Goal: Task Accomplishment & Management: Manage account settings

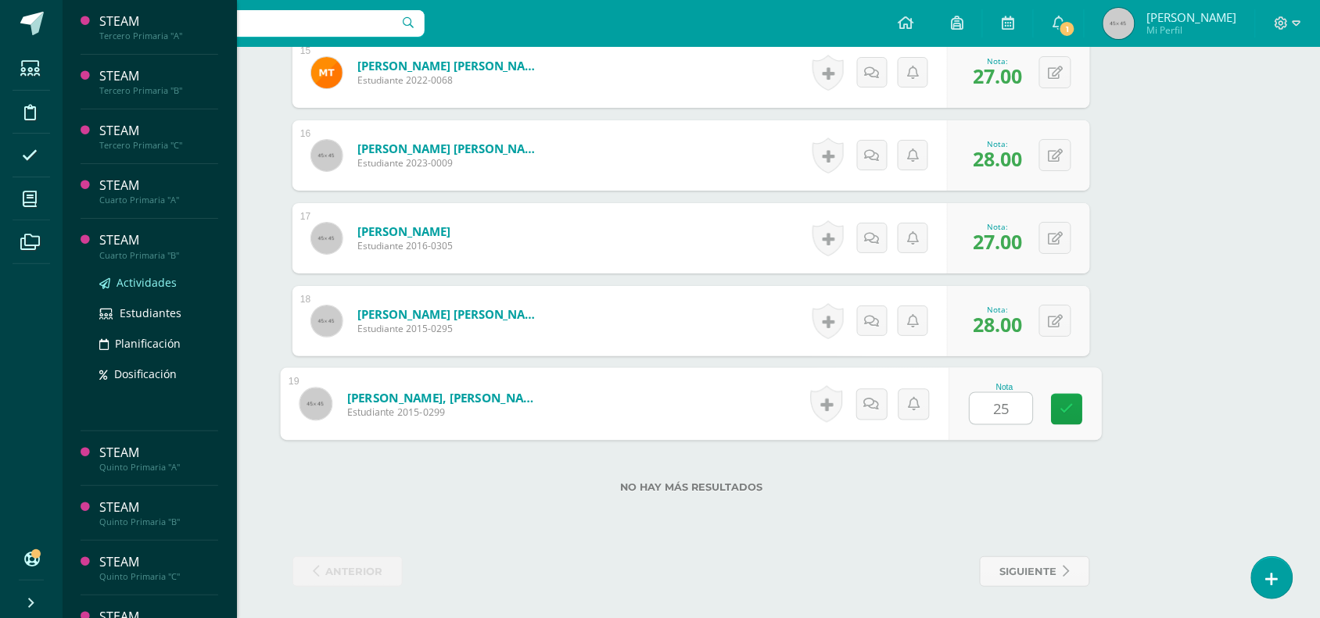
click at [138, 279] on span "Actividades" at bounding box center [146, 282] width 60 height 15
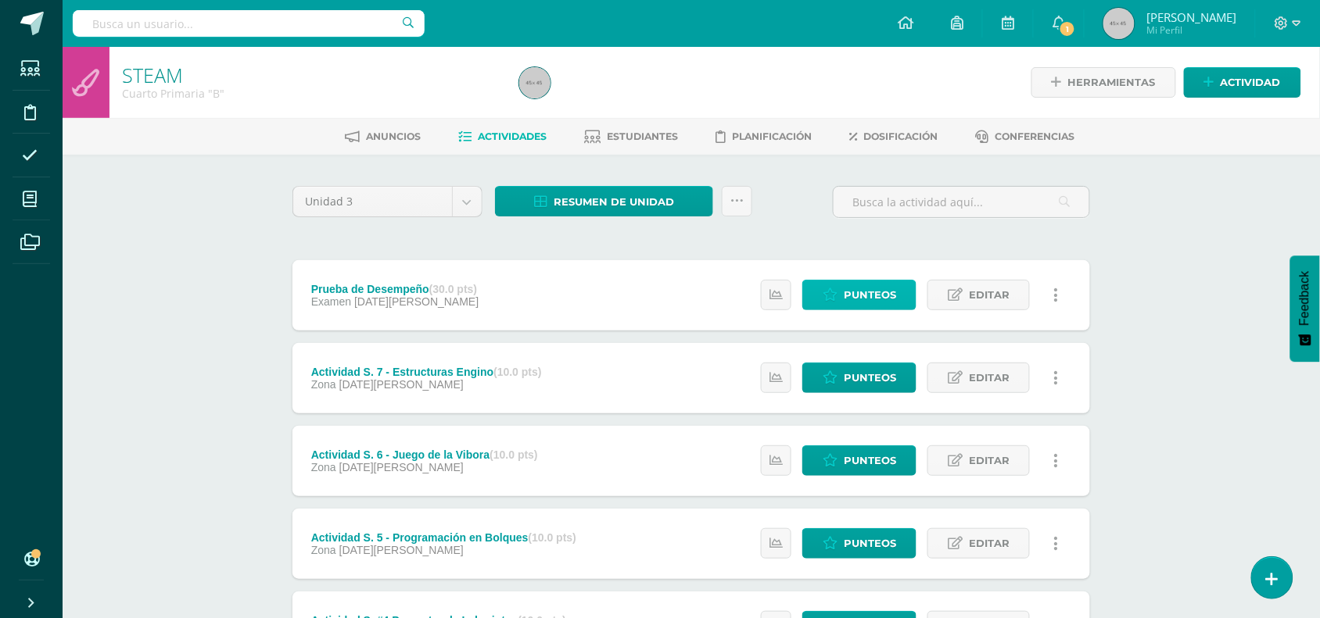
click at [862, 298] on span "Punteos" at bounding box center [870, 295] width 52 height 29
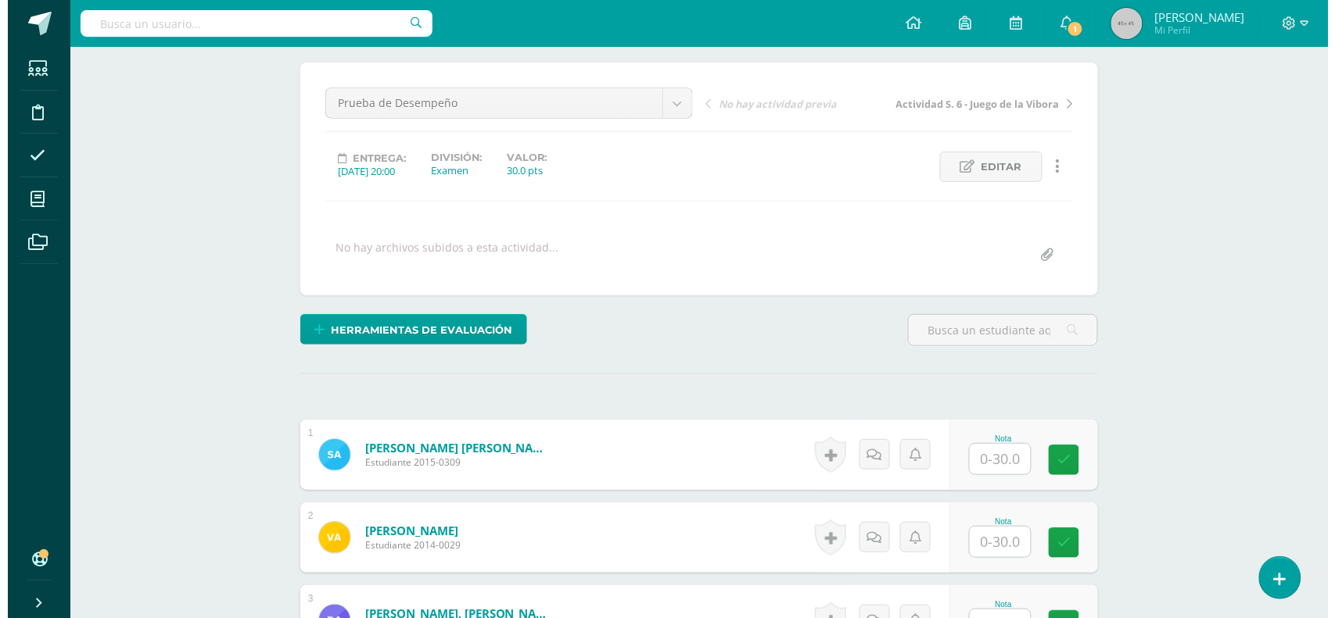
scroll to position [156, 0]
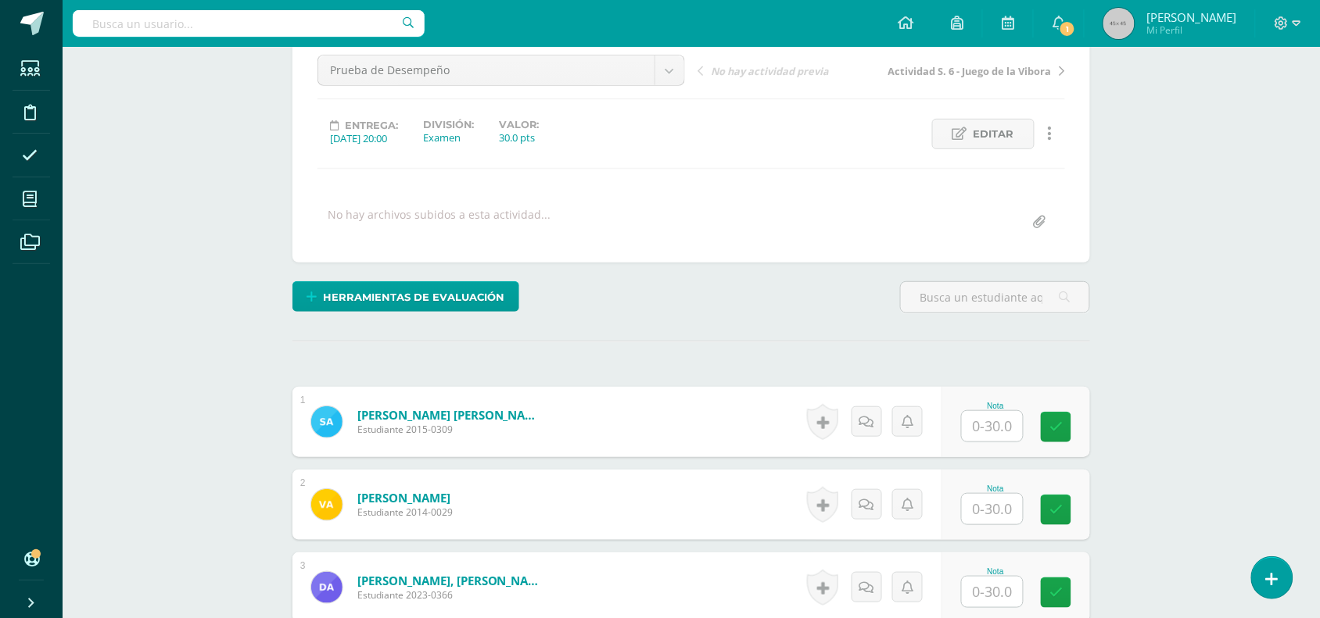
click at [982, 431] on input "text" at bounding box center [992, 426] width 61 height 30
type input "30"
click at [823, 435] on link at bounding box center [826, 422] width 32 height 37
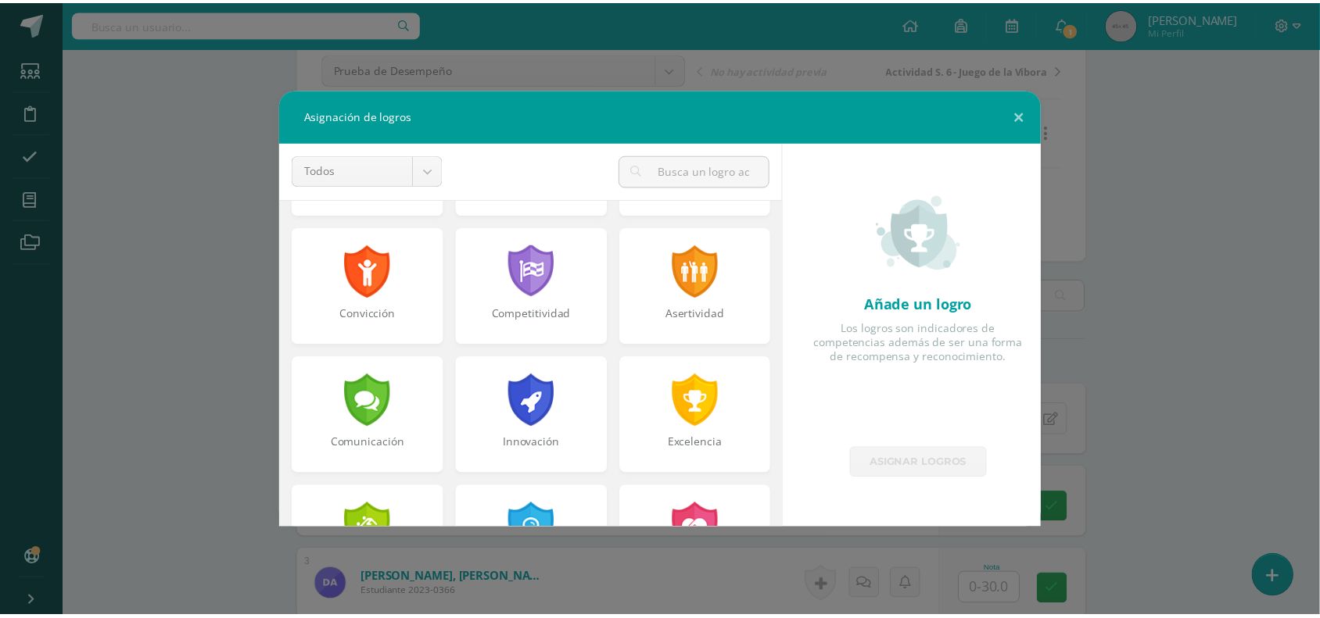
scroll to position [248, 0]
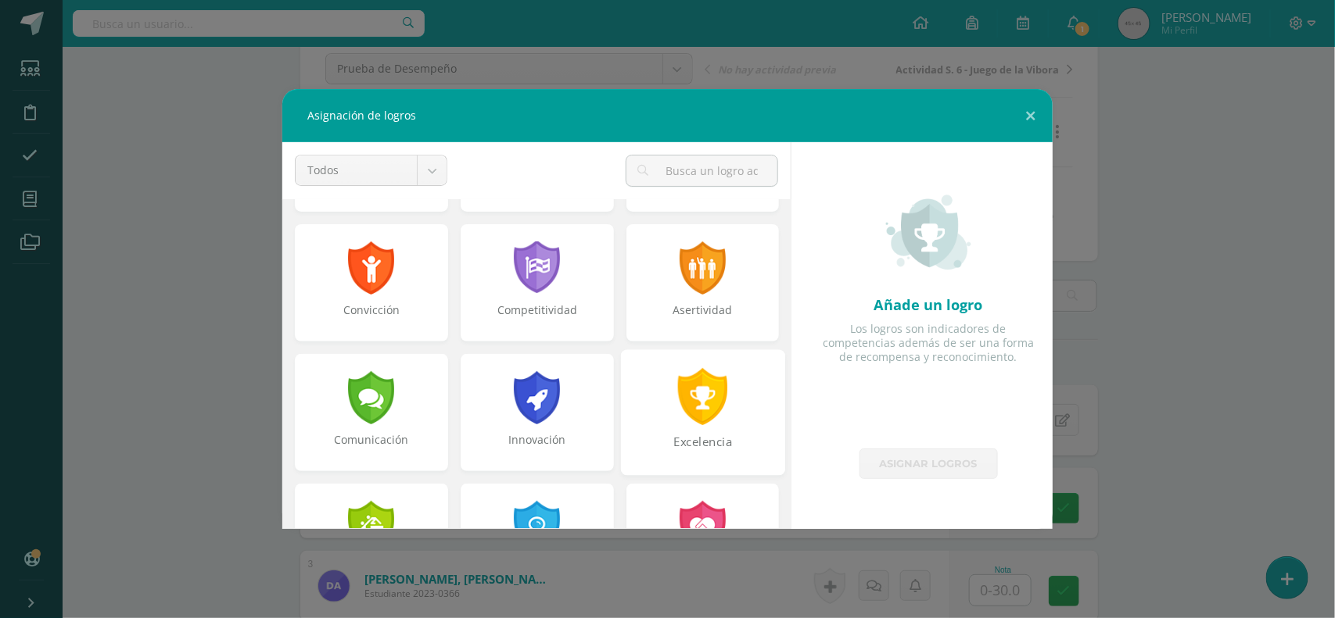
click at [697, 396] on div at bounding box center [703, 396] width 54 height 57
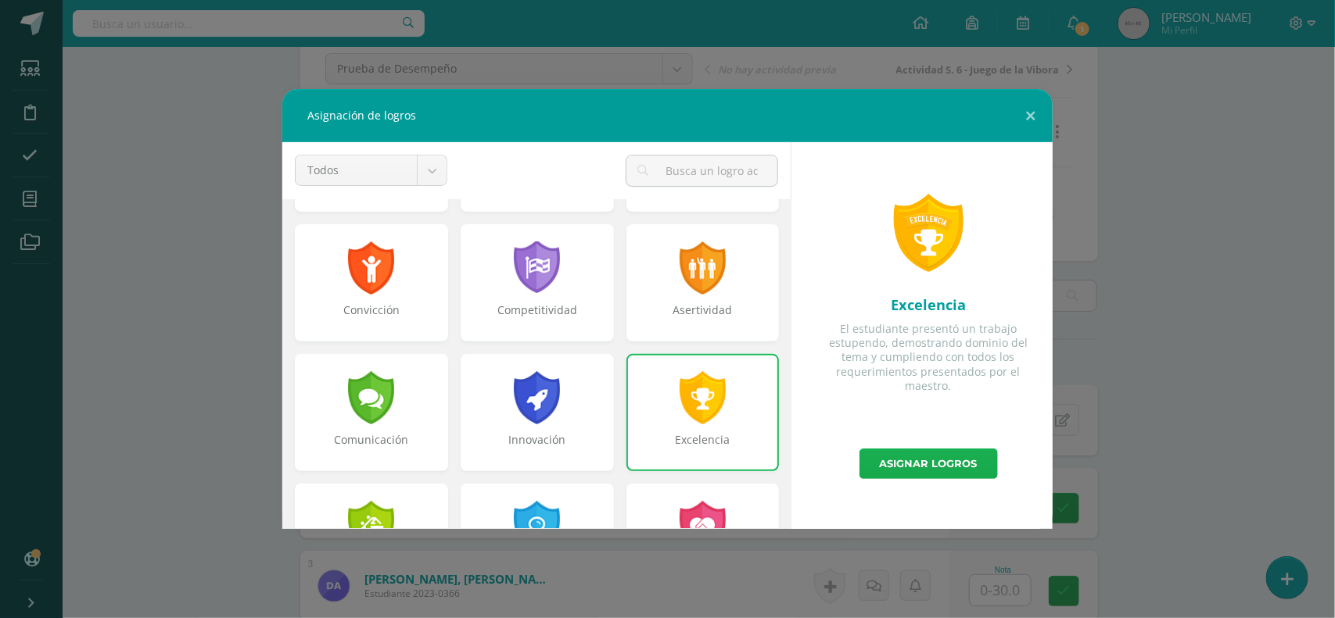
click at [931, 474] on link "Asignar logros" at bounding box center [928, 464] width 138 height 30
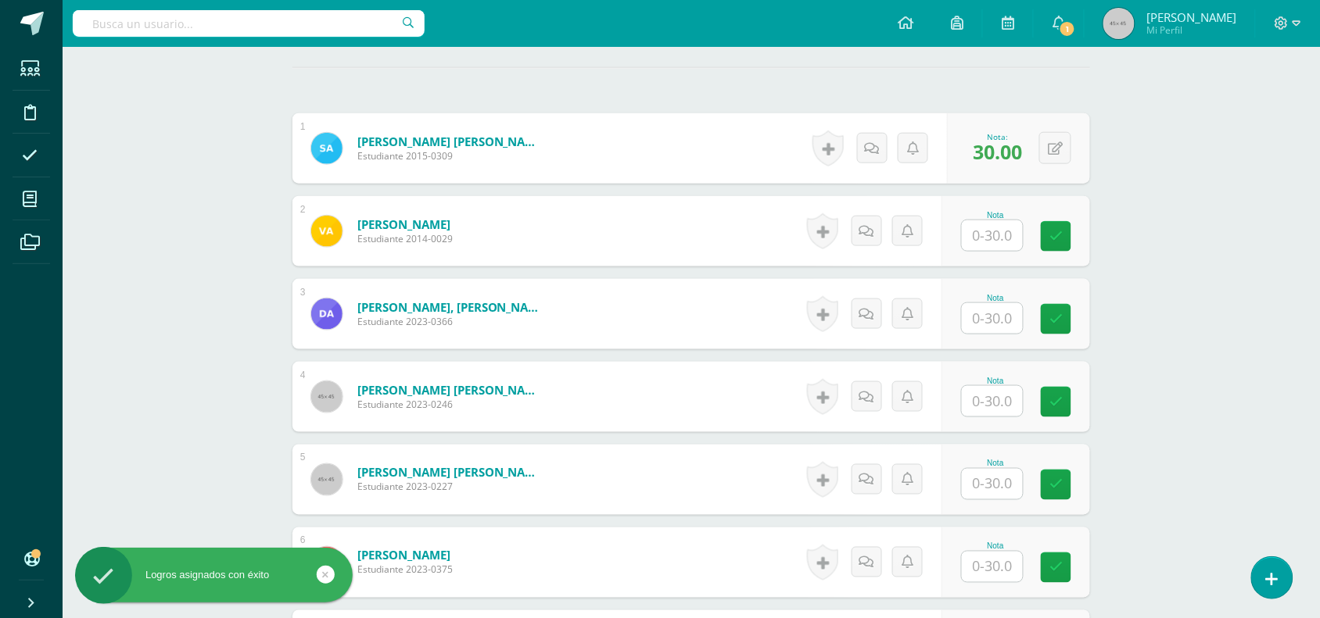
scroll to position [432, 0]
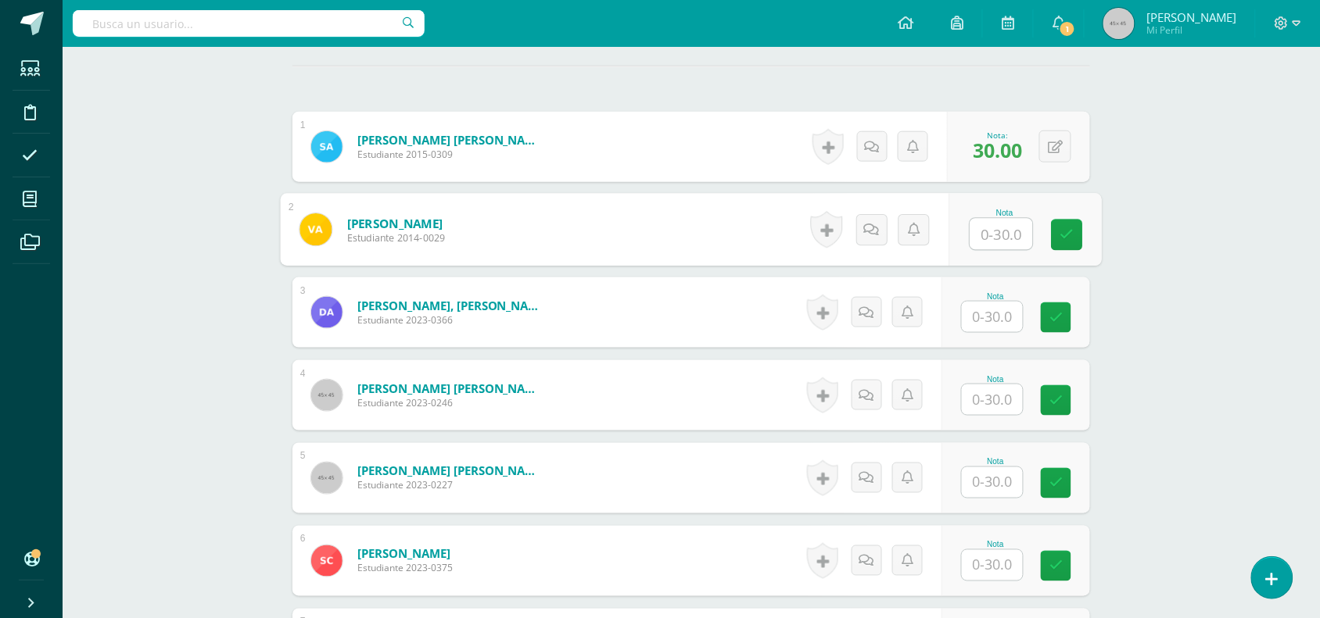
click at [990, 242] on input "text" at bounding box center [1001, 234] width 63 height 31
click at [1059, 235] on icon at bounding box center [1067, 229] width 16 height 13
type input "0"
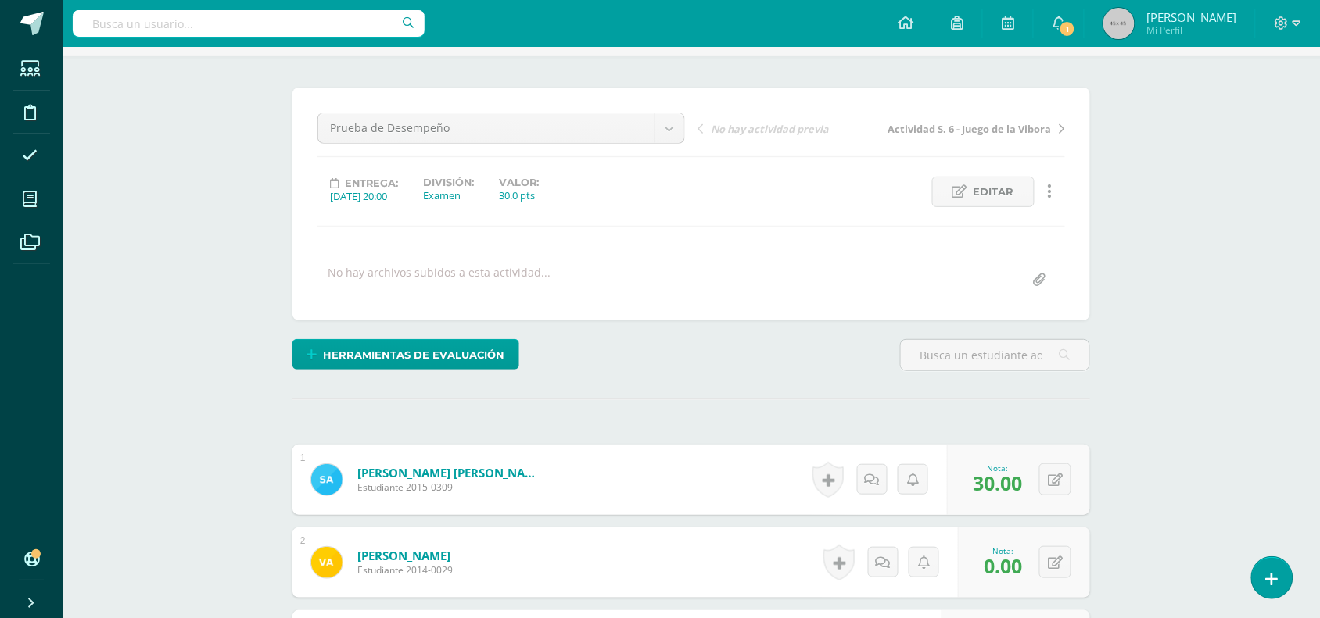
scroll to position [0, 0]
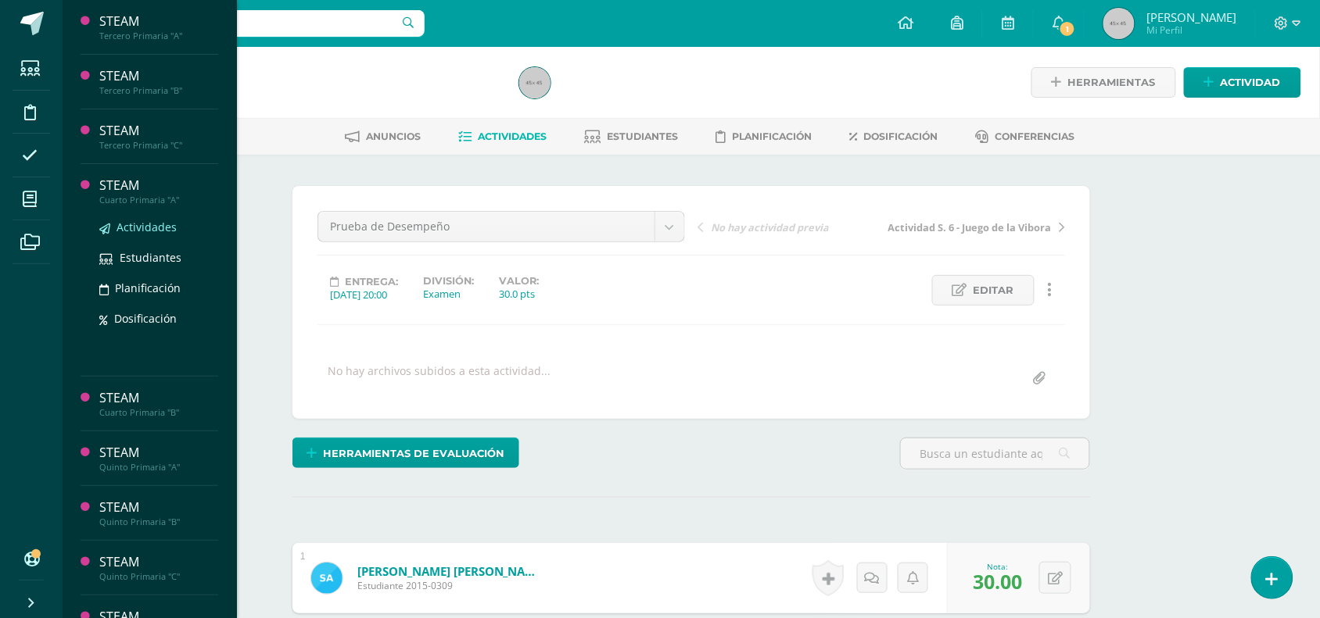
click at [146, 227] on span "Actividades" at bounding box center [146, 227] width 60 height 15
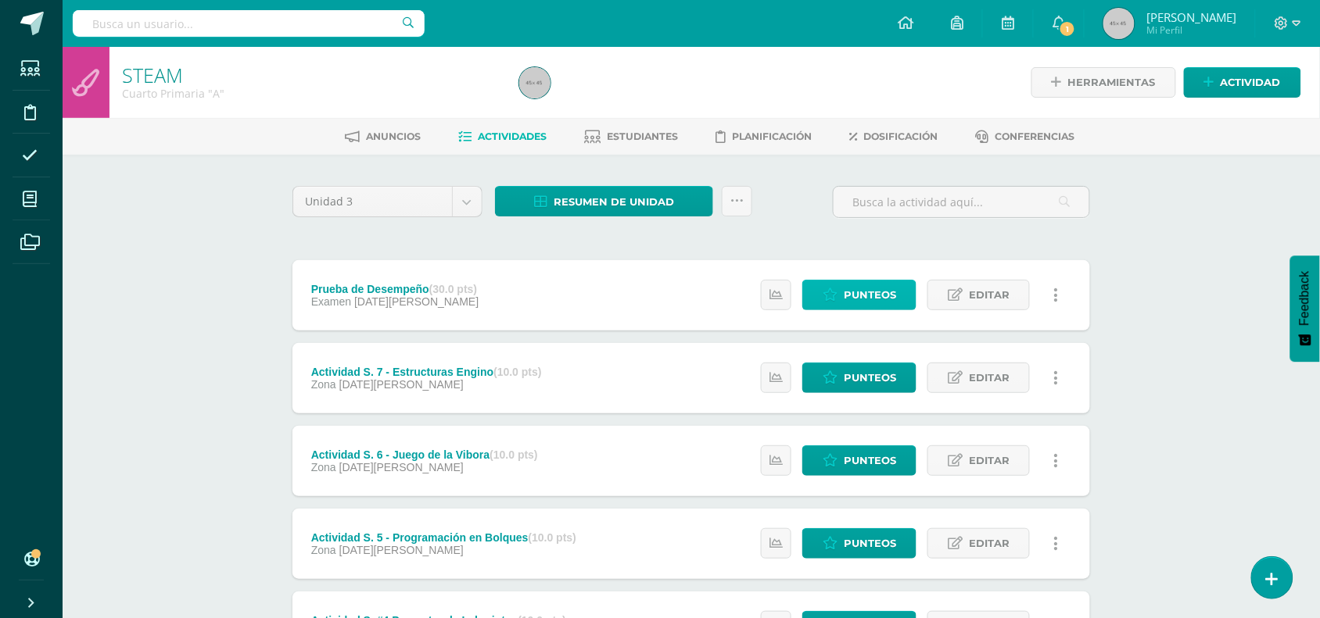
click at [834, 295] on icon at bounding box center [830, 295] width 15 height 13
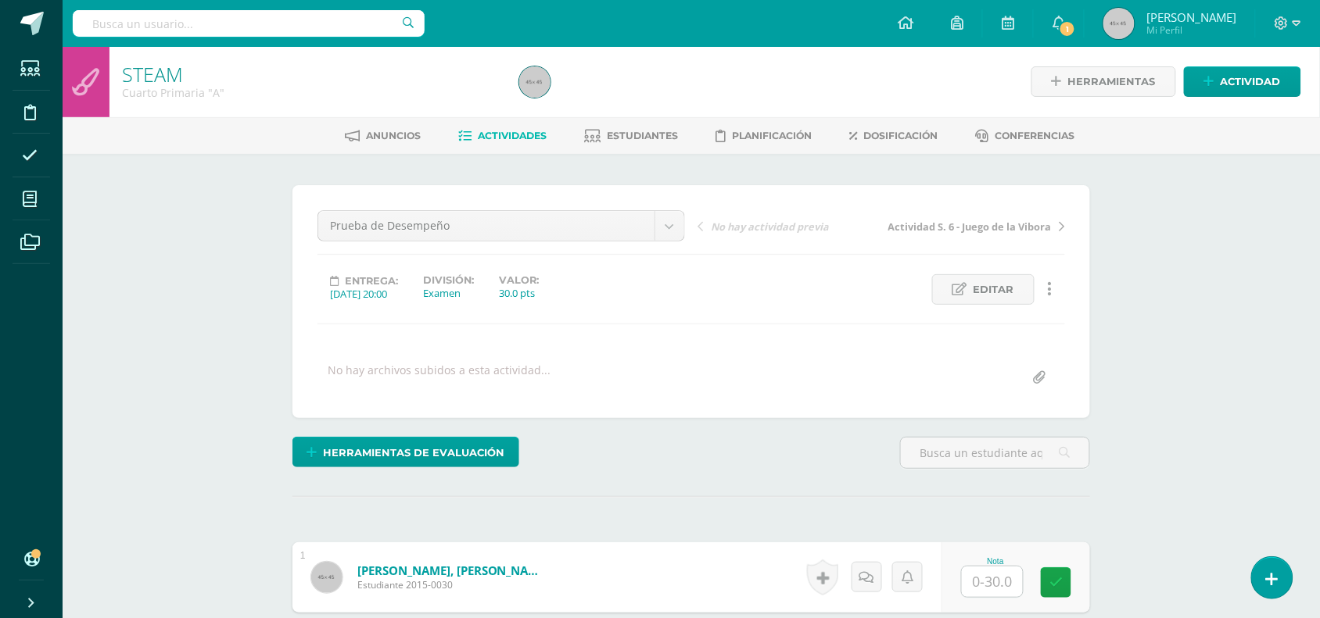
click at [823, 413] on div "Prueba de Desempeño Prueba de Desempeño Actividad S. 6 - Juego de la Vibora Act…" at bounding box center [691, 301] width 798 height 233
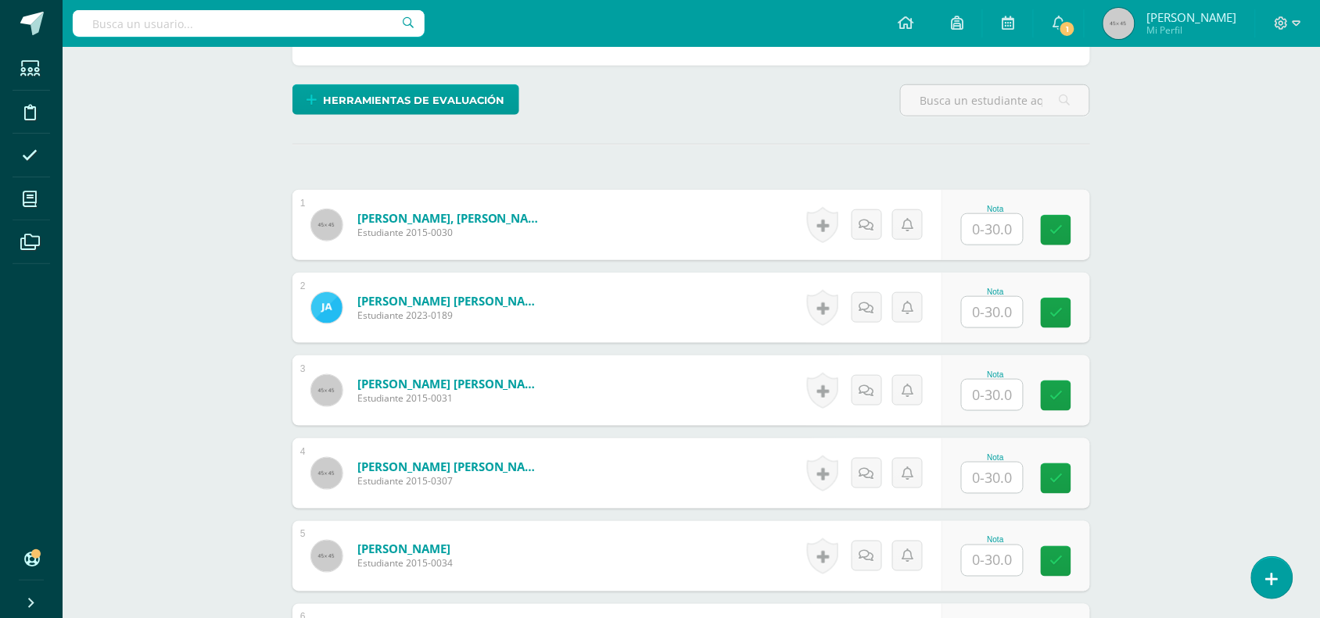
scroll to position [354, 0]
click at [976, 307] on input "text" at bounding box center [1001, 311] width 63 height 31
type input "28"
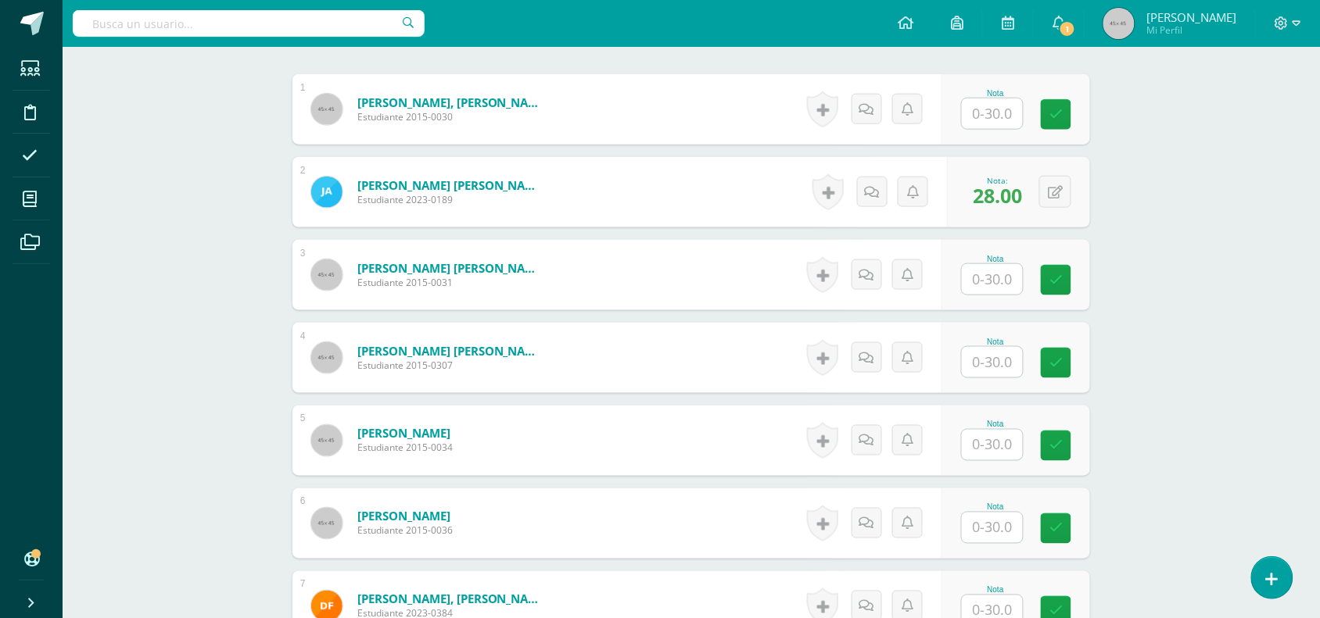
scroll to position [471, 0]
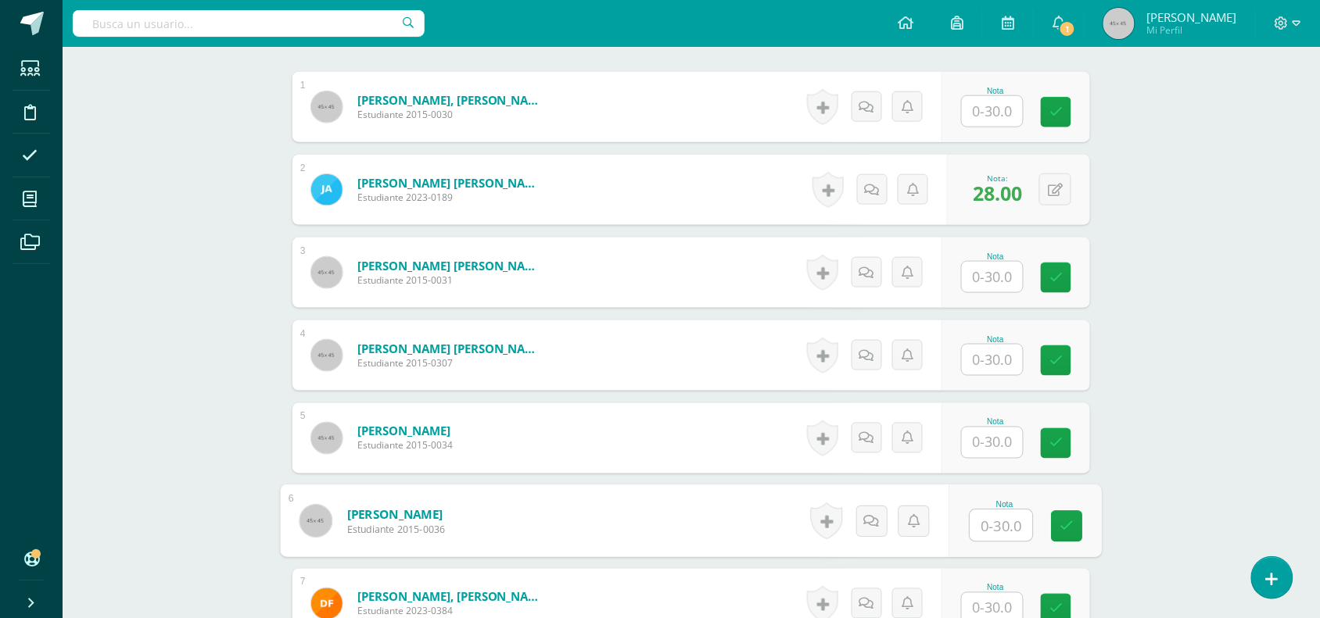
click at [1006, 532] on input "text" at bounding box center [1001, 526] width 63 height 31
type input "30"
click at [995, 614] on input "text" at bounding box center [992, 608] width 61 height 30
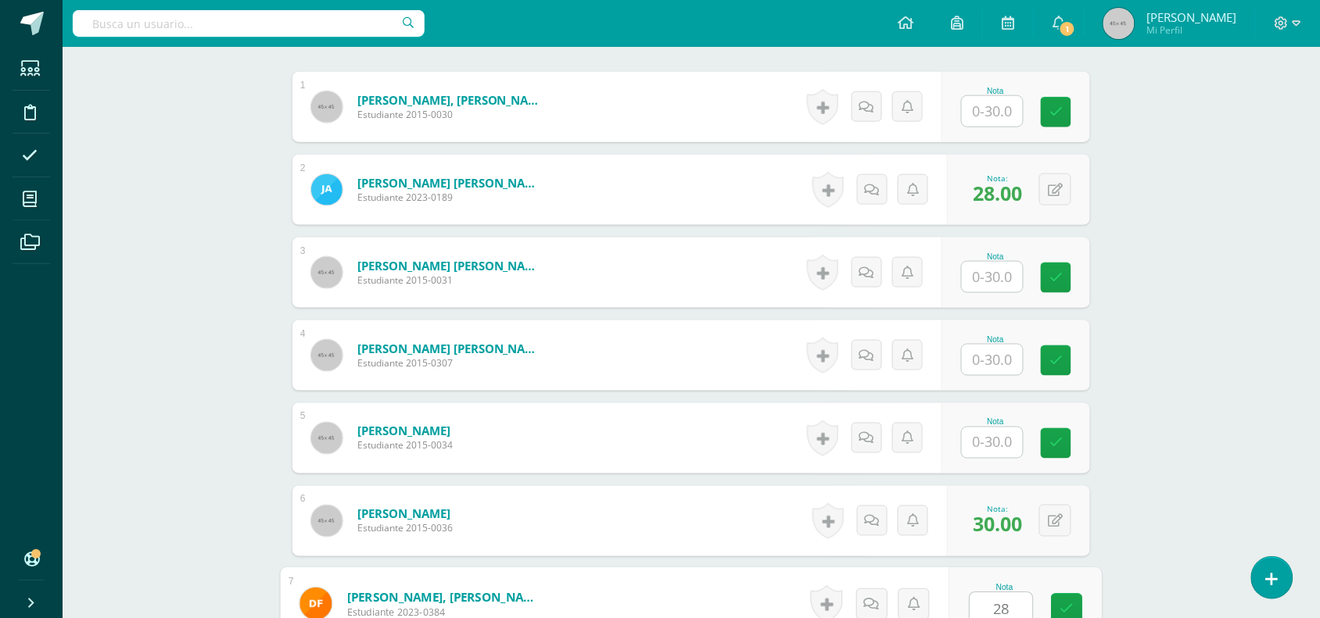
type input "28"
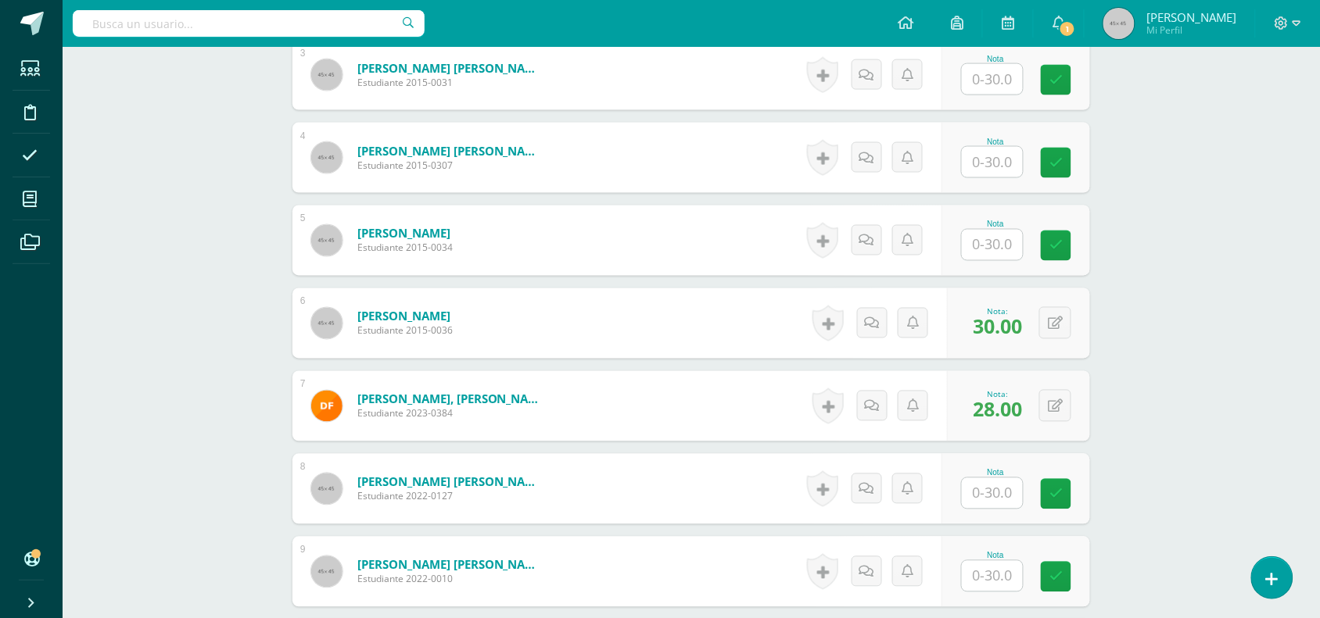
scroll to position [706, 0]
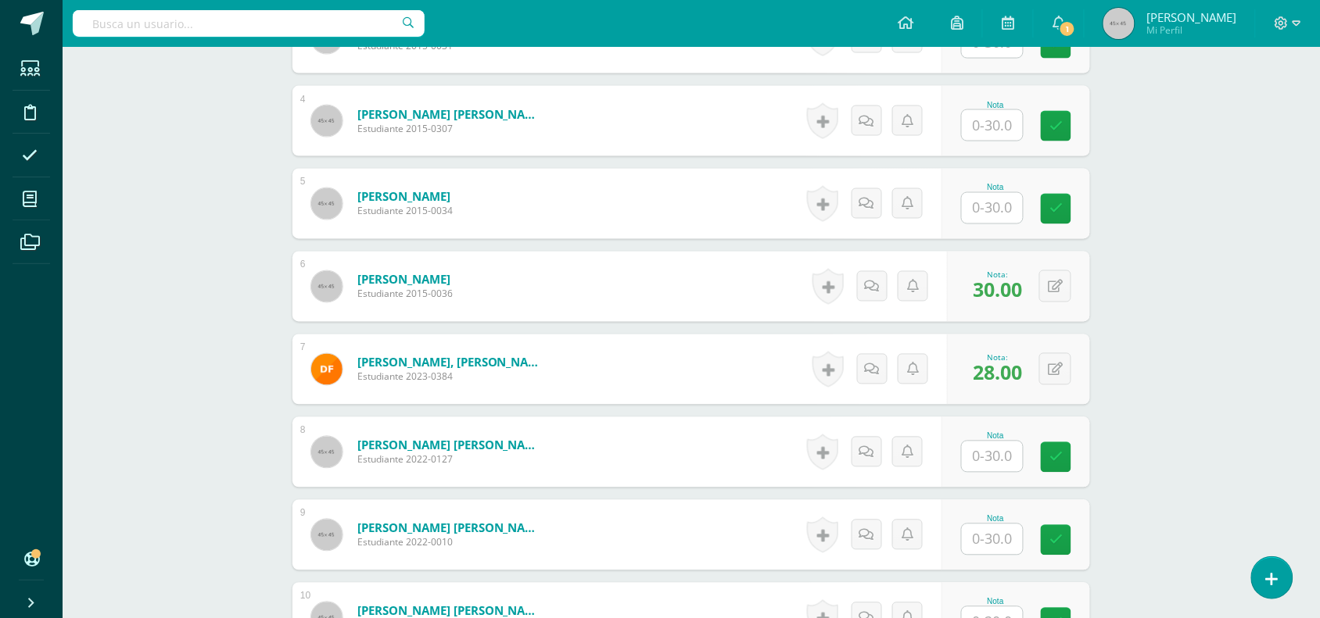
click at [1002, 451] on input "text" at bounding box center [992, 457] width 61 height 30
type input "28"
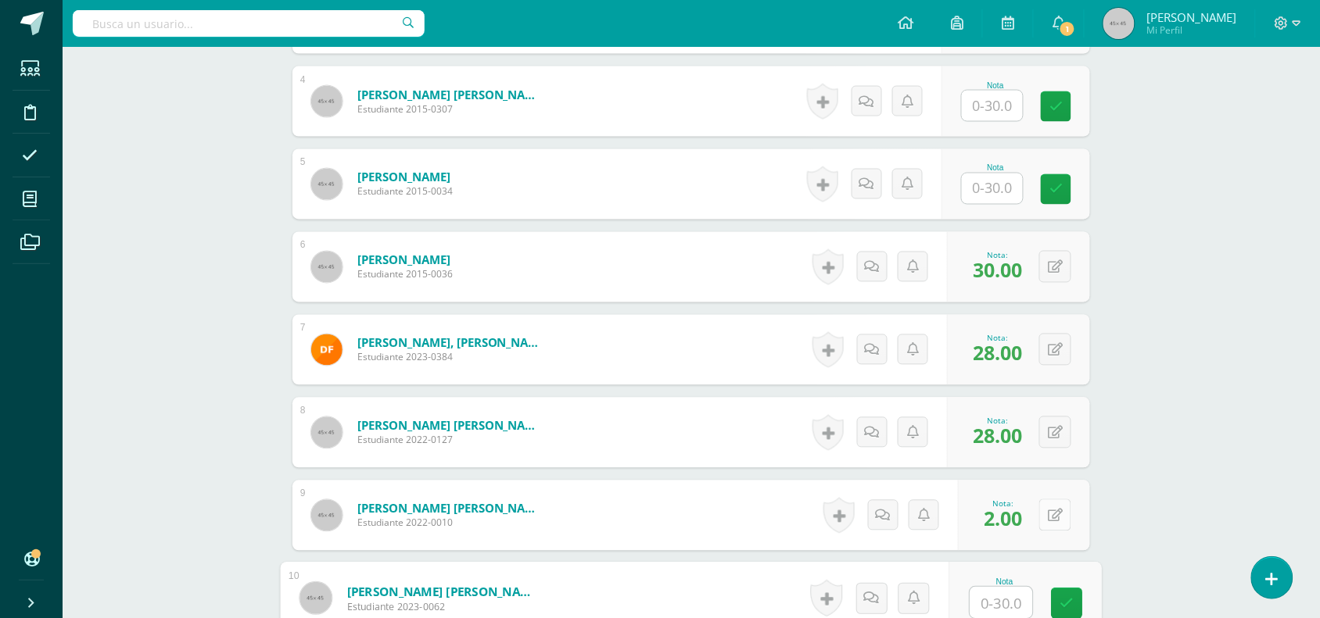
click at [1052, 514] on button at bounding box center [1055, 516] width 32 height 32
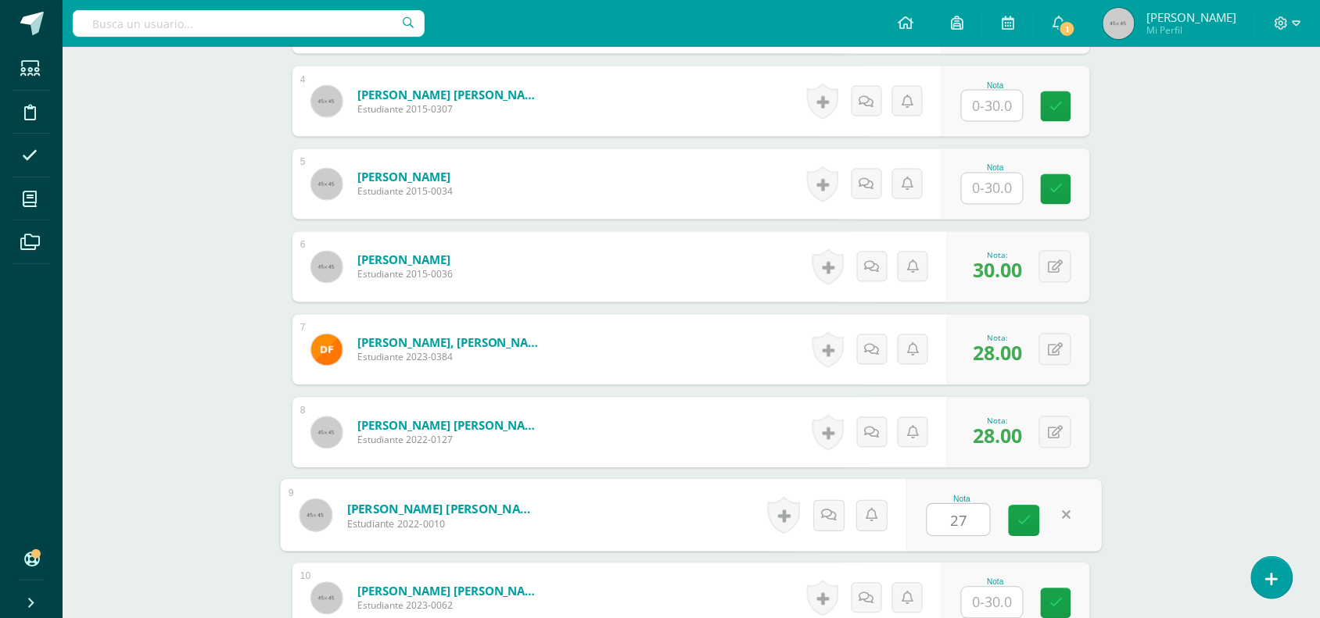
type input "27"
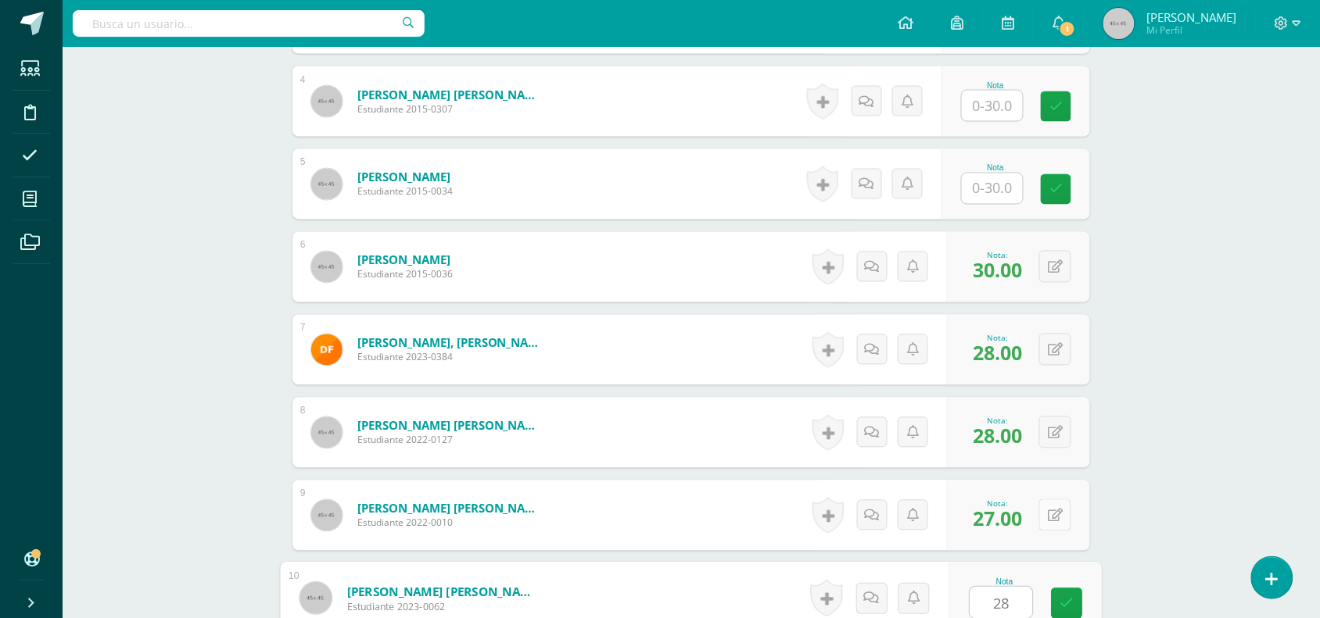
type input "28"
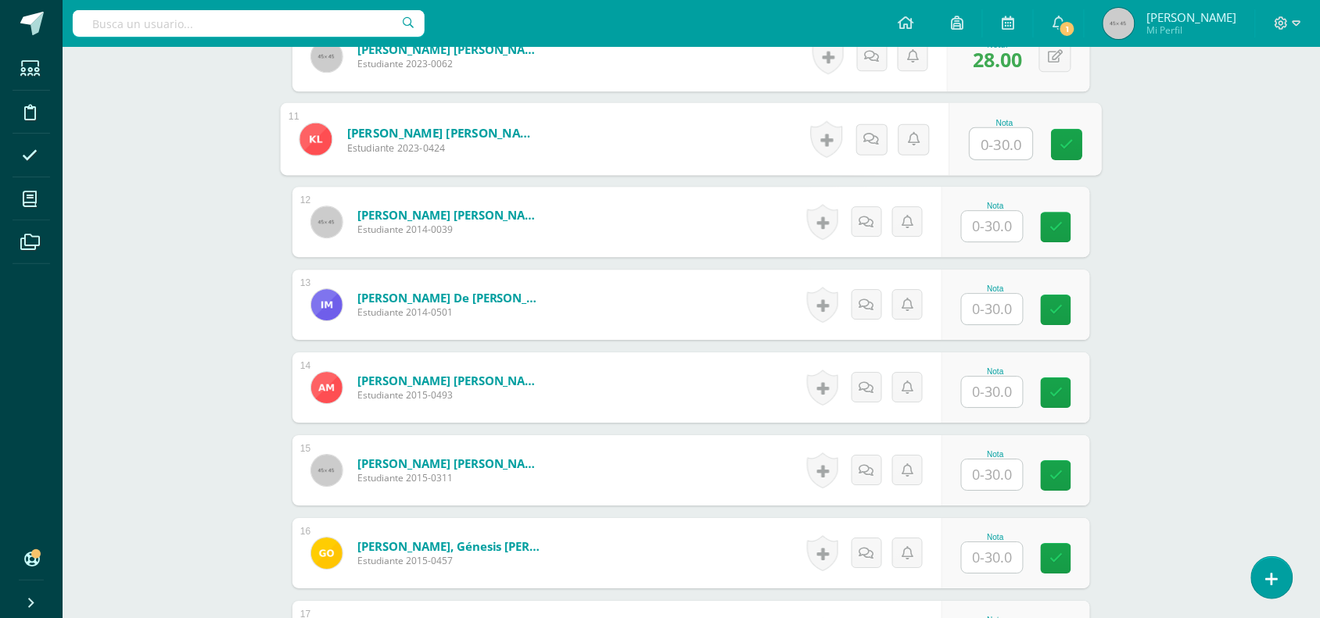
scroll to position [1307, 0]
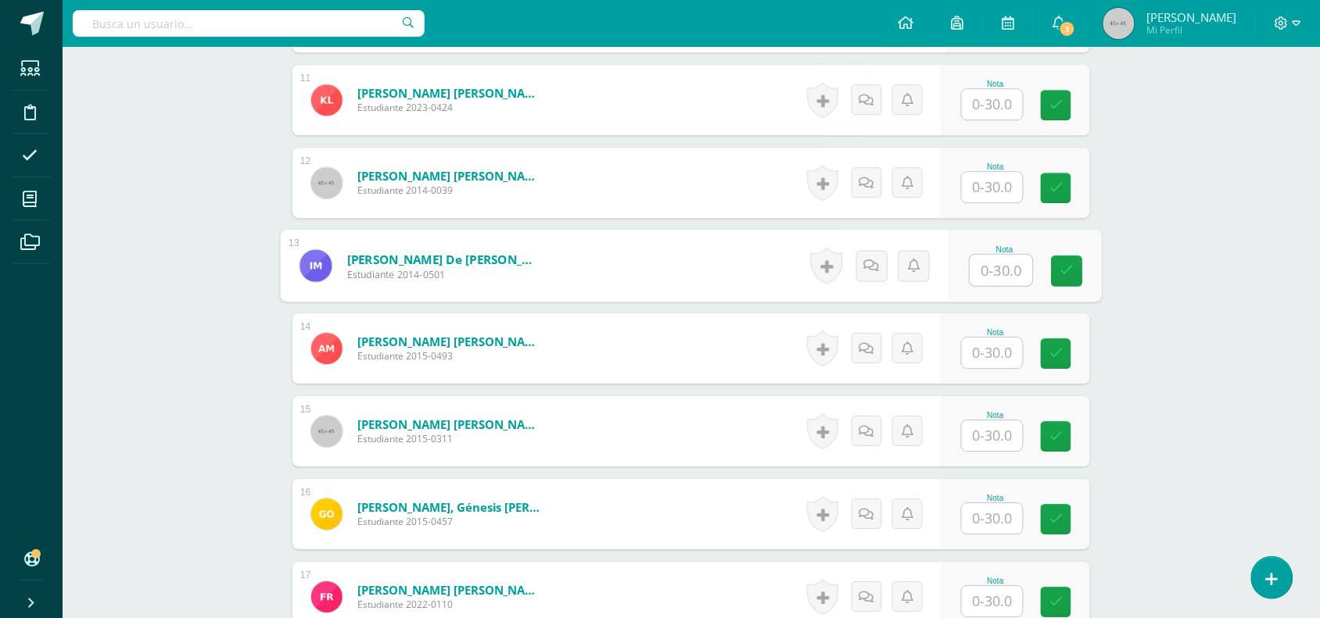
click at [977, 264] on input "text" at bounding box center [1001, 270] width 63 height 31
type input "25"
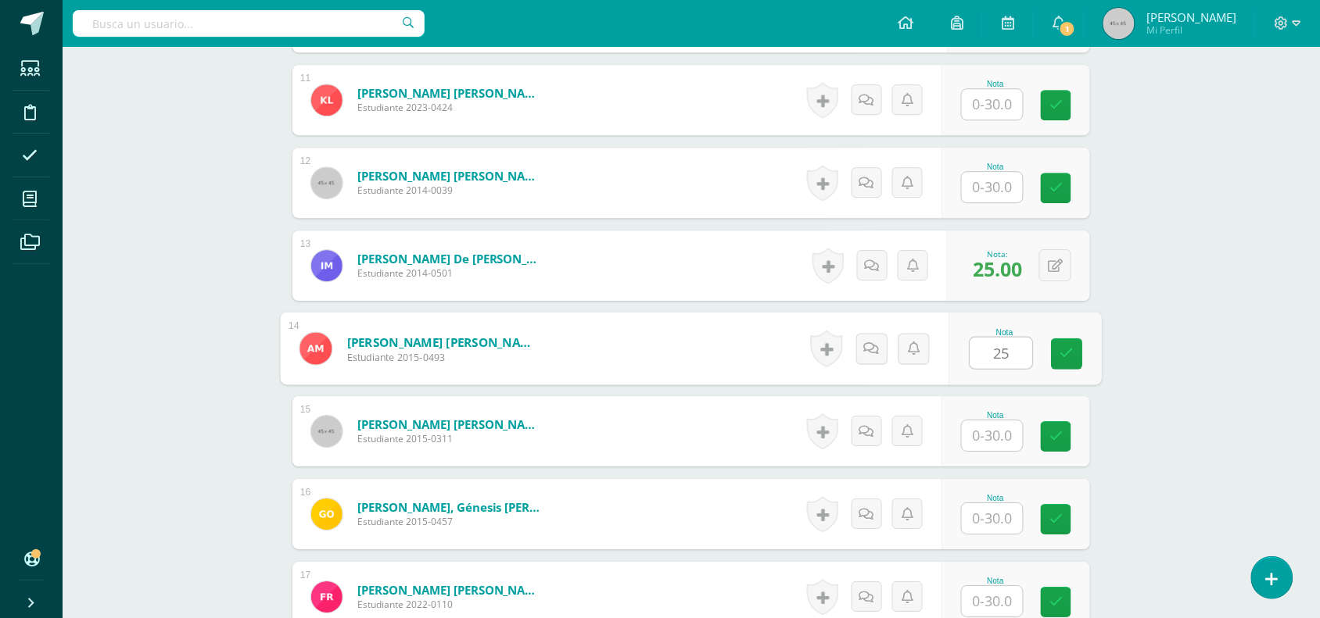
type input "25"
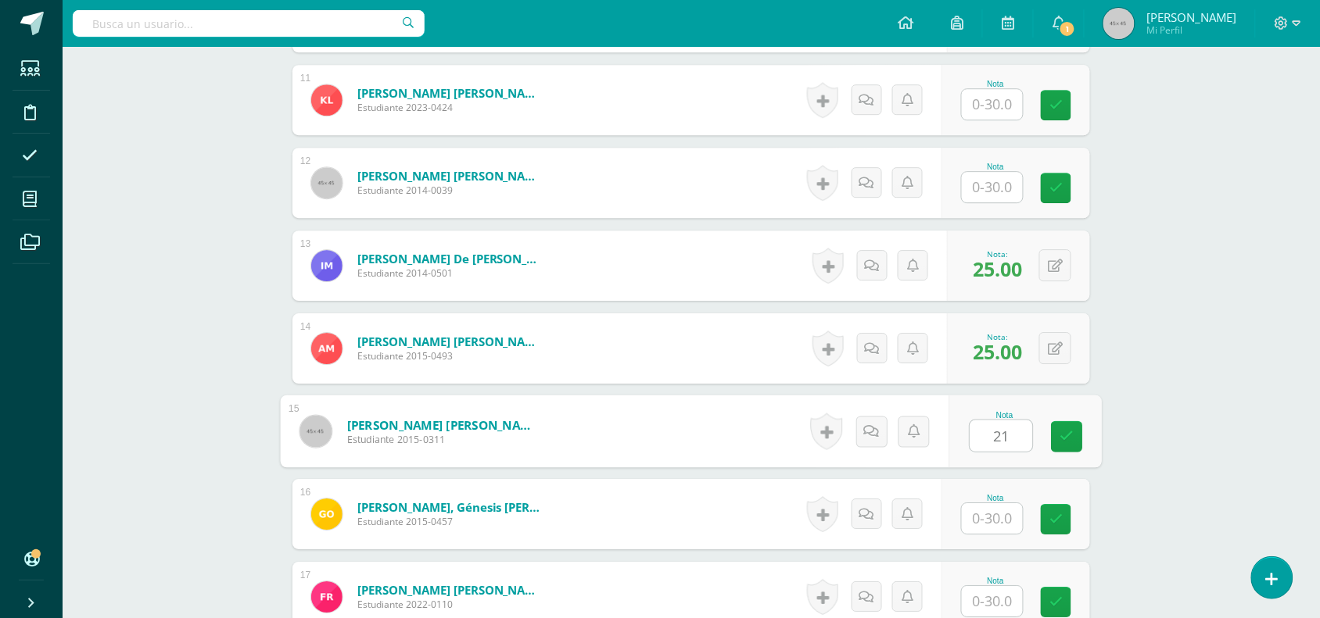
type input "21"
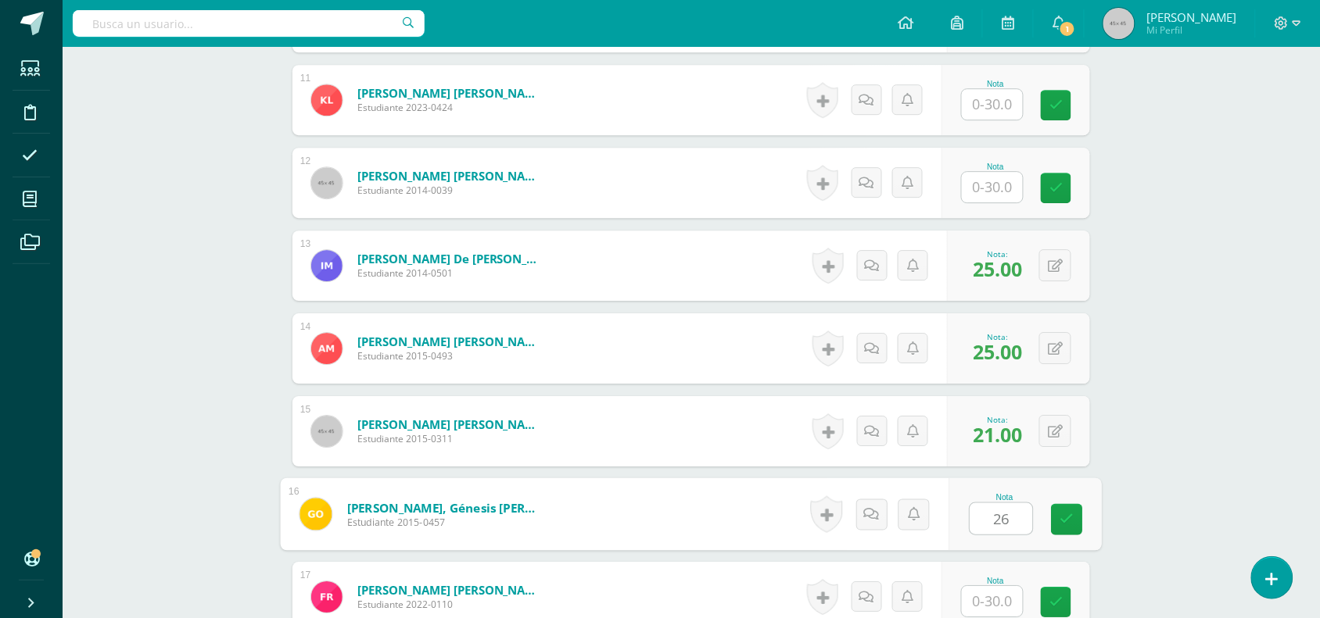
type input "26"
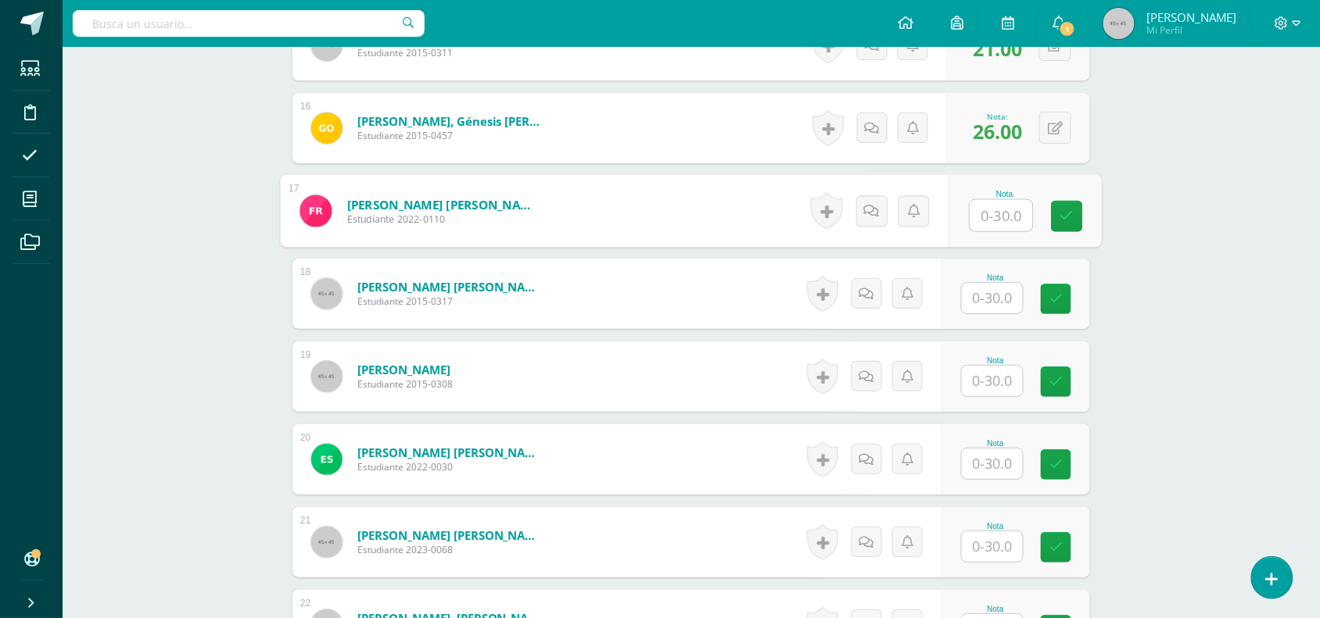
scroll to position [1697, 0]
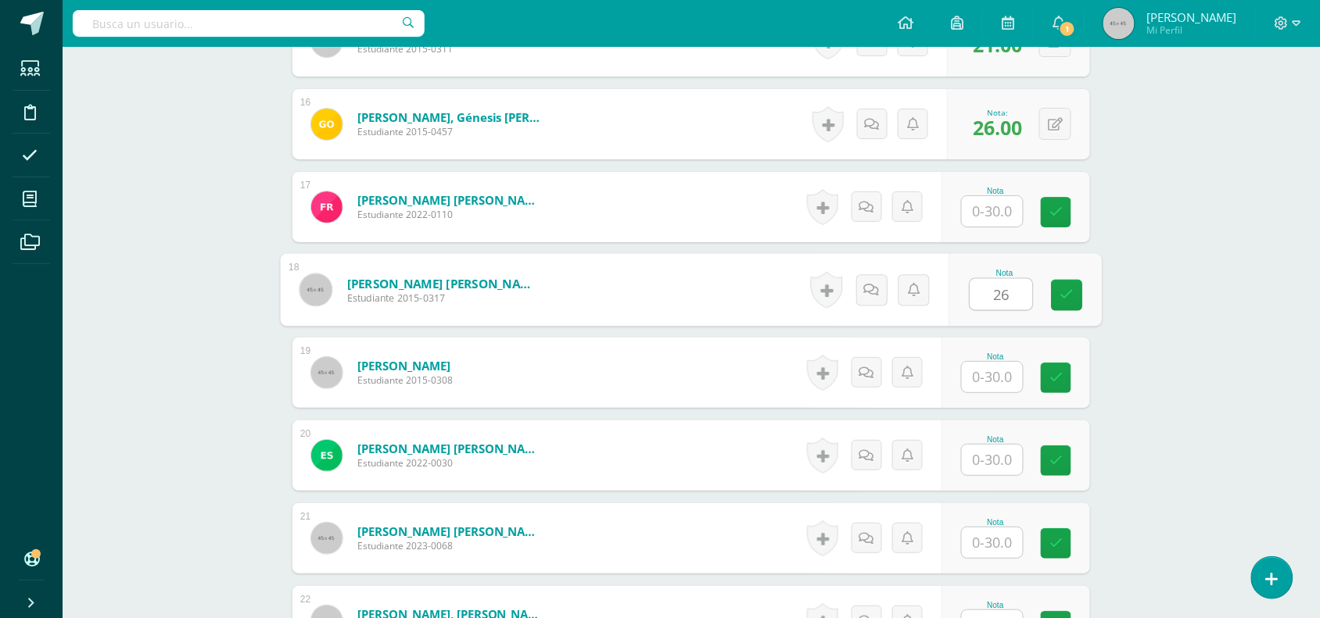
type input "26"
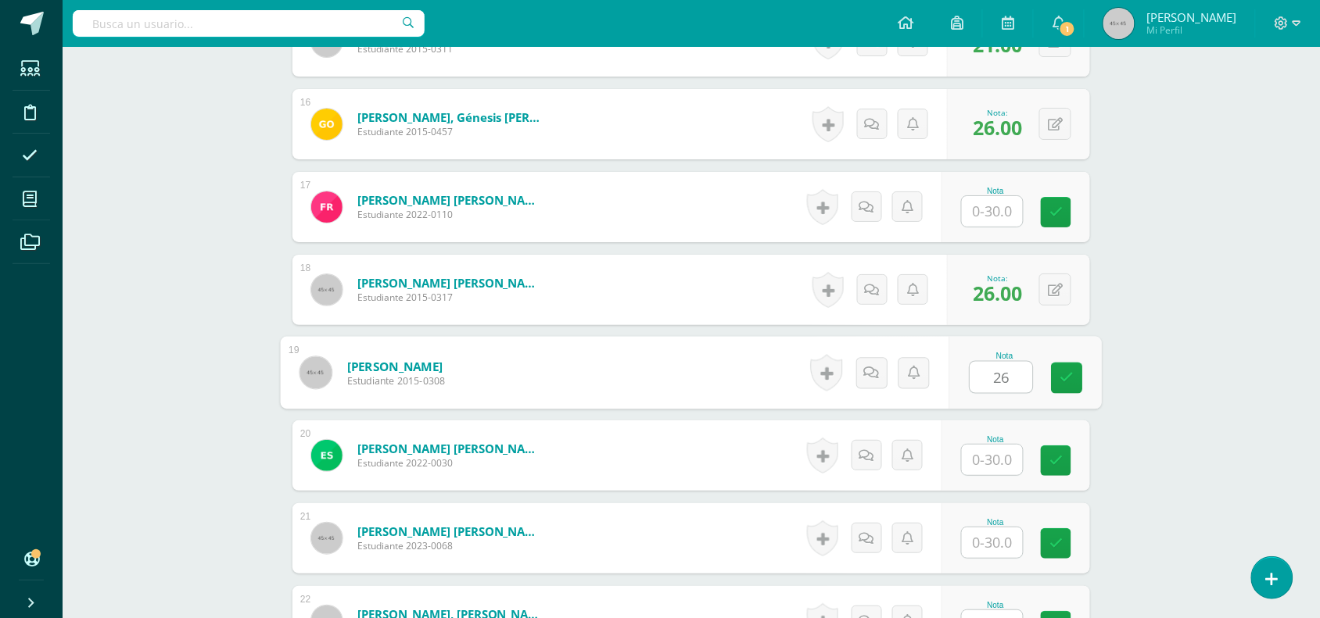
type input "26"
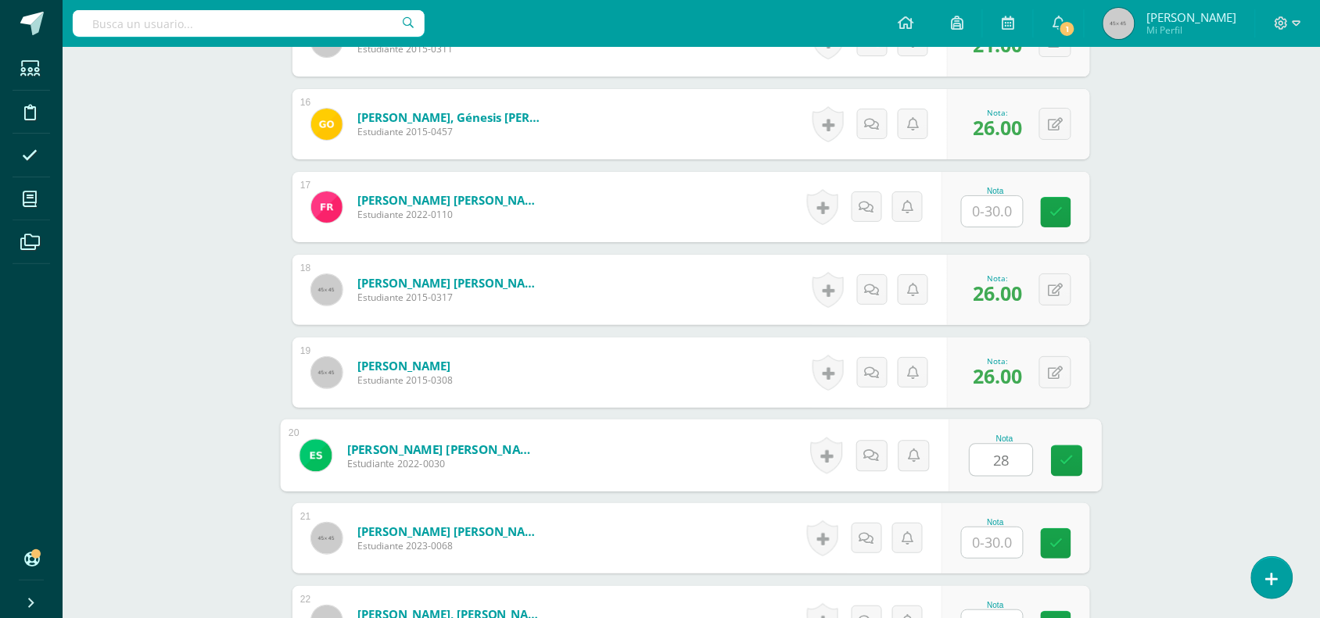
type input "28"
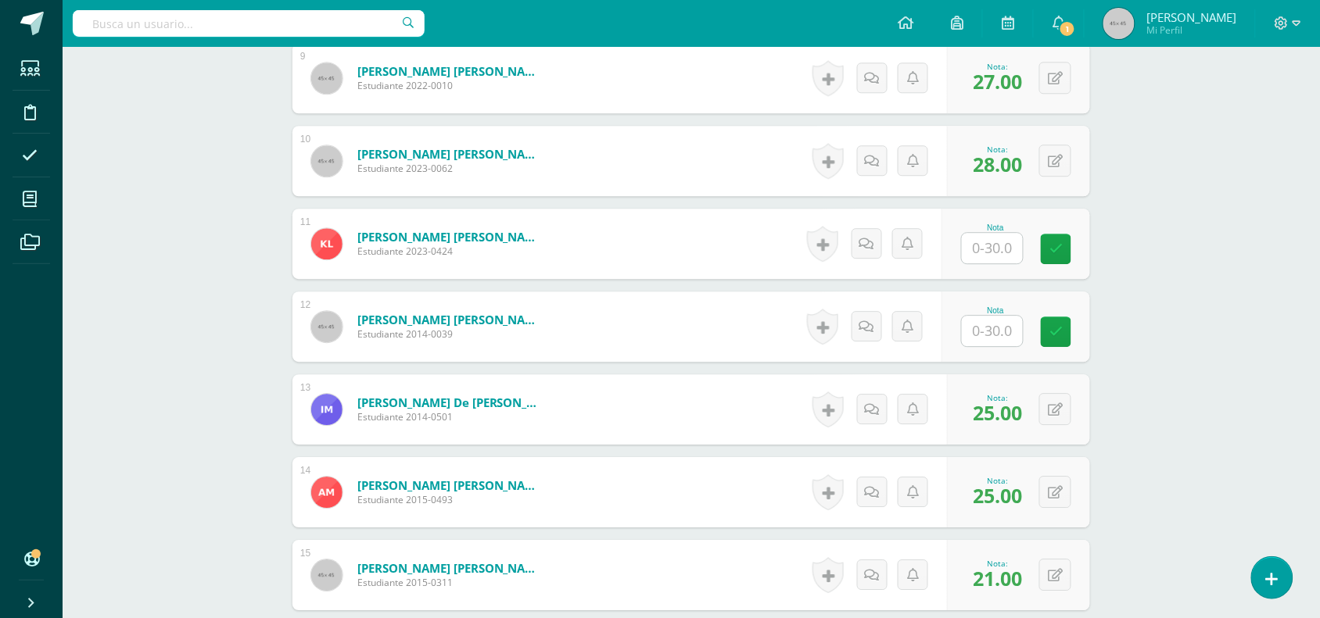
scroll to position [1160, 0]
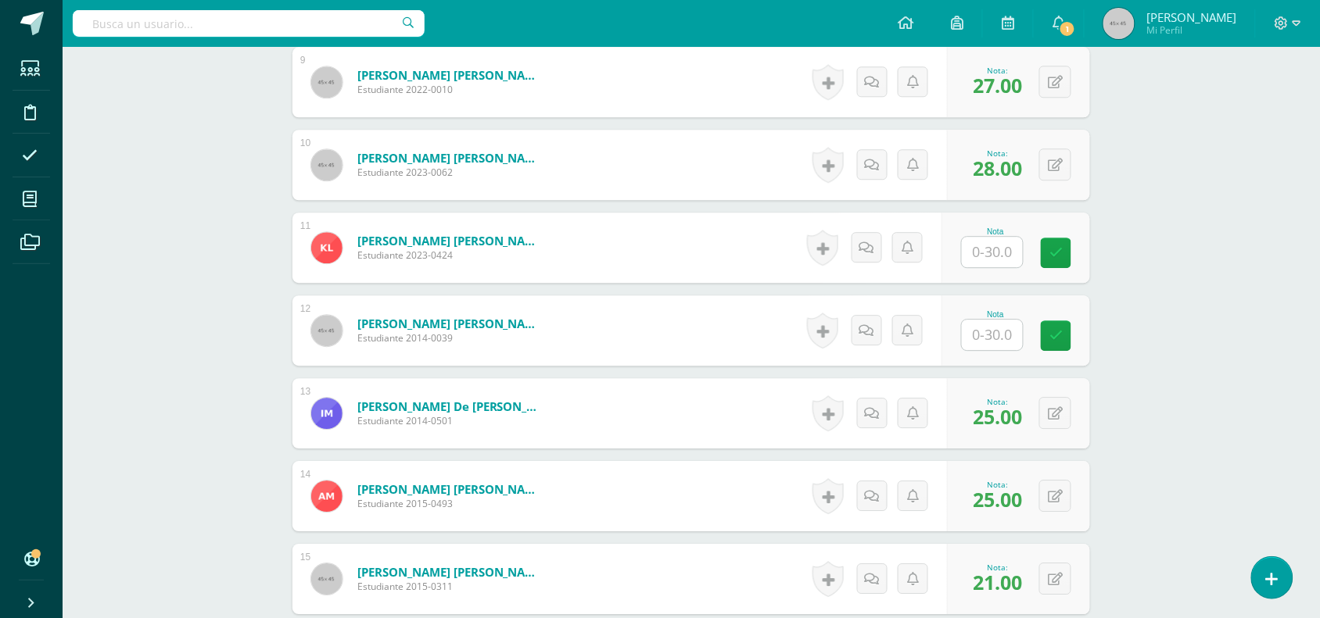
type input "25"
click at [1009, 342] on input "text" at bounding box center [992, 335] width 61 height 30
type input "25"
click at [1002, 263] on input "text" at bounding box center [992, 252] width 61 height 30
type input "26"
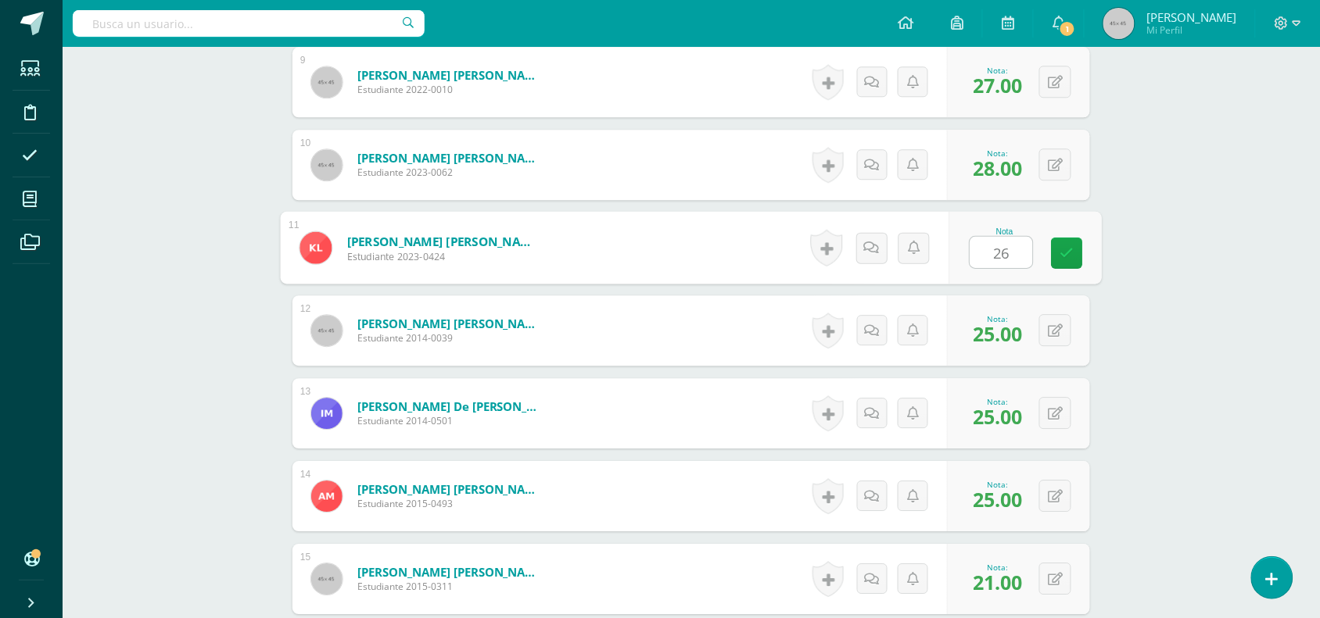
click at [1099, 255] on div "¿Estás seguro que quieres eliminar esta actividad? Esto borrará la actividad y …" at bounding box center [691, 184] width 860 height 2378
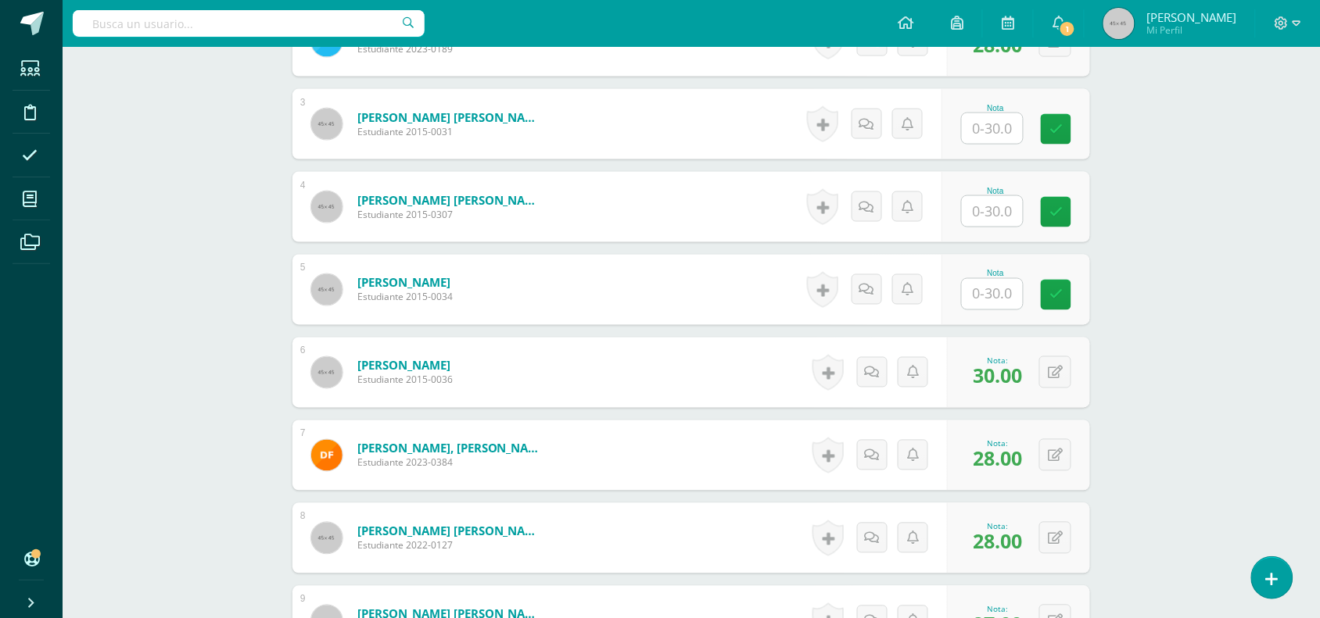
scroll to position [615, 0]
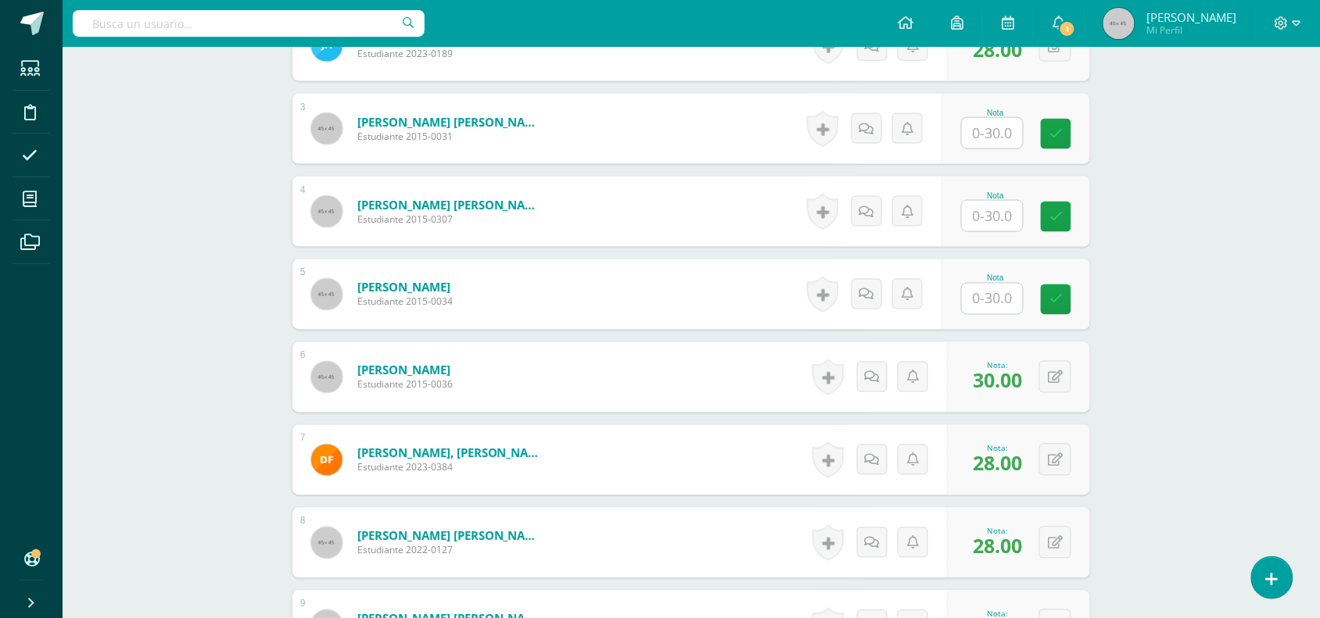
click at [989, 130] on input "text" at bounding box center [992, 133] width 61 height 30
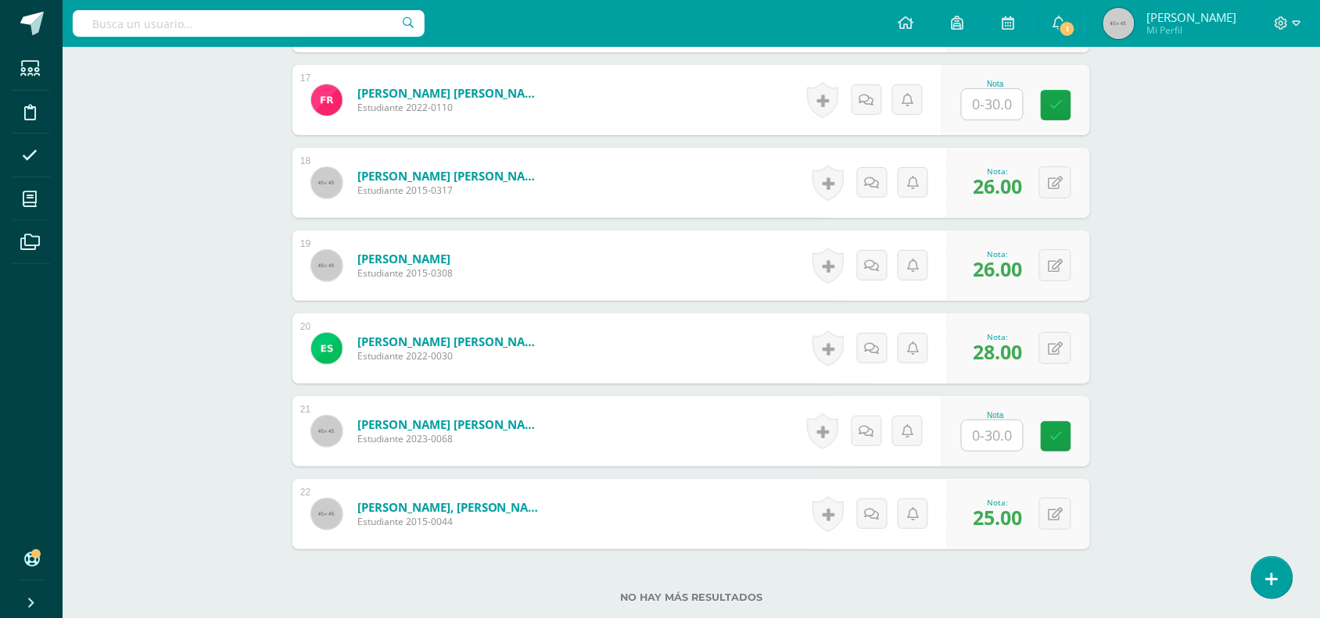
scroll to position [1810, 0]
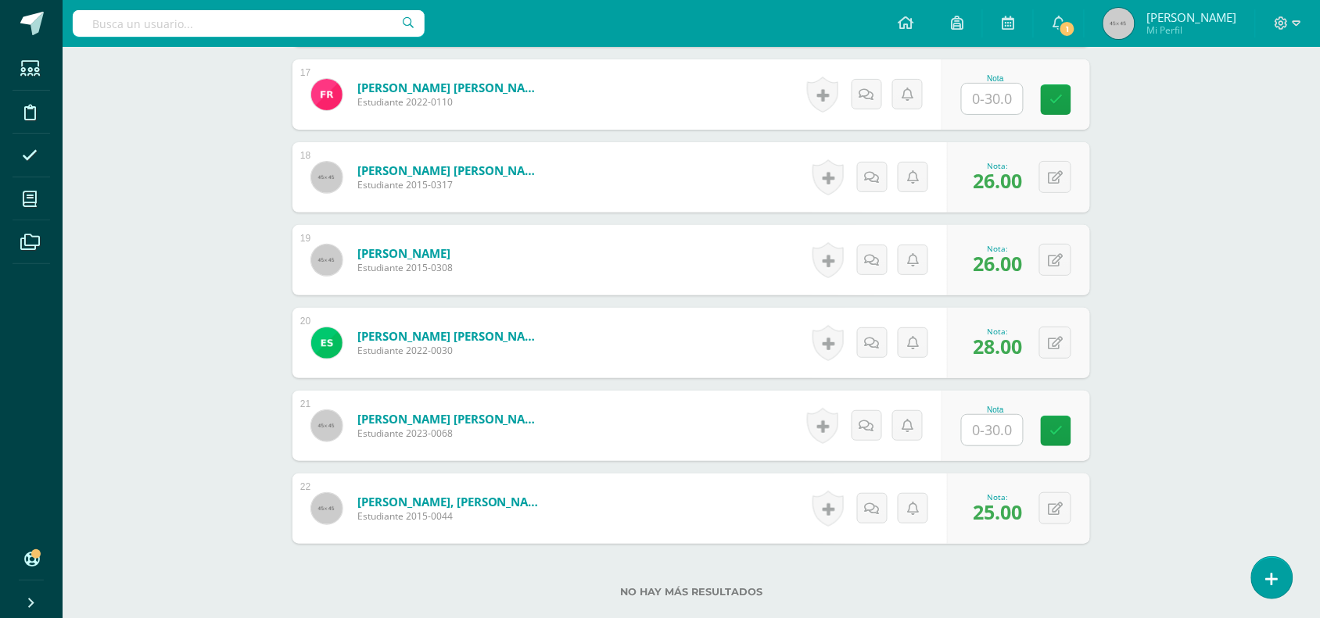
type input "26"
click at [1003, 436] on input "text" at bounding box center [992, 430] width 61 height 30
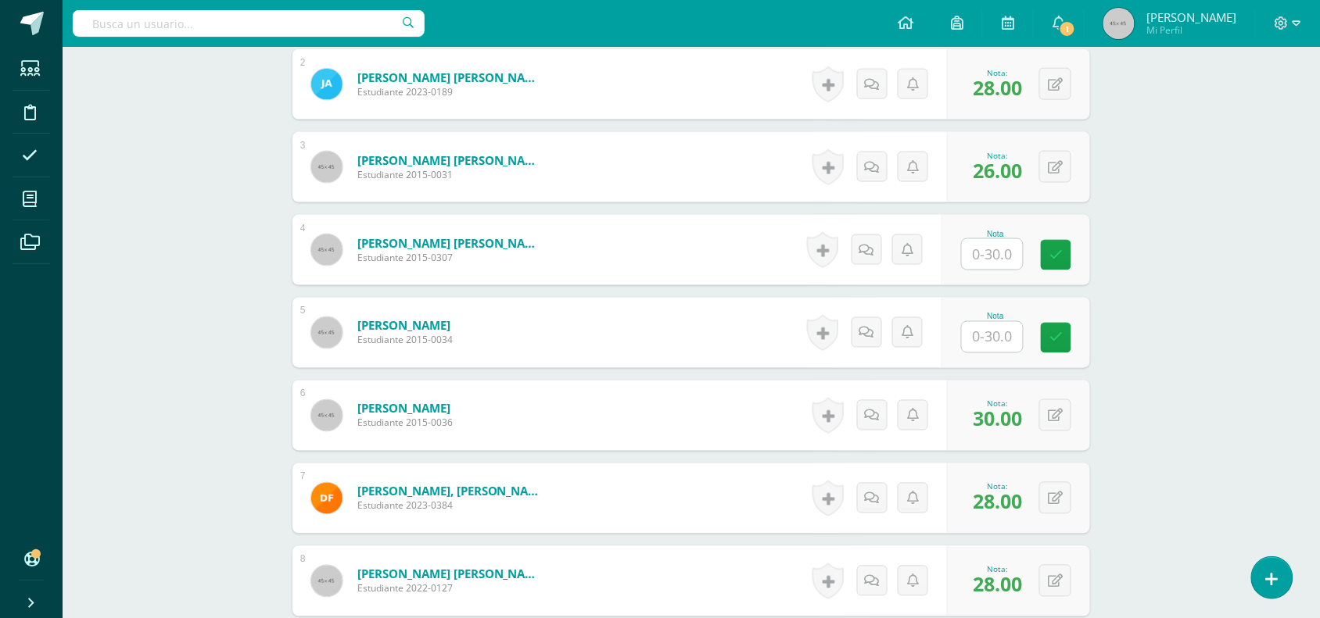
scroll to position [573, 0]
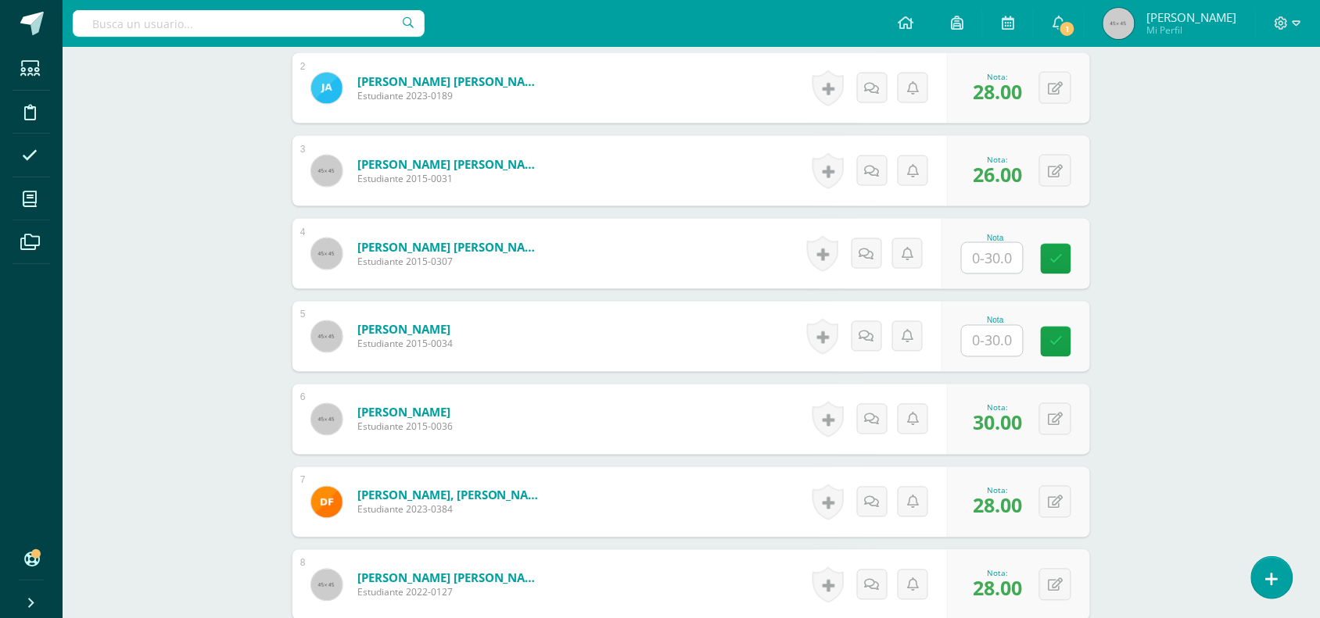
type input "25"
click at [520, 248] on link "Bonilla Monterroso, Daniel Alejandro" at bounding box center [451, 247] width 188 height 16
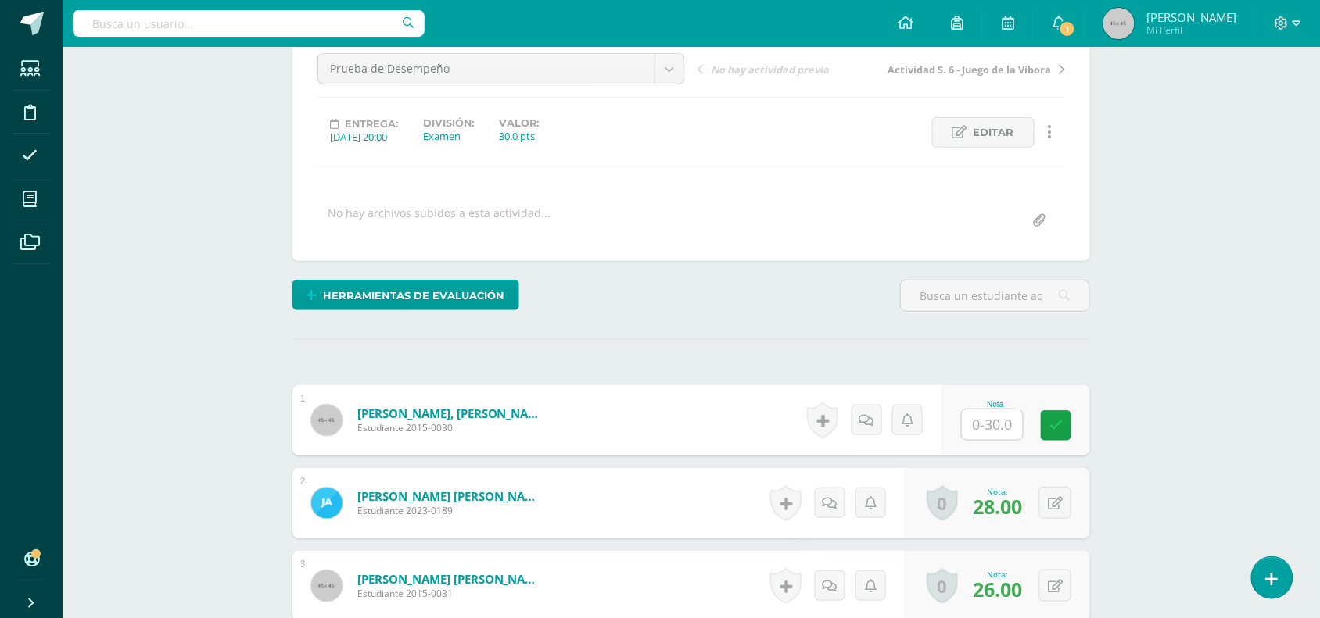
scroll to position [159, 0]
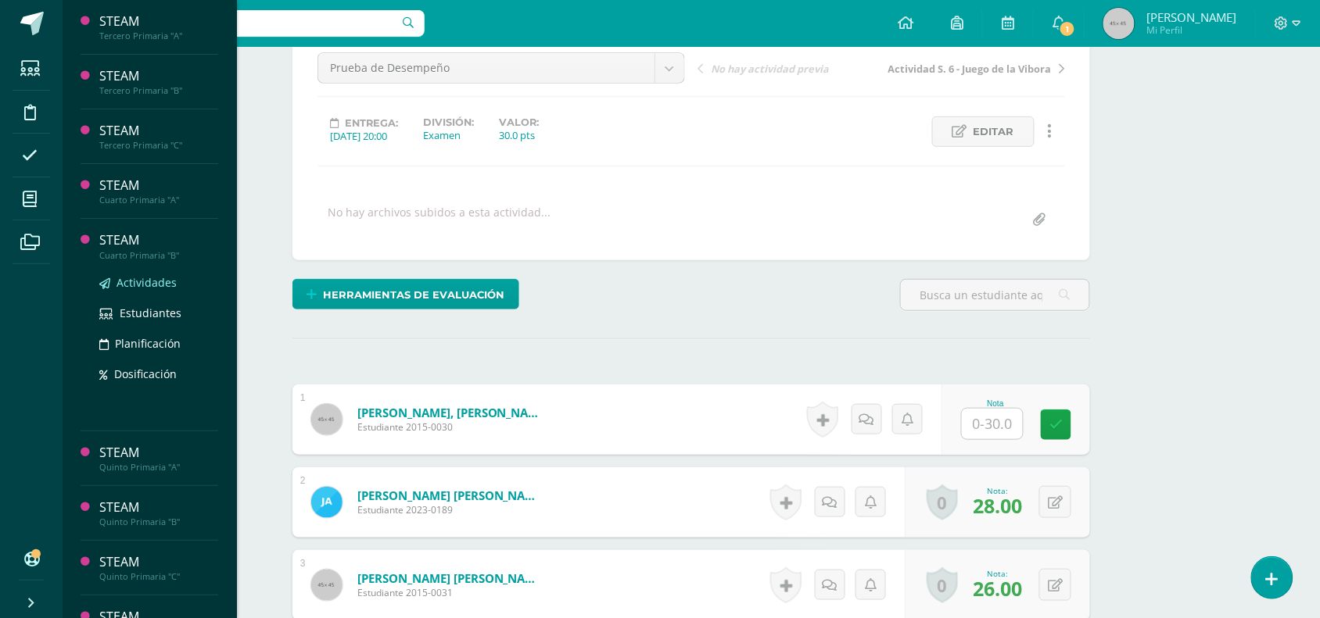
click at [125, 284] on span "Actividades" at bounding box center [146, 282] width 60 height 15
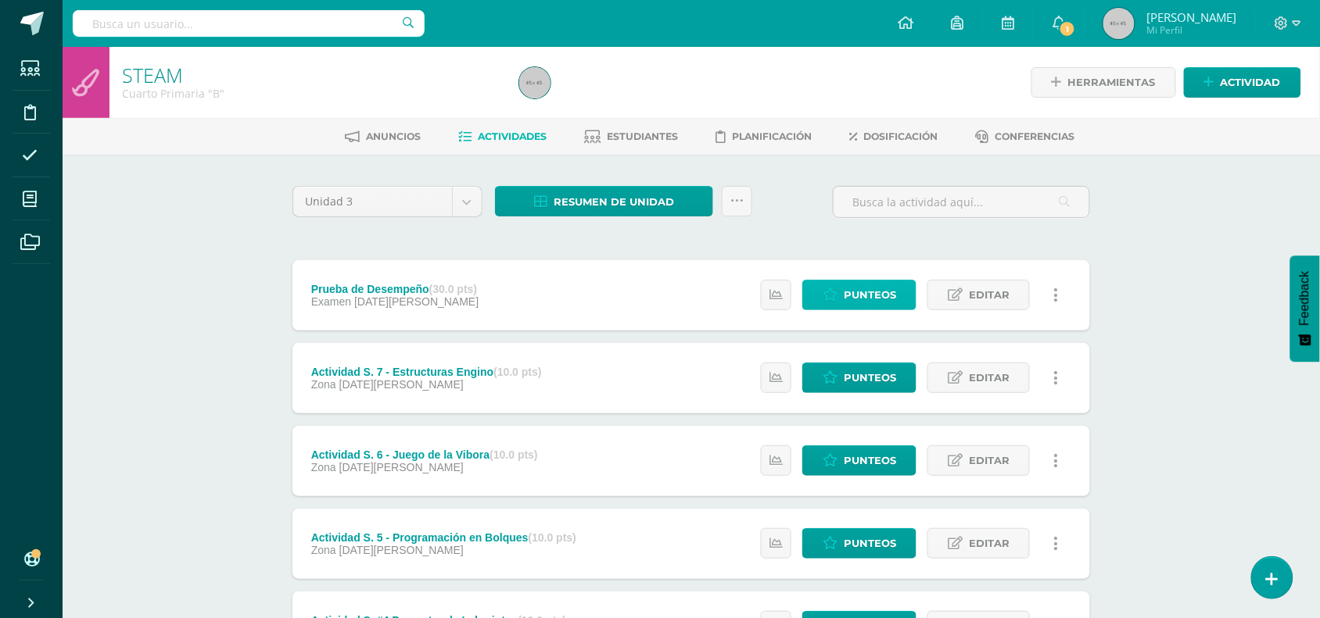
click at [815, 290] on link "Punteos" at bounding box center [859, 295] width 114 height 30
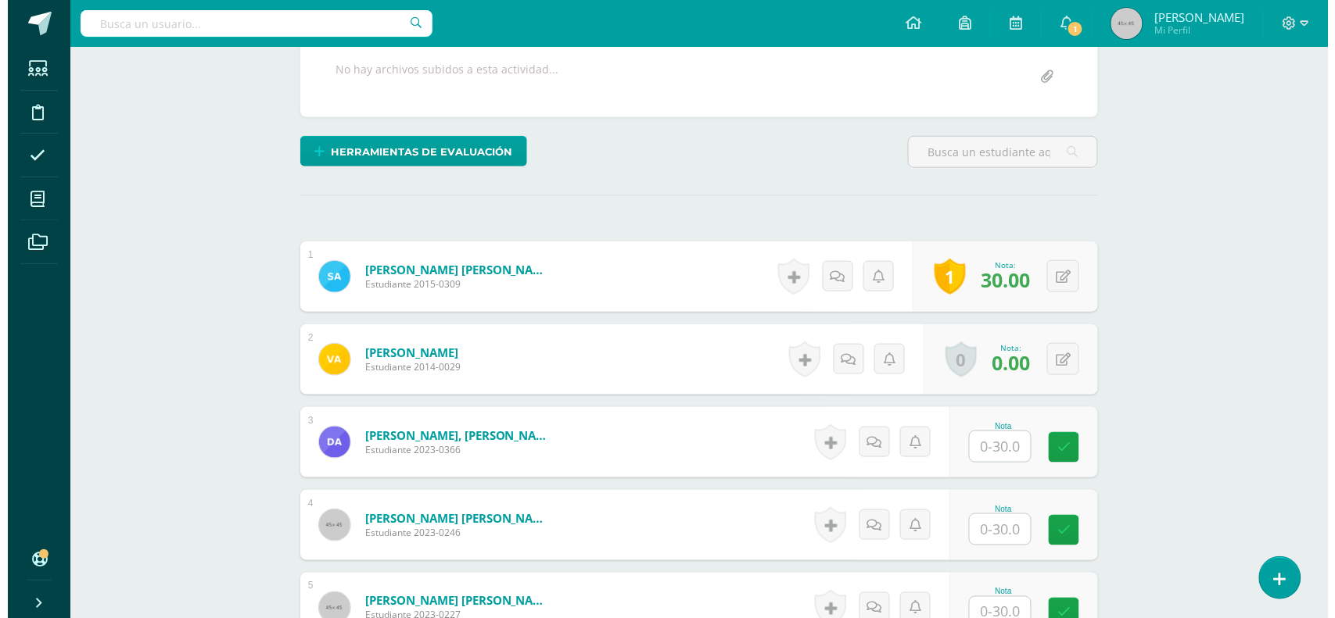
scroll to position [303, 0]
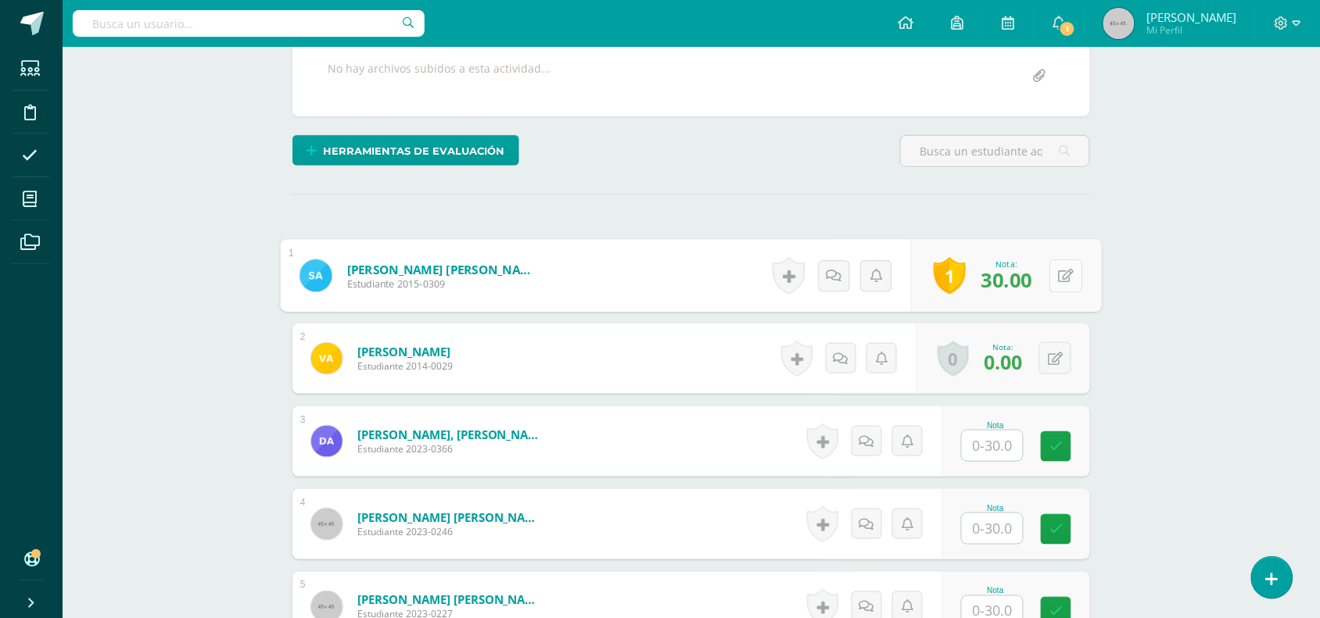
click at [1058, 285] on button at bounding box center [1065, 276] width 33 height 33
type input "3"
type input "0"
click at [1022, 287] on icon at bounding box center [1024, 280] width 14 height 13
click at [956, 279] on link "1" at bounding box center [952, 276] width 31 height 36
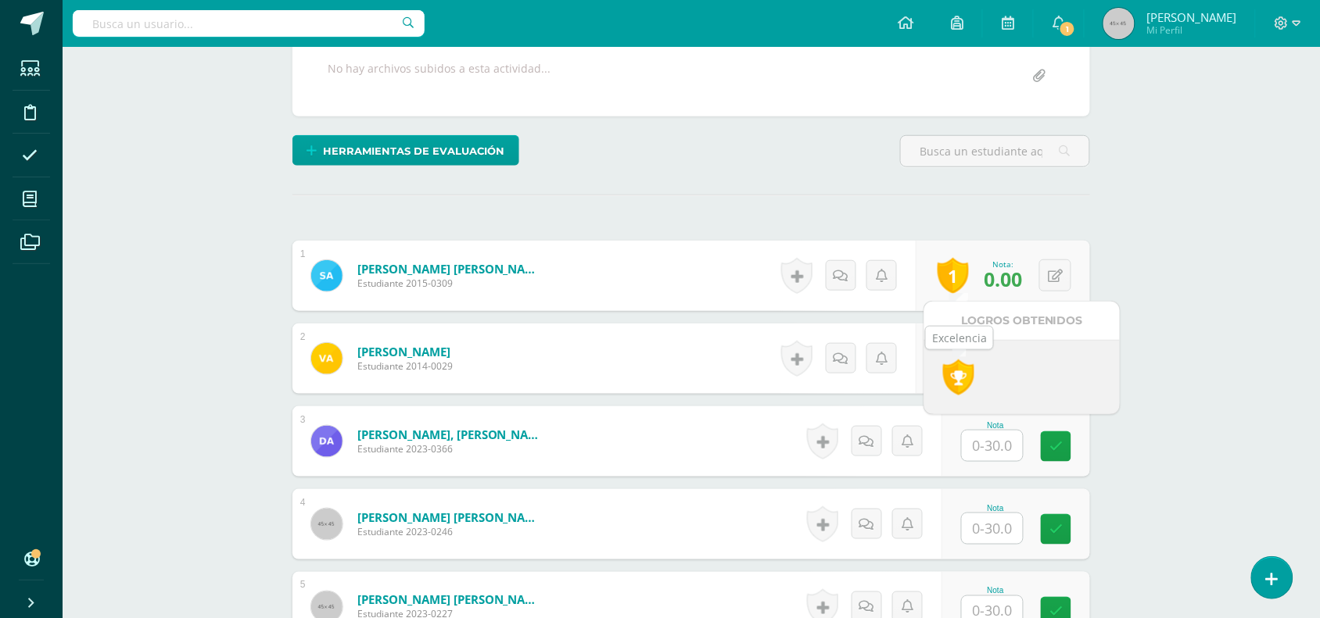
click at [956, 387] on link at bounding box center [958, 378] width 31 height 36
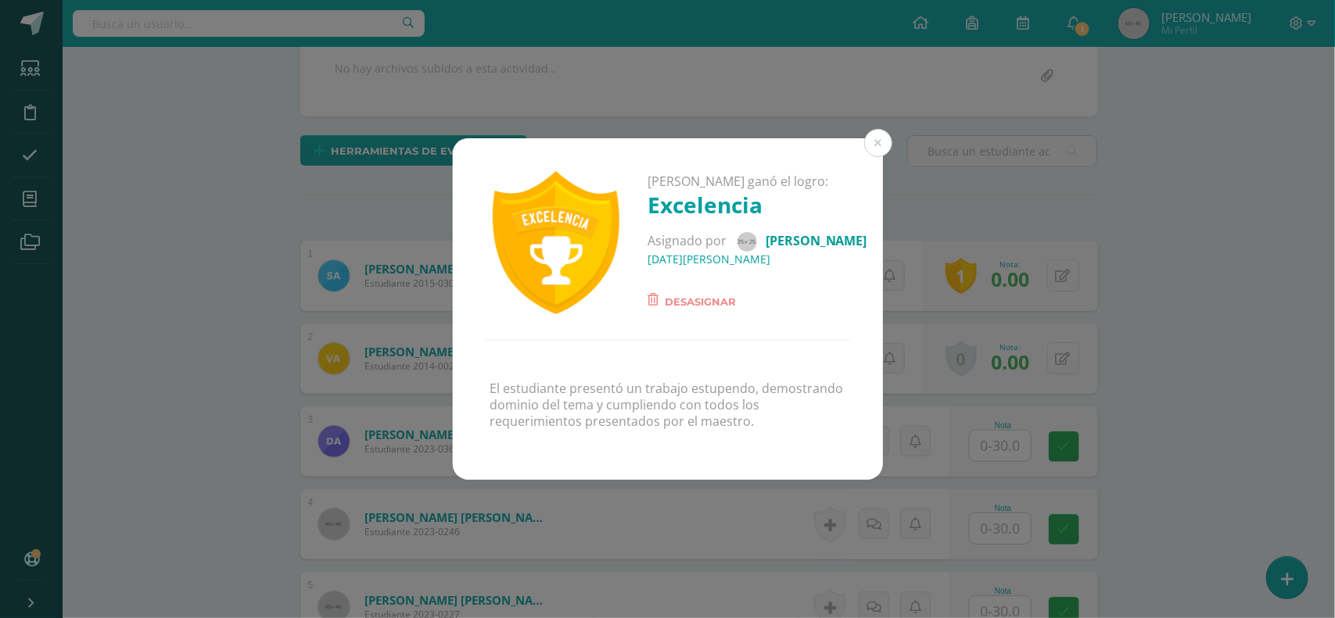
click at [697, 292] on span "Desasignar" at bounding box center [700, 301] width 71 height 19
click at [700, 307] on span "Desasignar" at bounding box center [700, 301] width 71 height 19
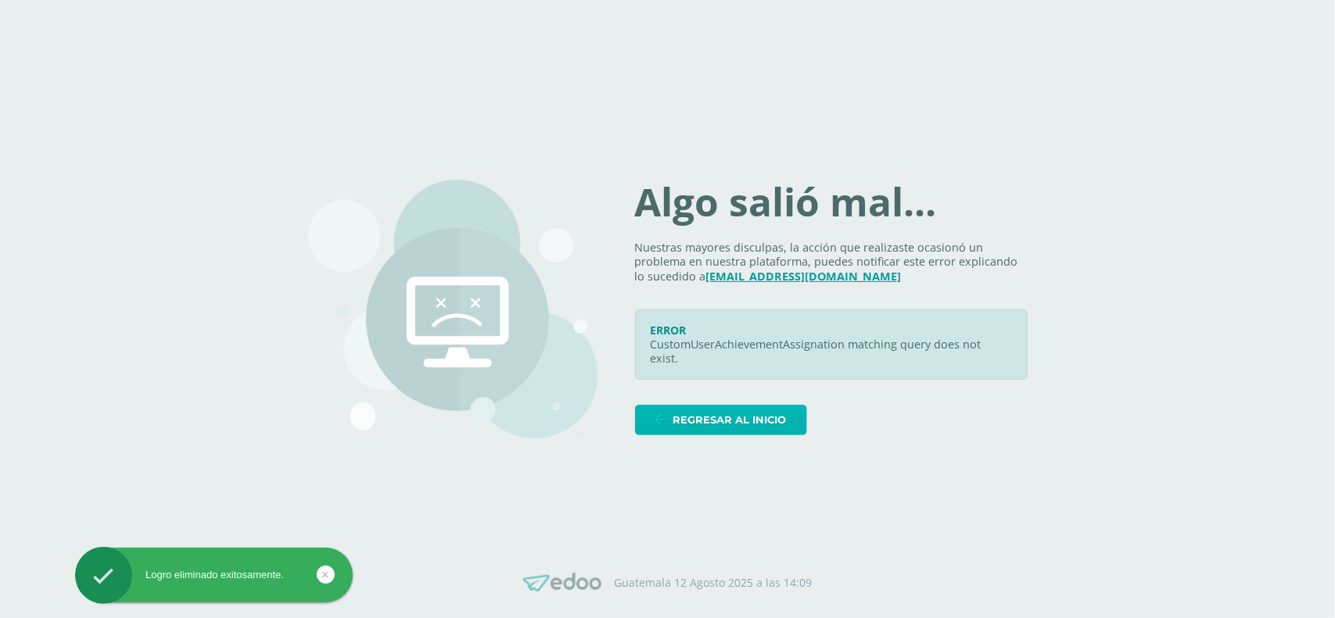
click at [698, 418] on span "Regresar al inicio" at bounding box center [729, 420] width 113 height 29
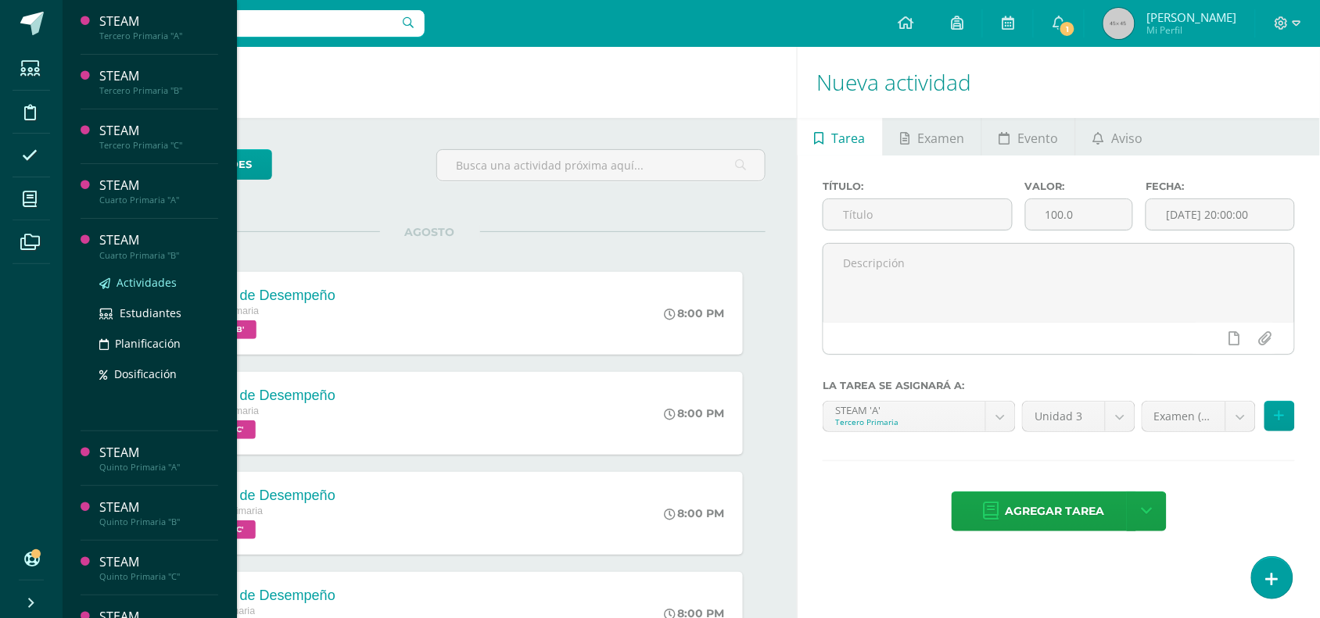
click at [125, 282] on span "Actividades" at bounding box center [146, 282] width 60 height 15
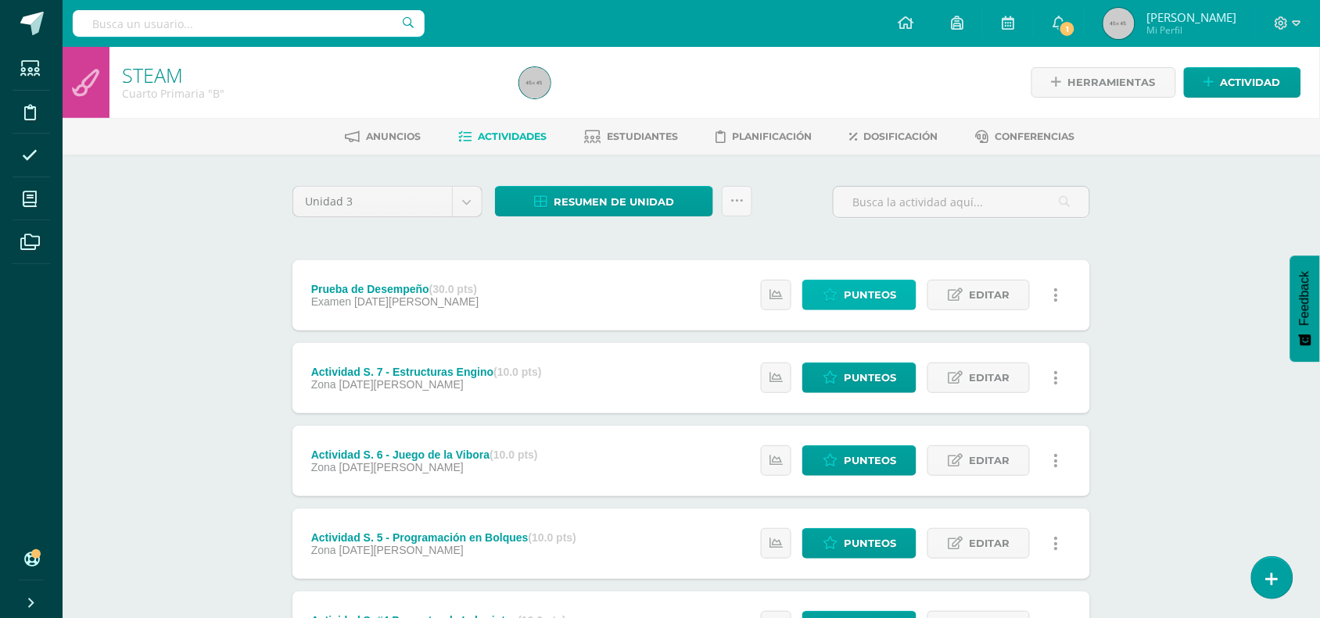
click at [855, 301] on span "Punteos" at bounding box center [870, 295] width 52 height 29
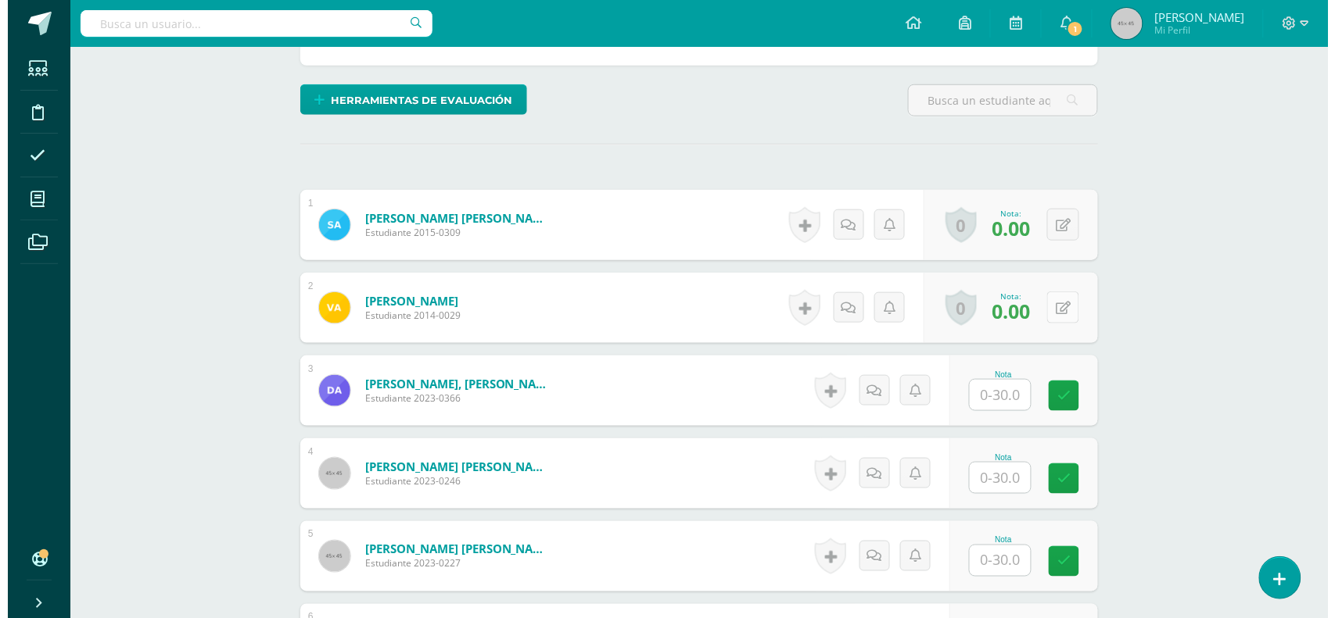
scroll to position [354, 0]
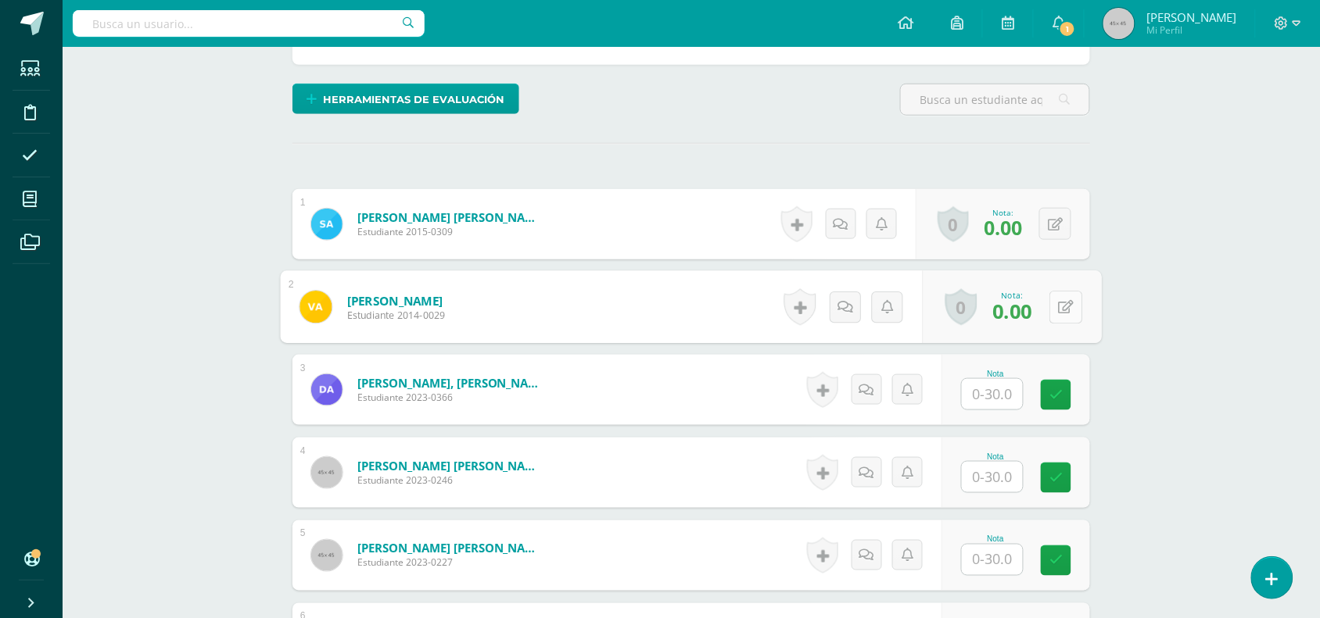
click at [1056, 303] on button at bounding box center [1065, 307] width 33 height 33
type input "27"
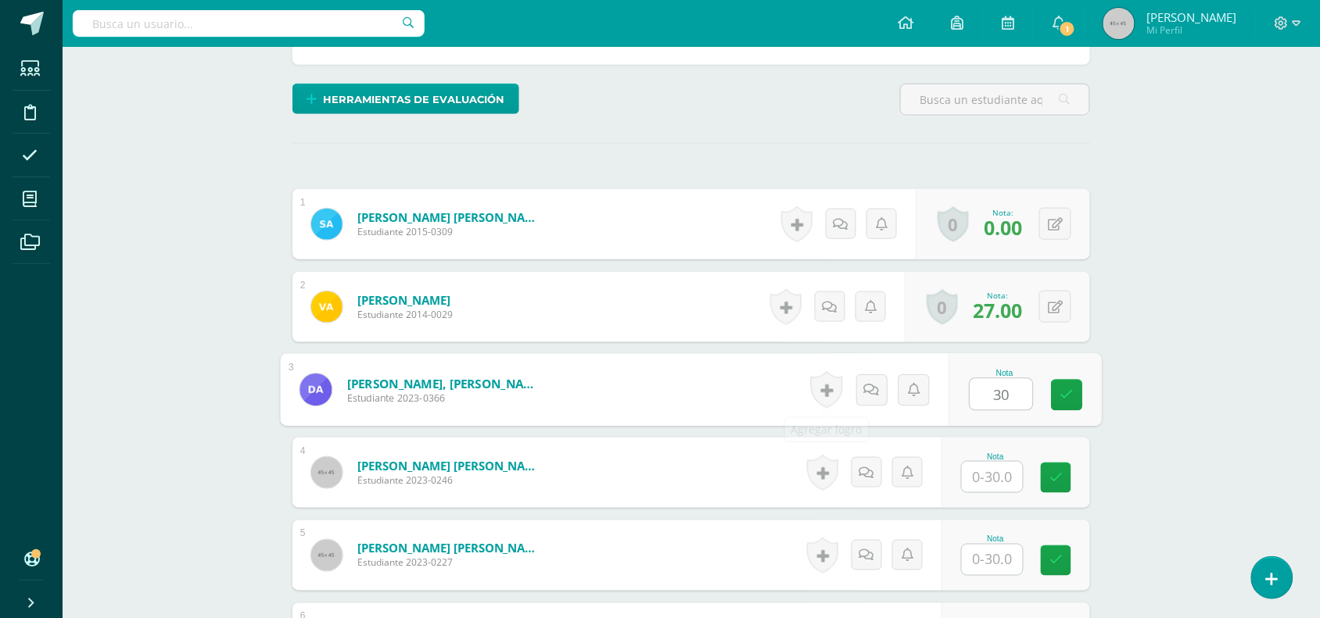
type input "30"
click at [829, 396] on link at bounding box center [826, 390] width 32 height 37
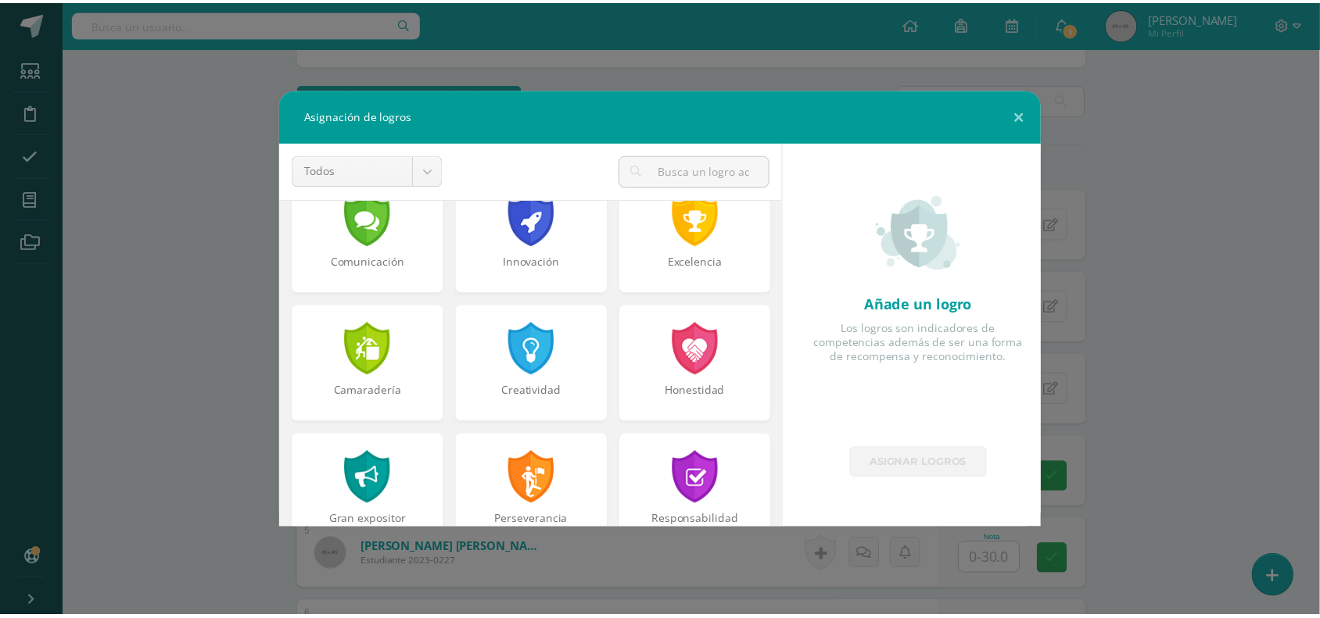
scroll to position [423, 0]
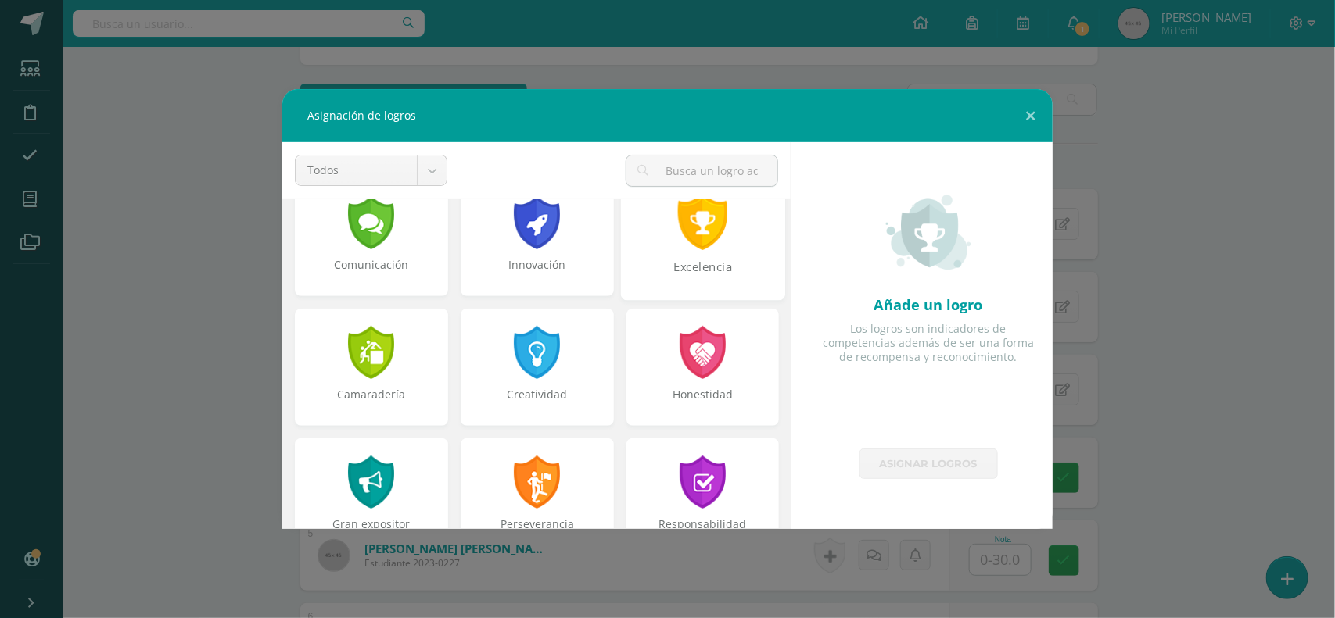
click at [658, 259] on div "Excelencia" at bounding box center [702, 276] width 161 height 34
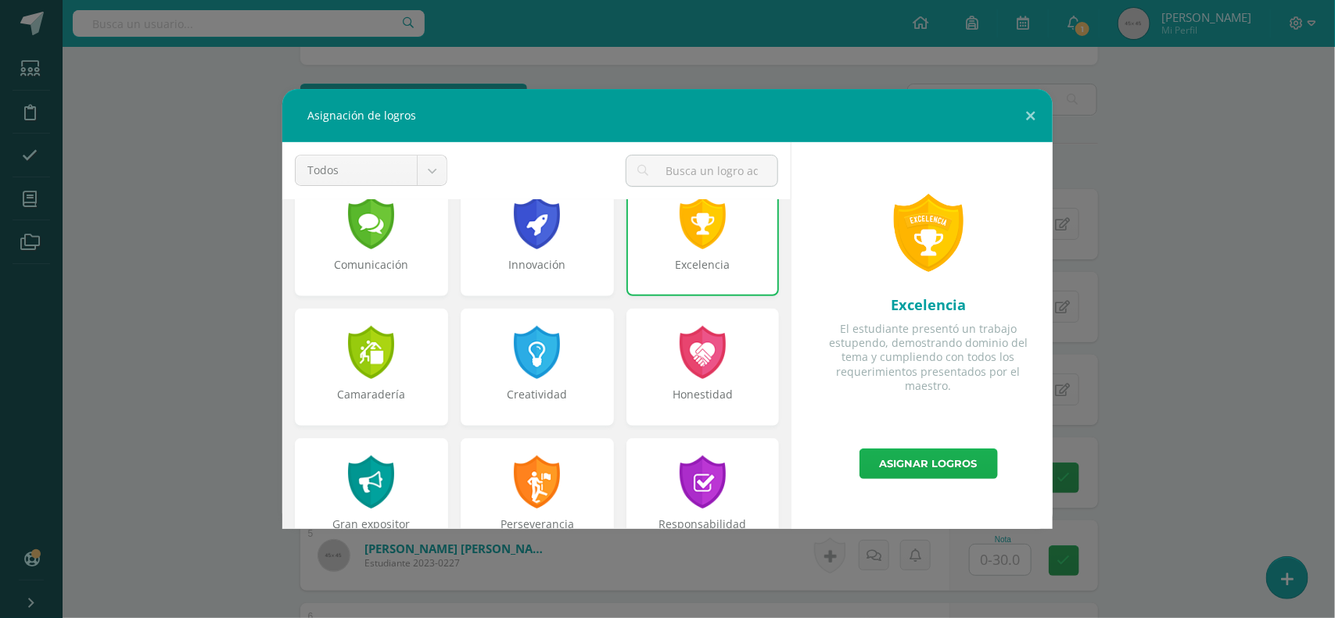
click at [911, 462] on link "Asignar logros" at bounding box center [928, 464] width 138 height 30
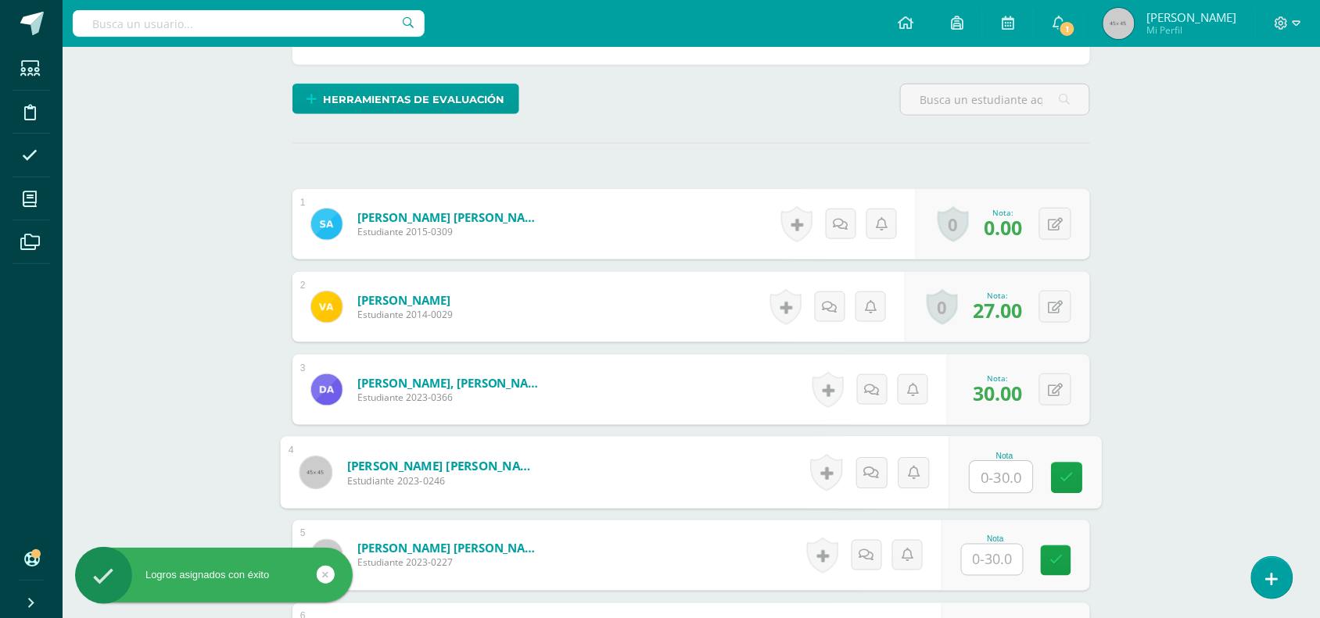
click at [987, 479] on input "text" at bounding box center [1001, 477] width 63 height 31
type input "25"
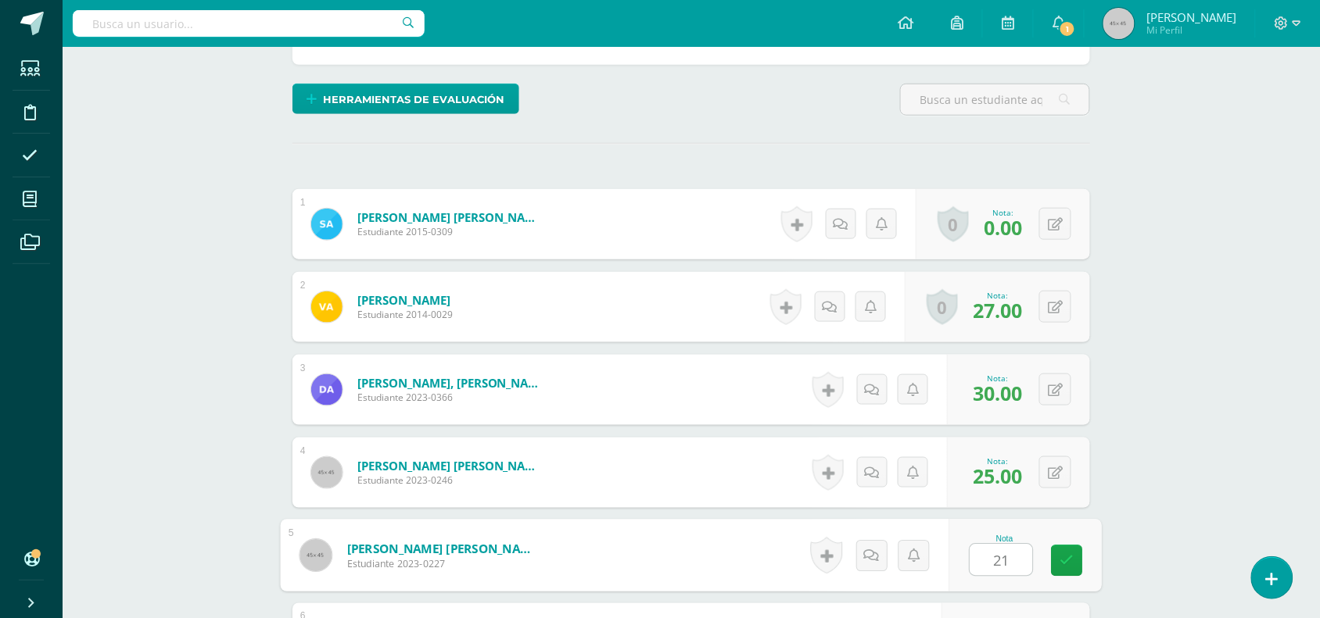
type input "21"
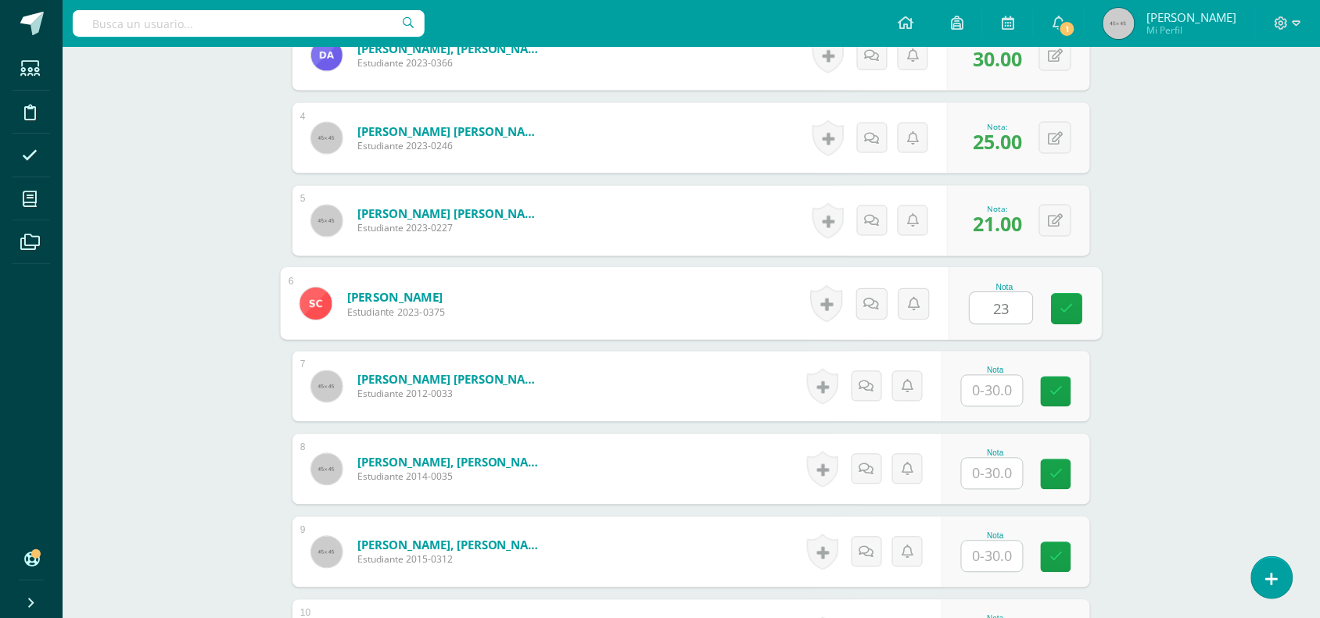
type input "23"
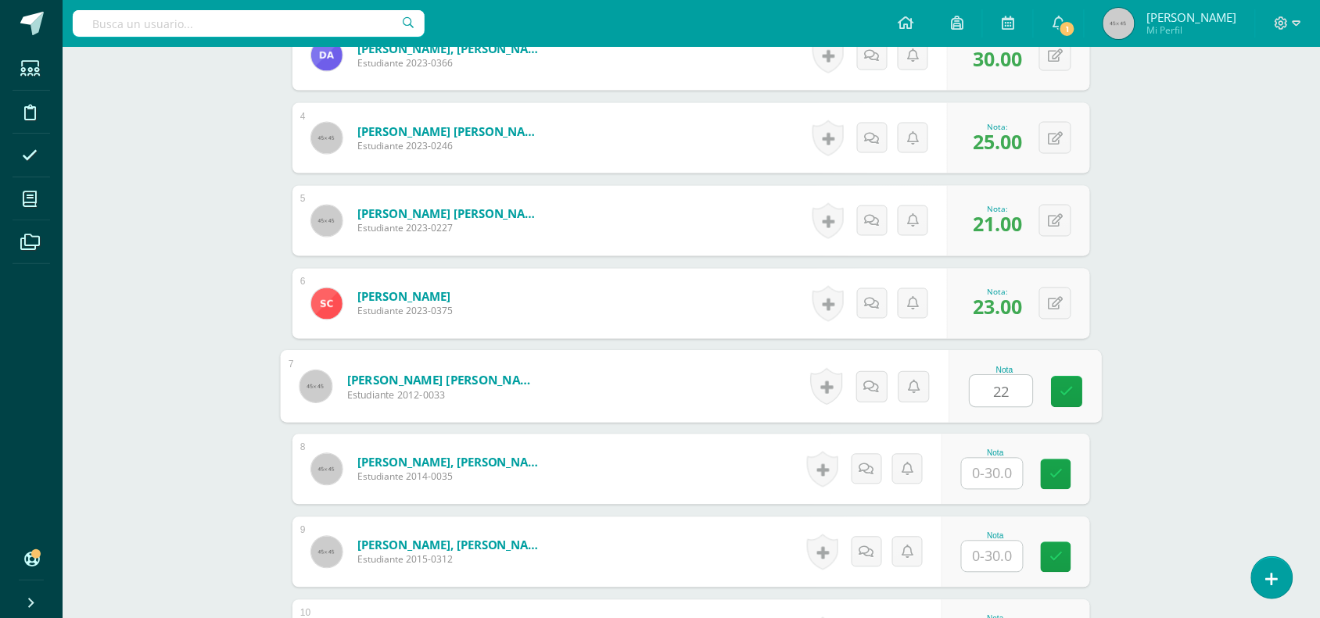
type input "22"
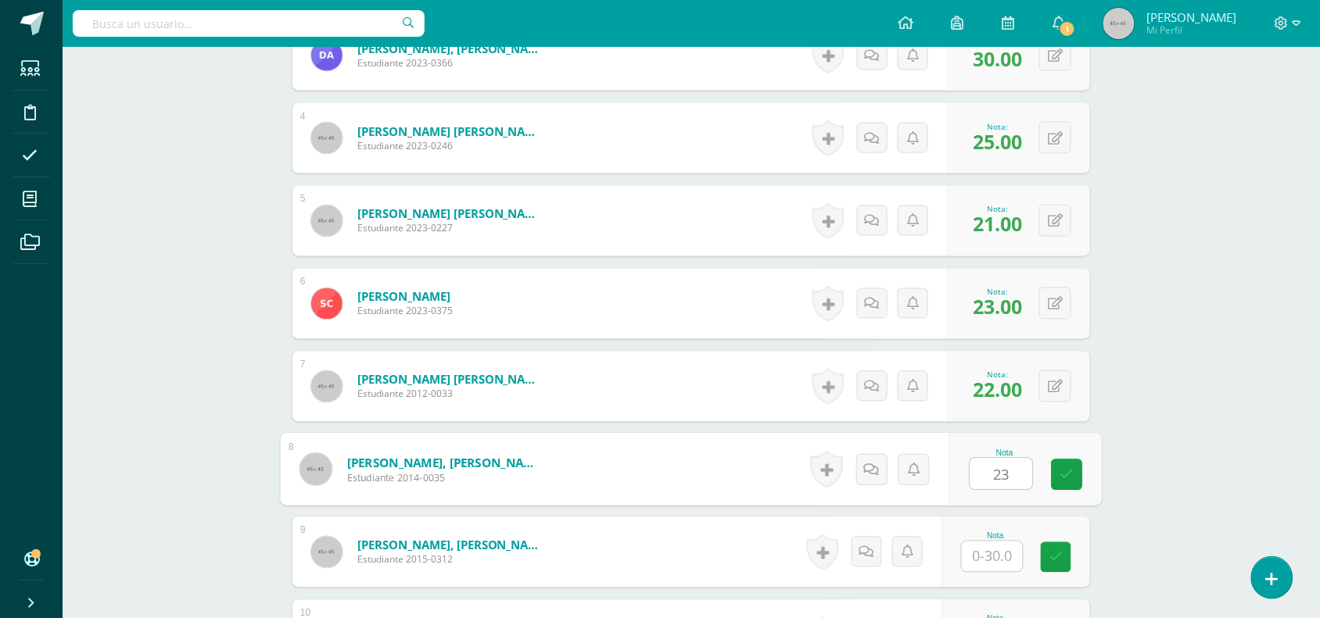
type input "23"
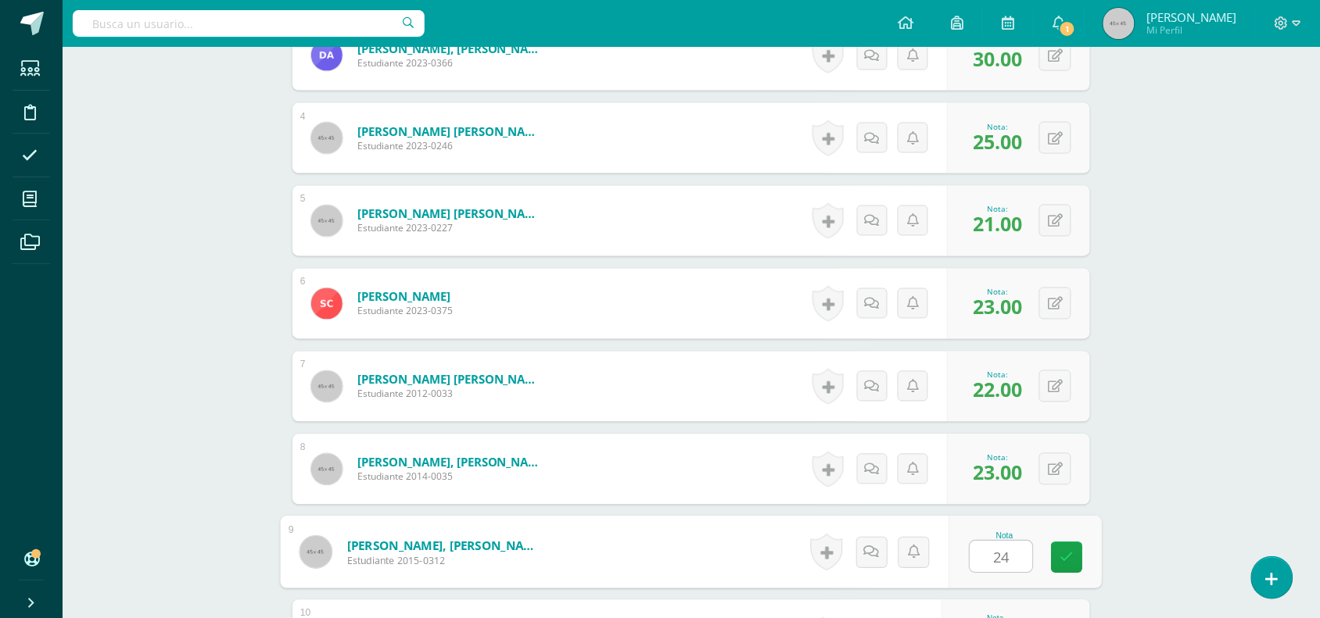
type input "24"
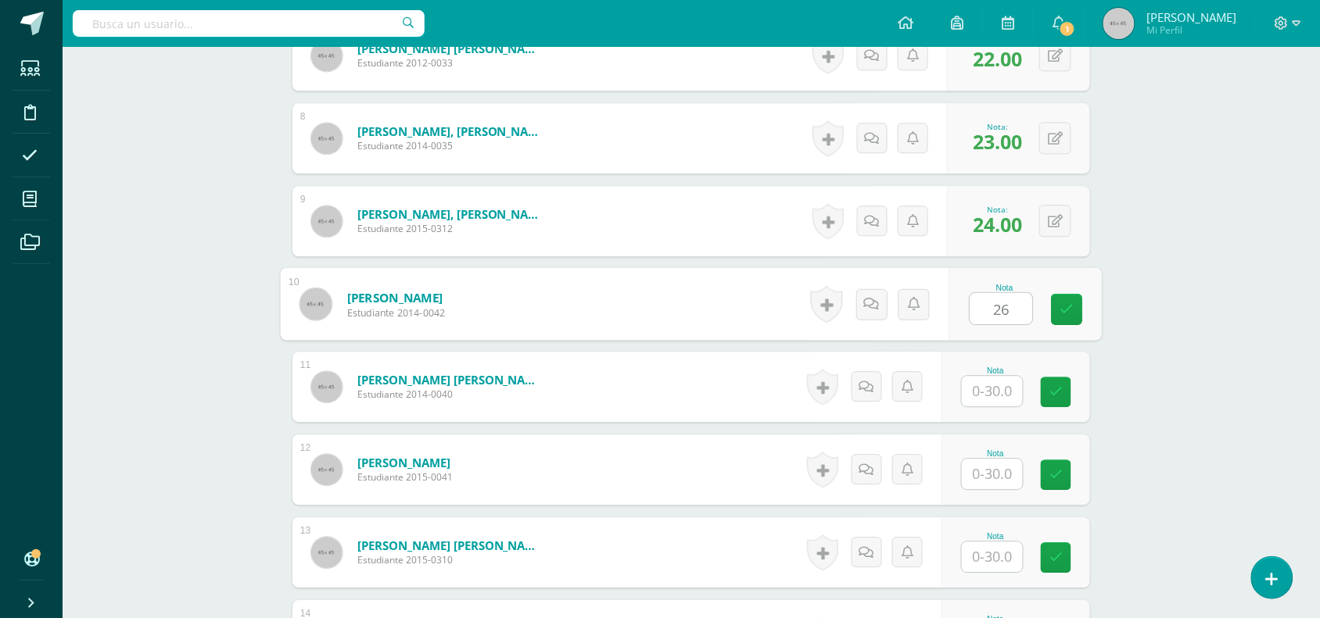
type input "26"
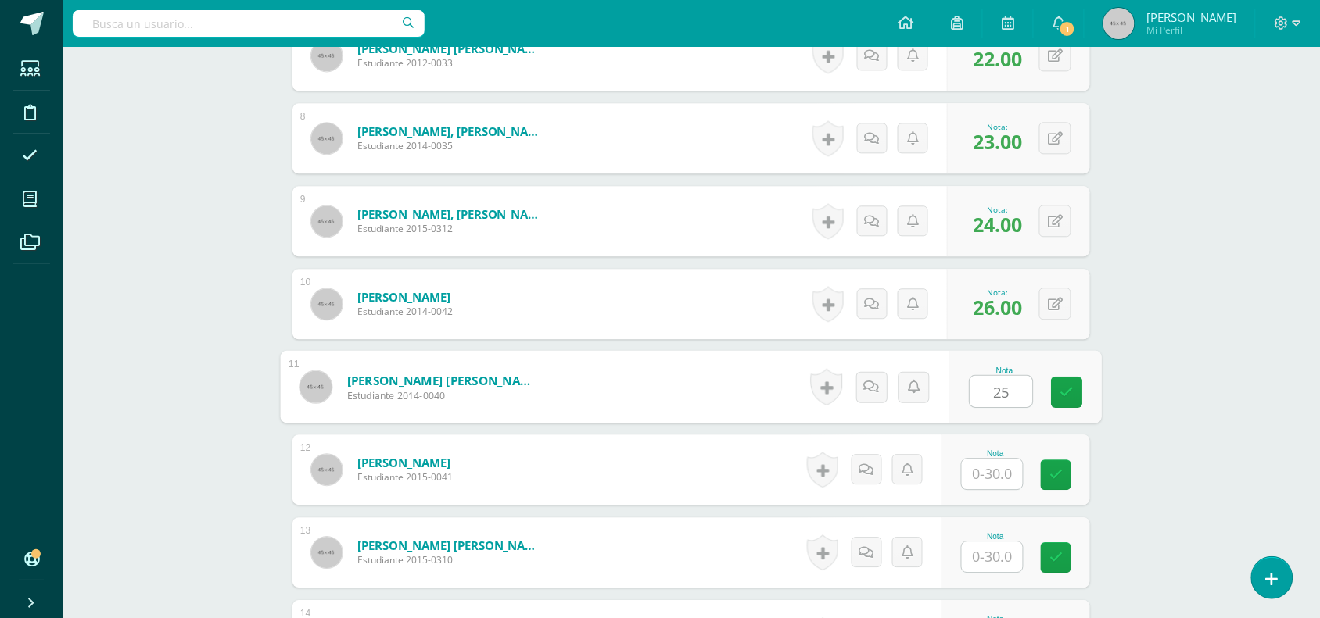
type input "25"
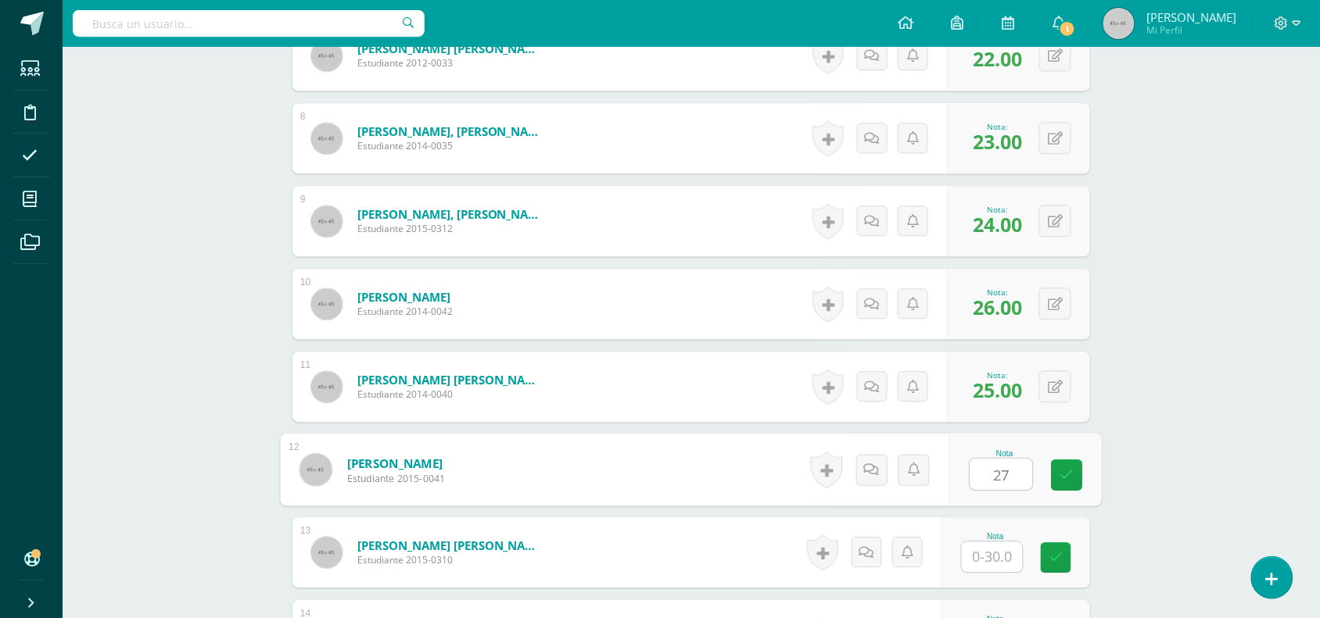
type input "27"
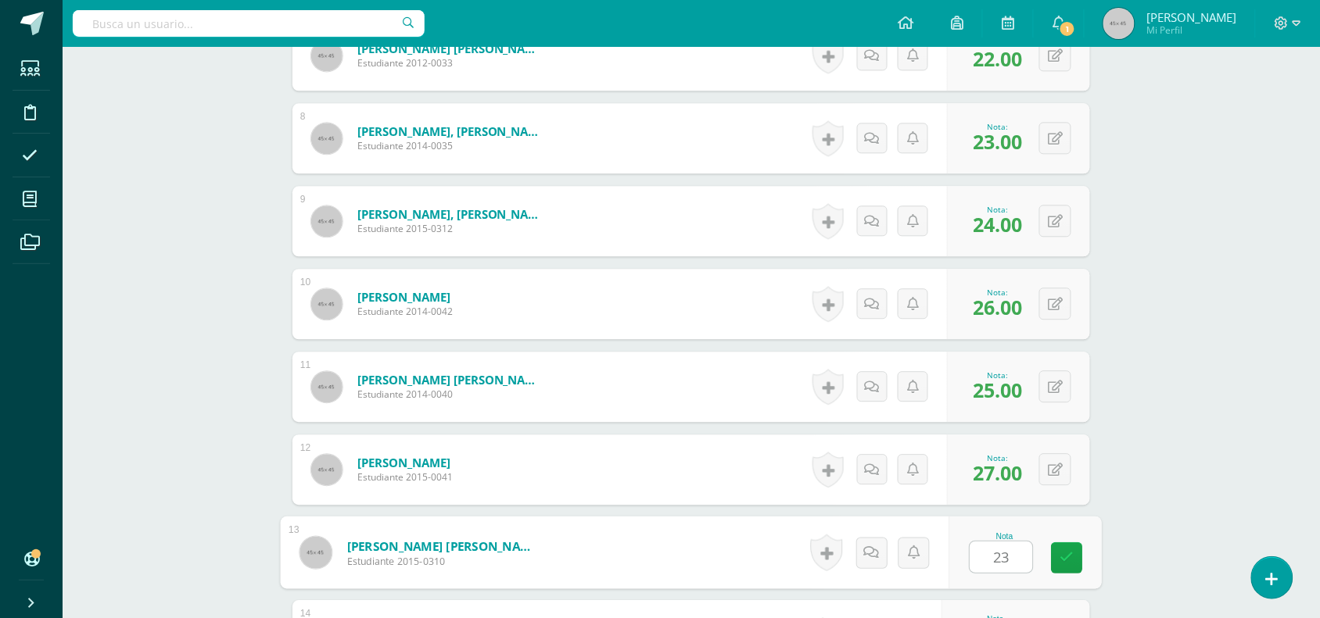
type input "23"
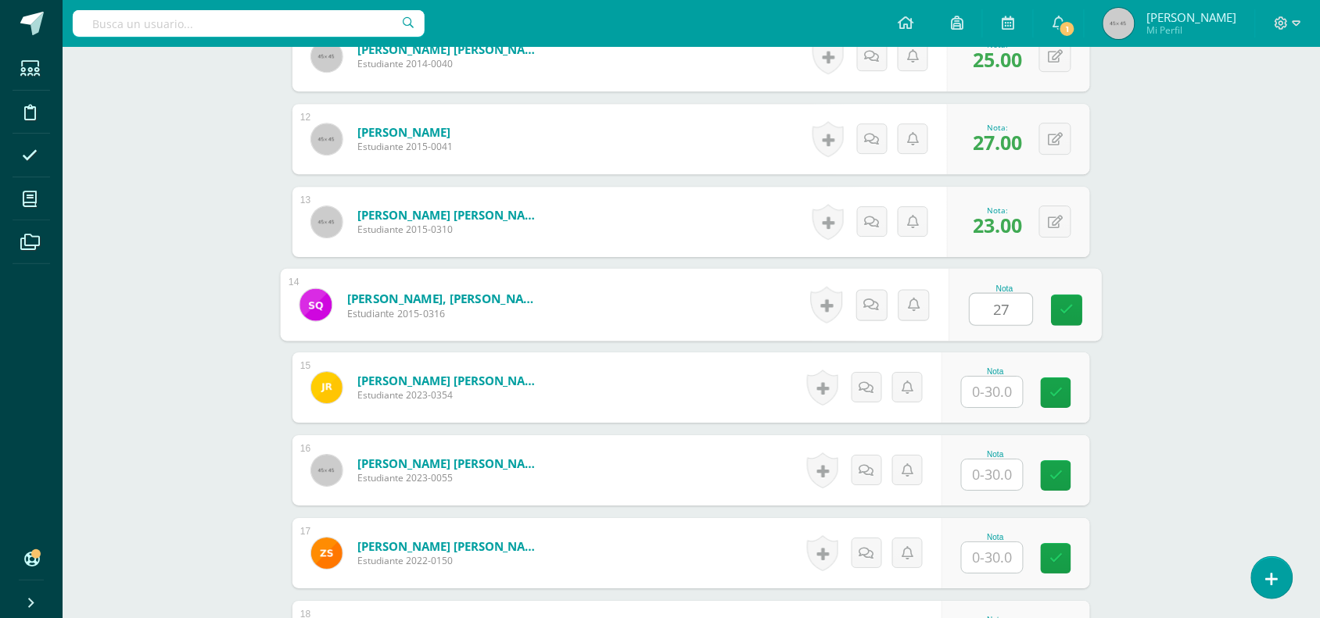
type input "27"
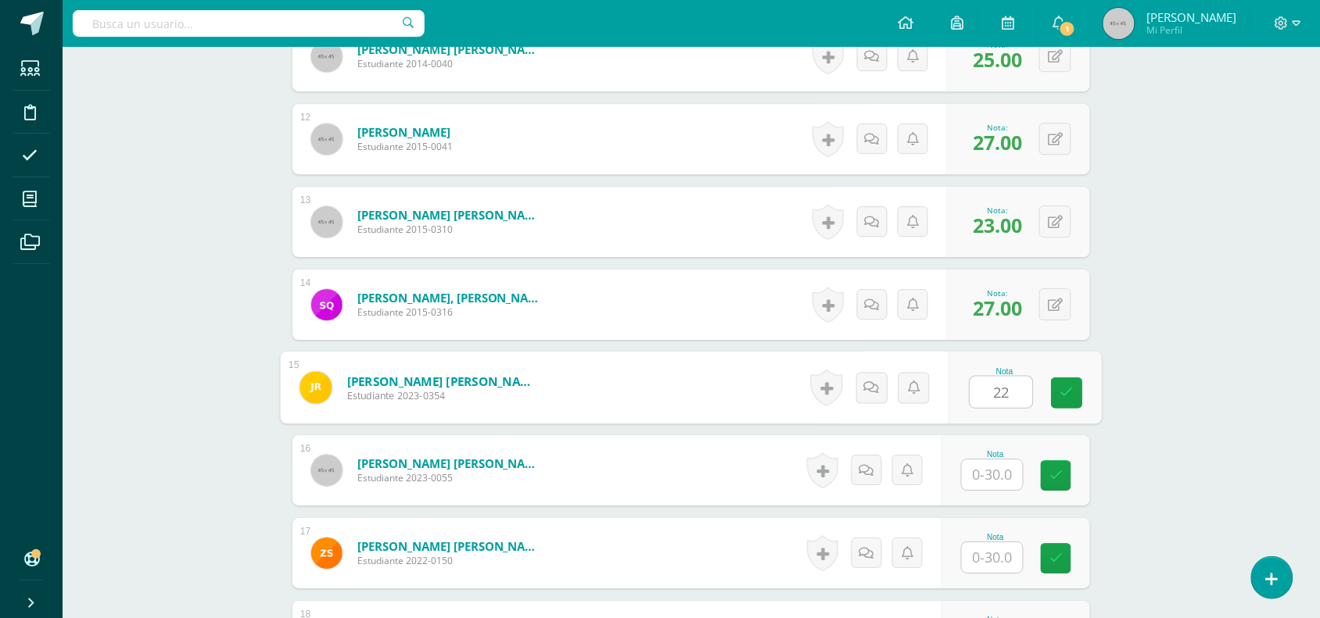
type input "22"
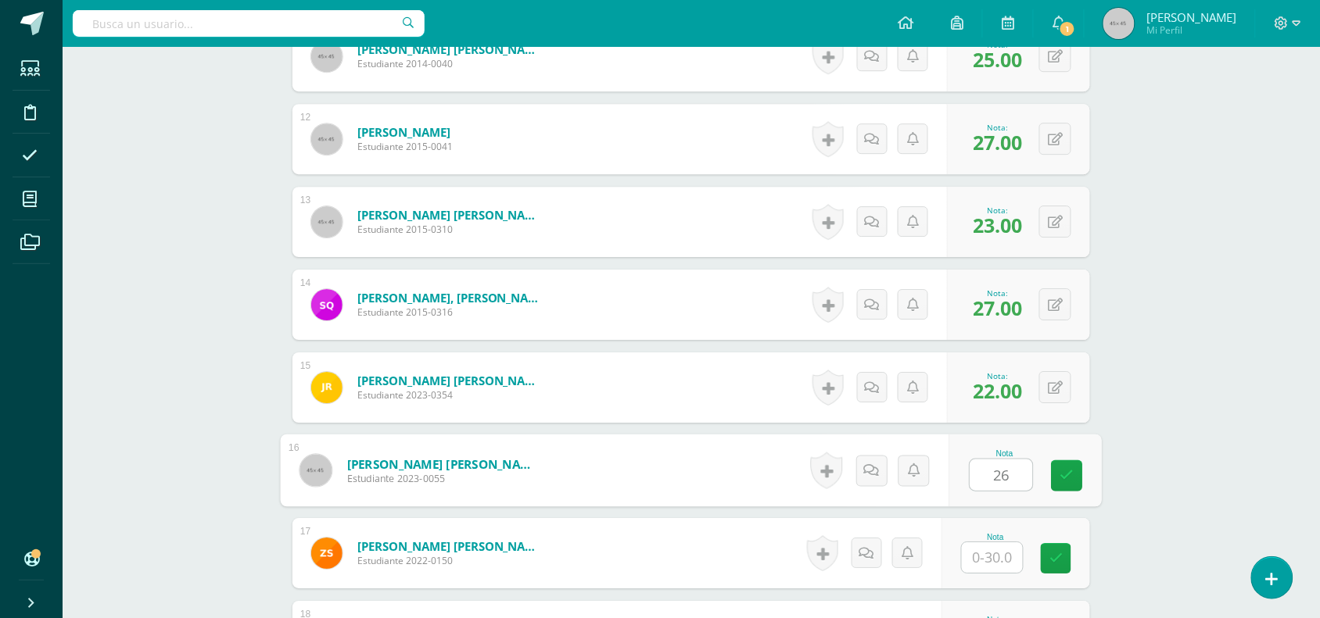
type input "26"
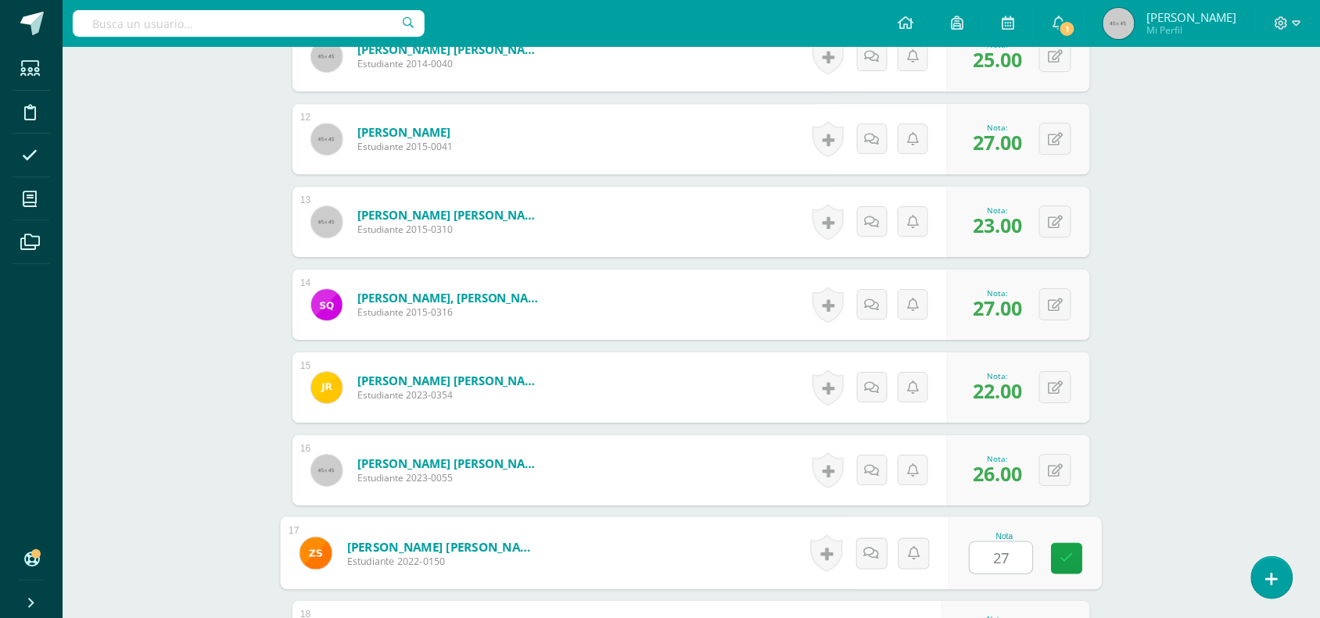
type input "27"
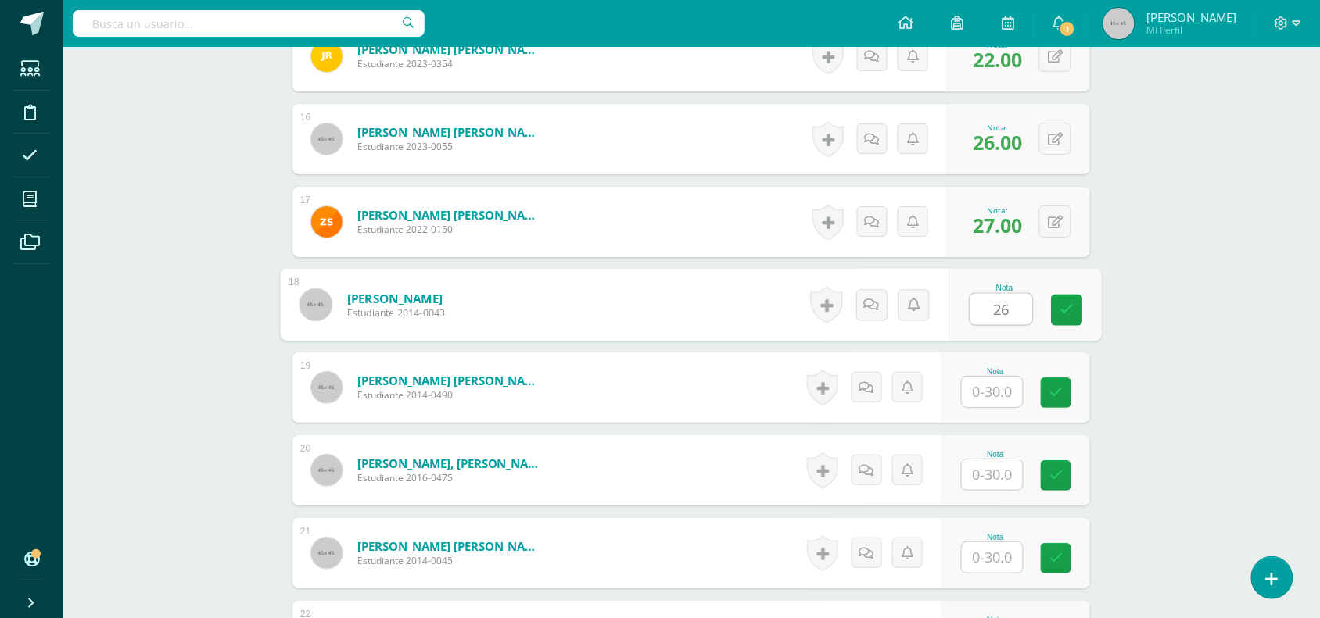
type input "26"
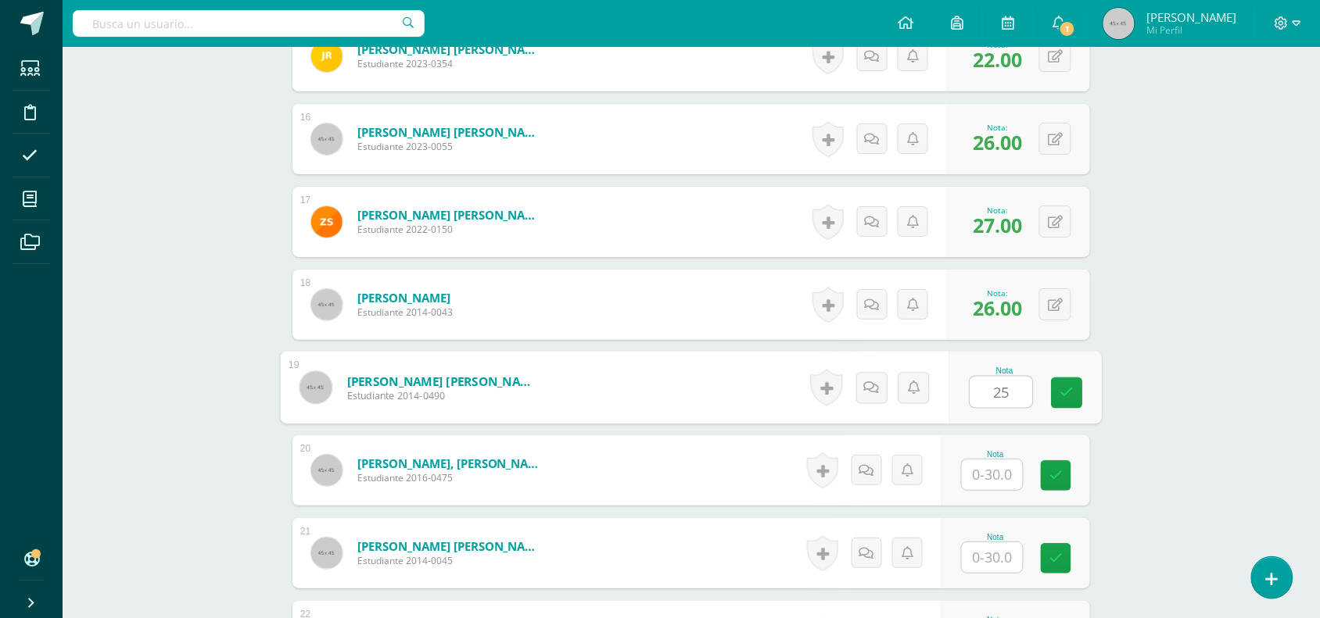
type input "25"
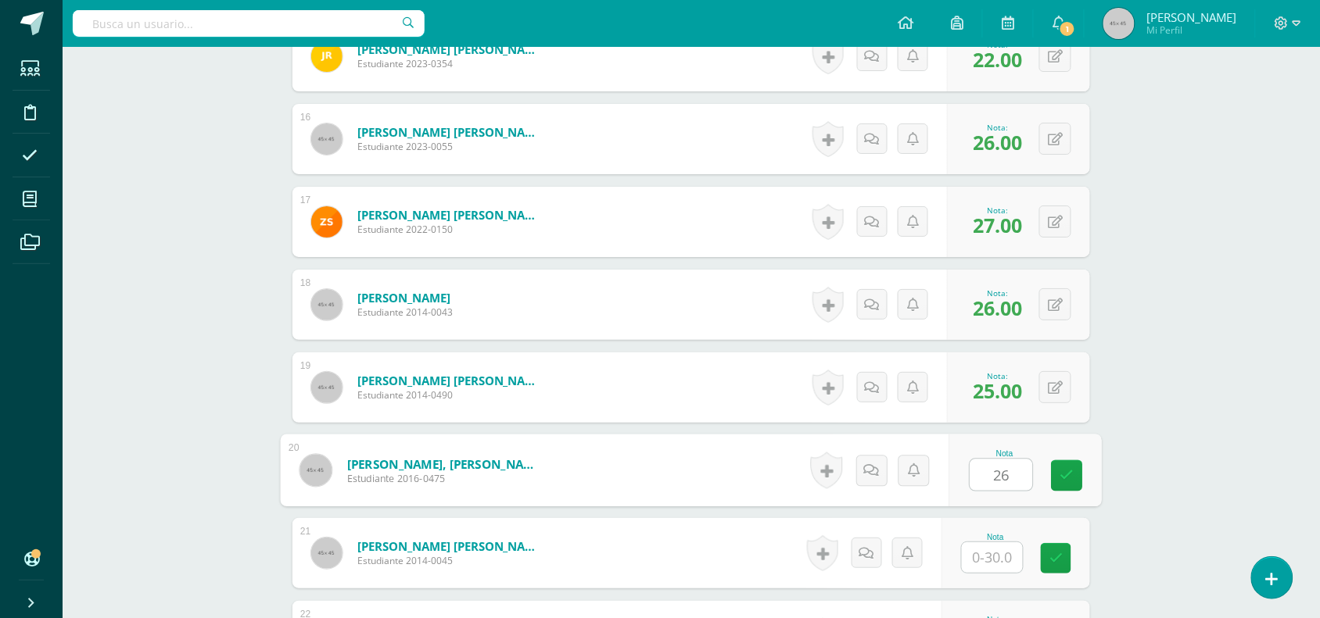
type input "26"
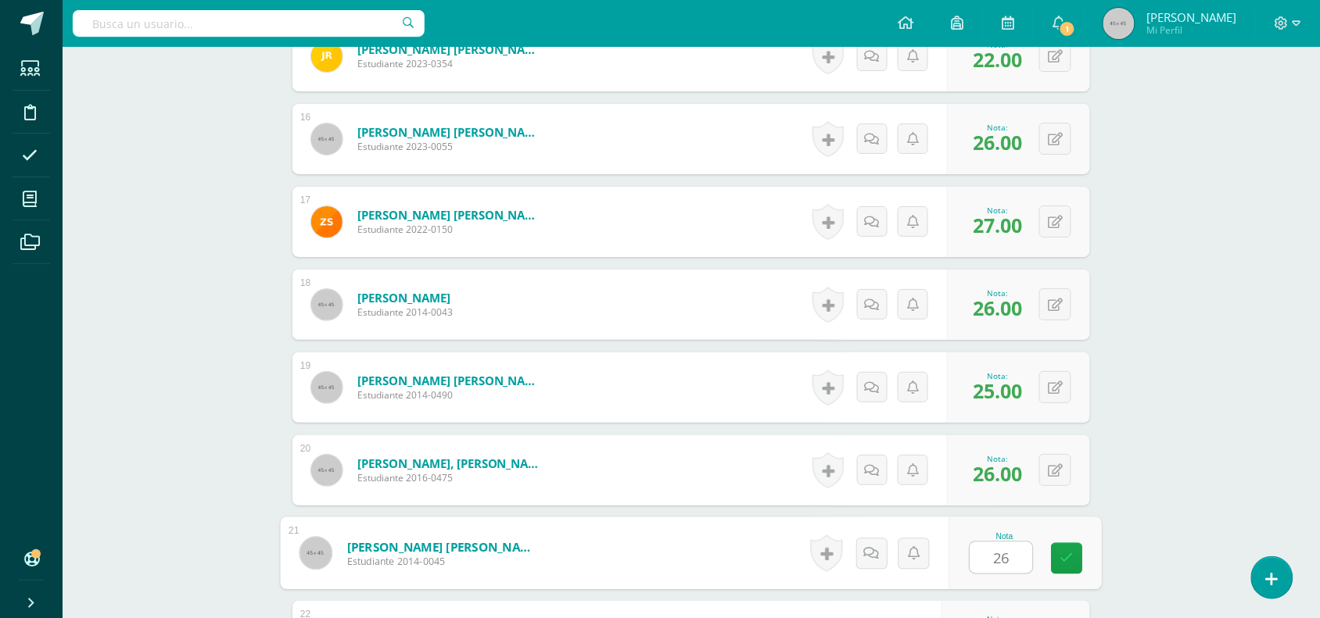
type input "26"
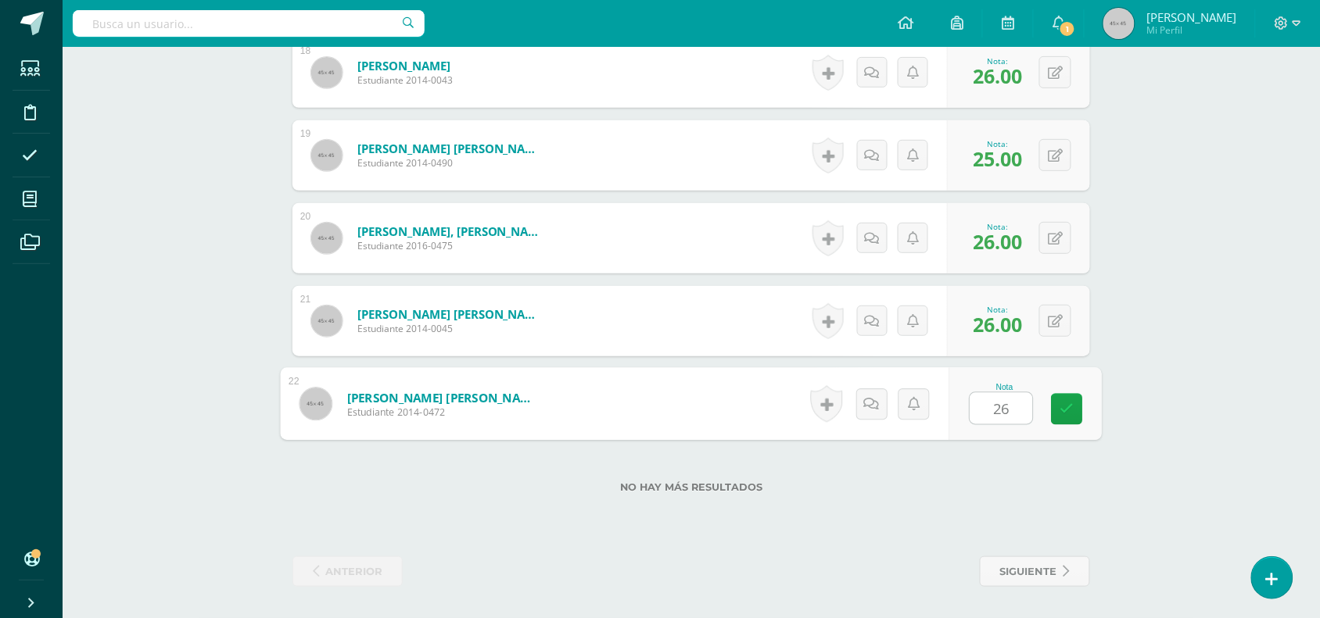
type input "26"
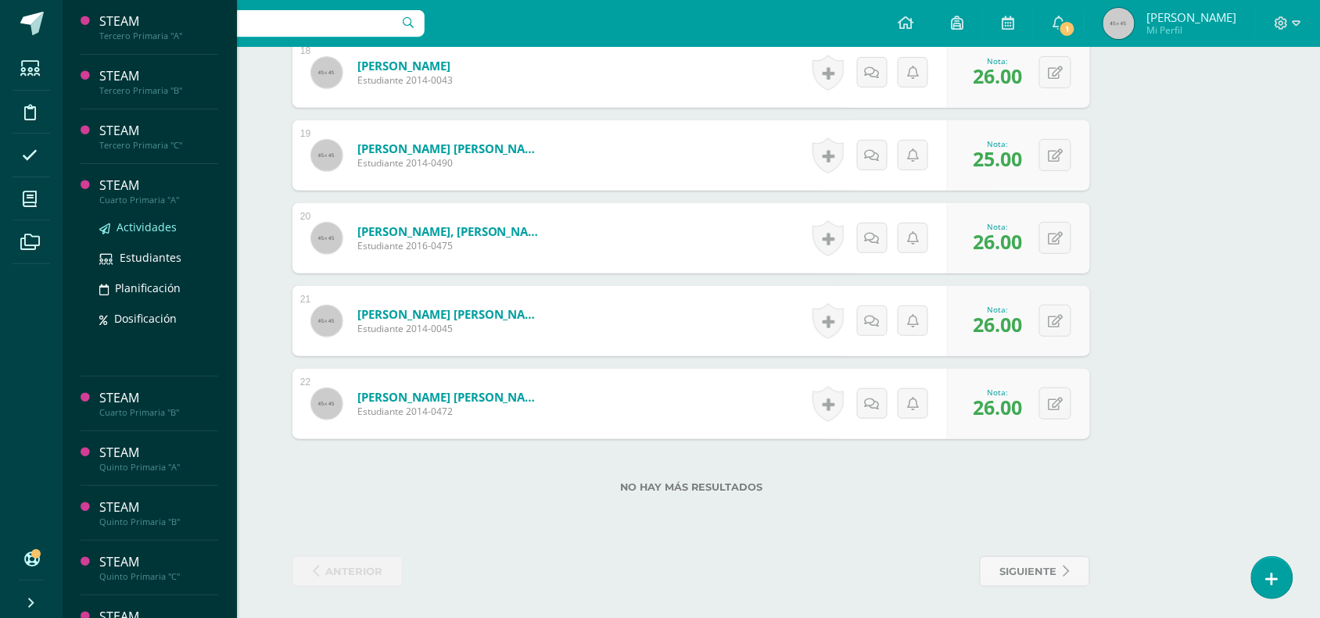
click at [149, 229] on span "Actividades" at bounding box center [146, 227] width 60 height 15
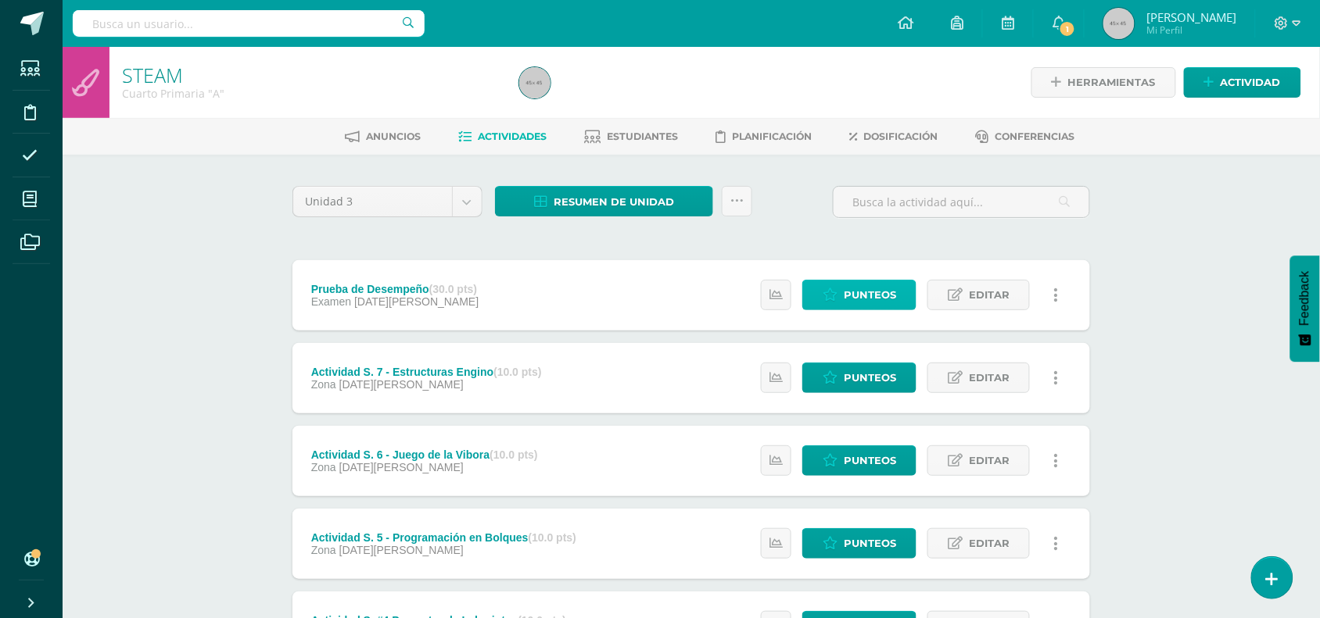
click at [854, 288] on span "Punteos" at bounding box center [870, 295] width 52 height 29
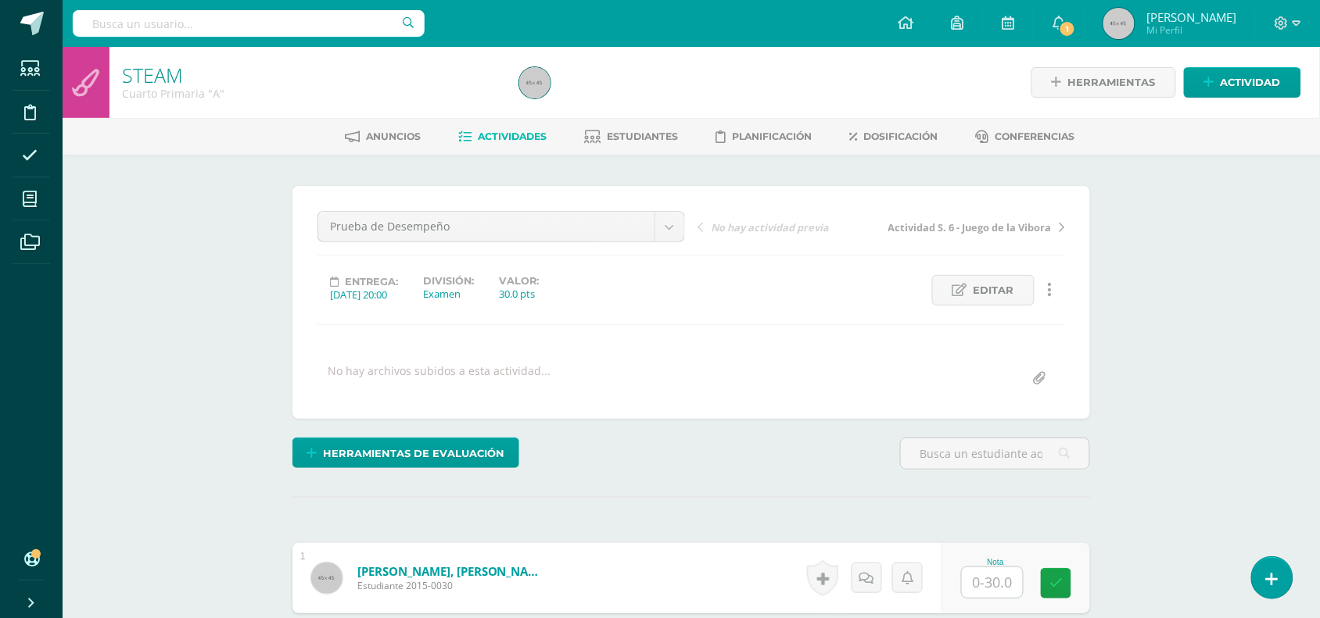
scroll to position [1, 0]
click at [678, 479] on div "Herramientas de evaluación Lista de cotejo Escala de valoración Puntos Extra Su…" at bounding box center [691, 459] width 810 height 45
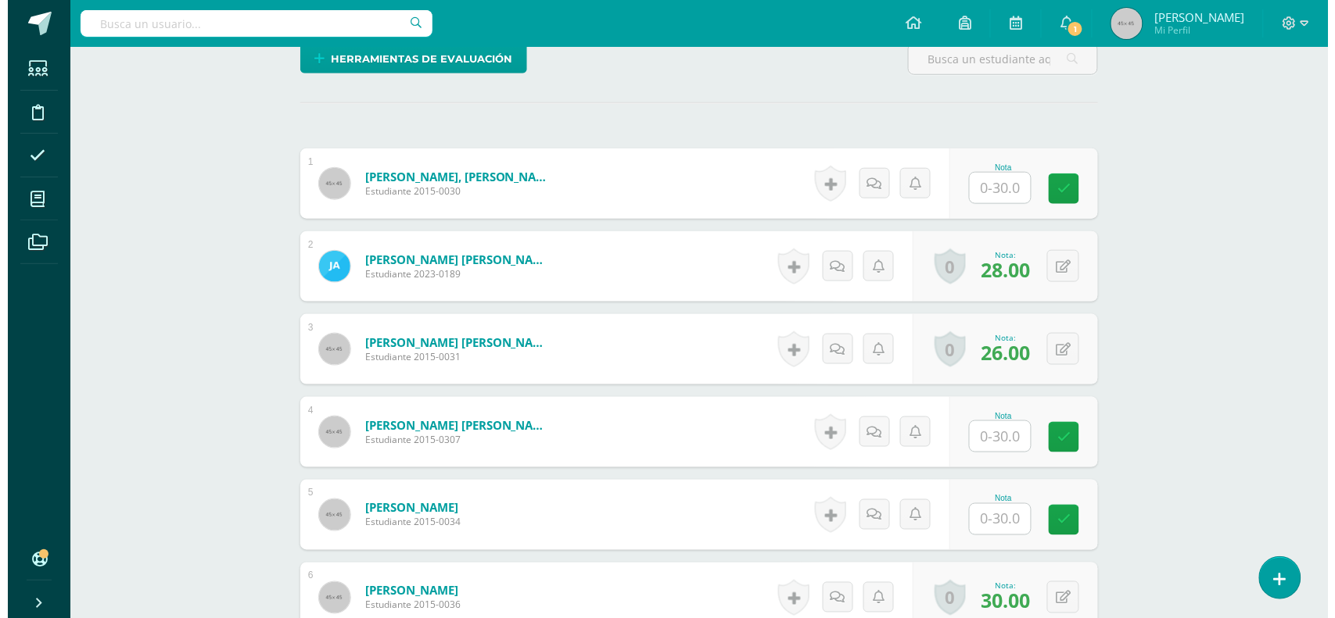
scroll to position [335, 0]
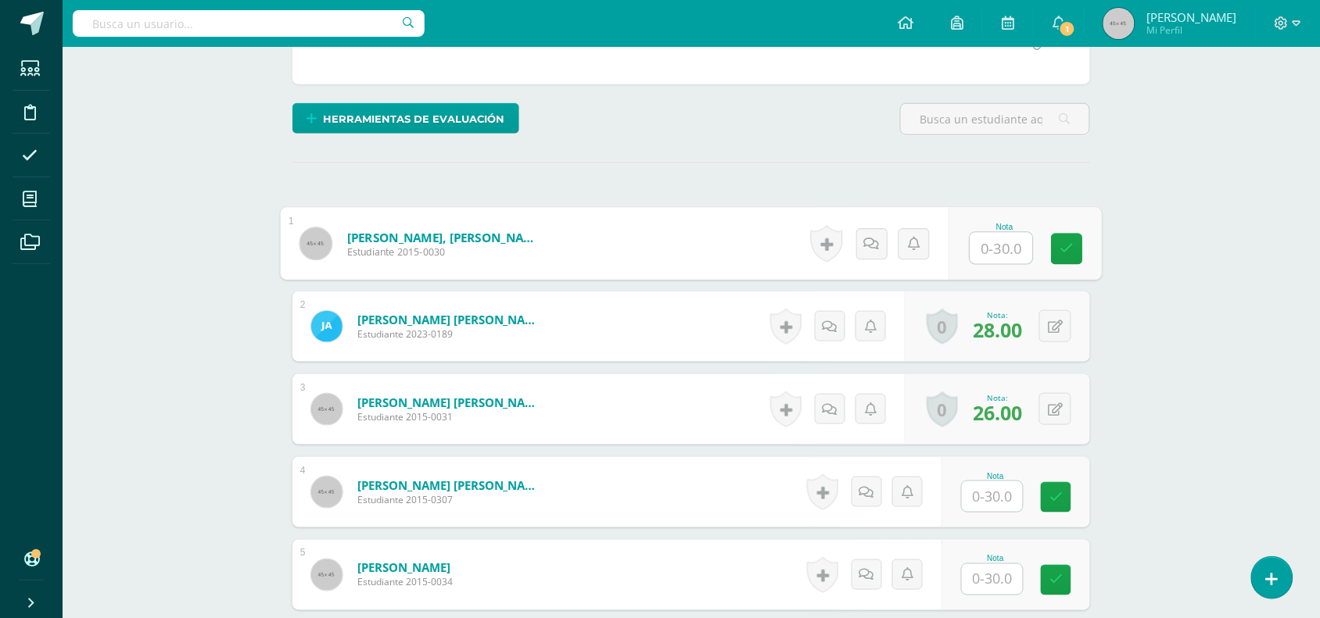
click at [986, 252] on input "text" at bounding box center [1001, 248] width 63 height 31
type input "30"
click at [1077, 251] on link at bounding box center [1067, 249] width 31 height 31
click at [815, 244] on link at bounding box center [827, 244] width 31 height 36
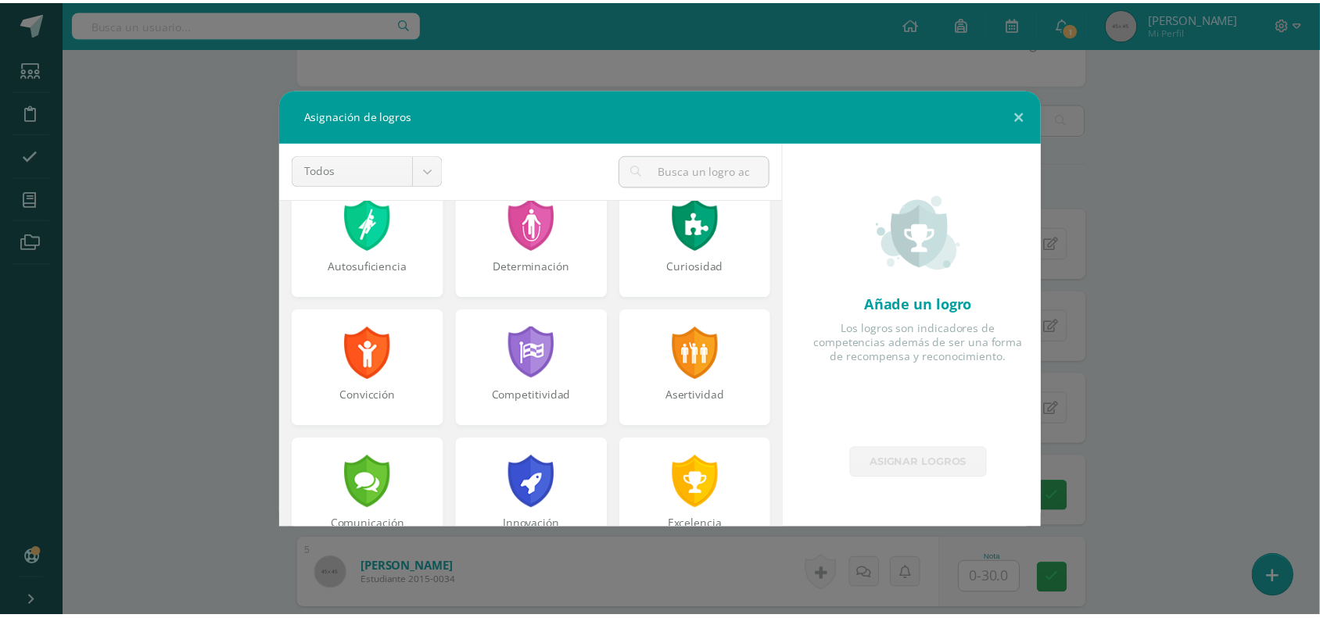
scroll to position [215, 0]
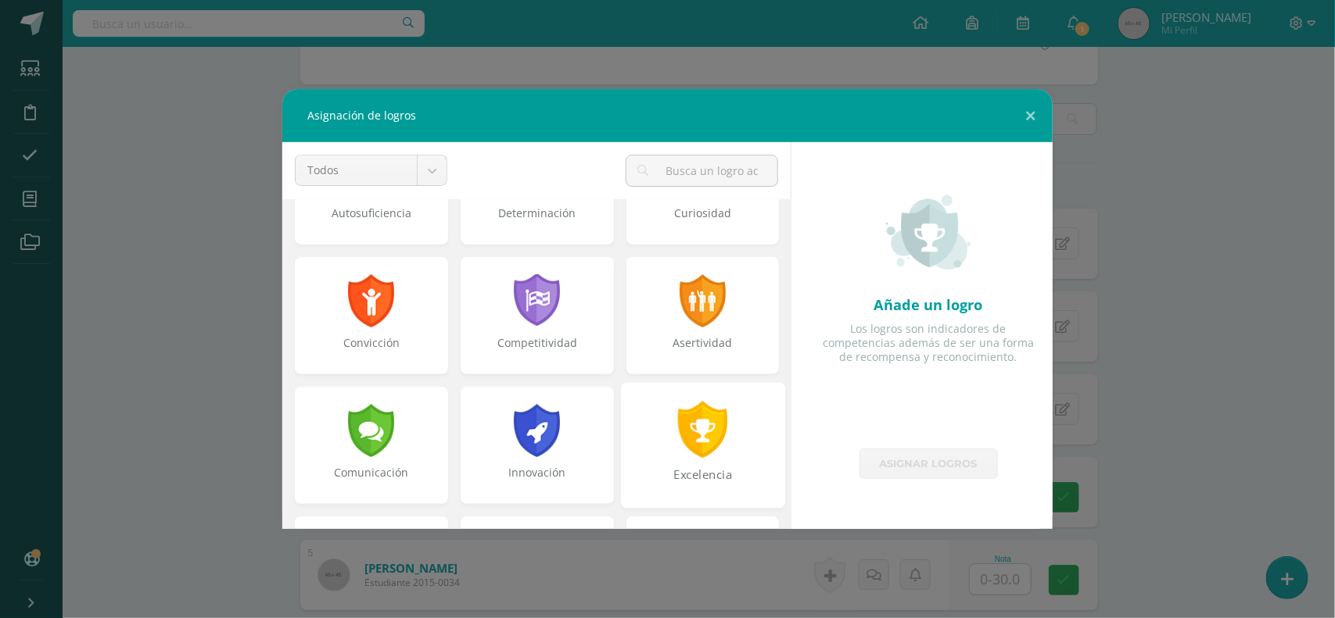
click at [696, 452] on div at bounding box center [703, 429] width 54 height 57
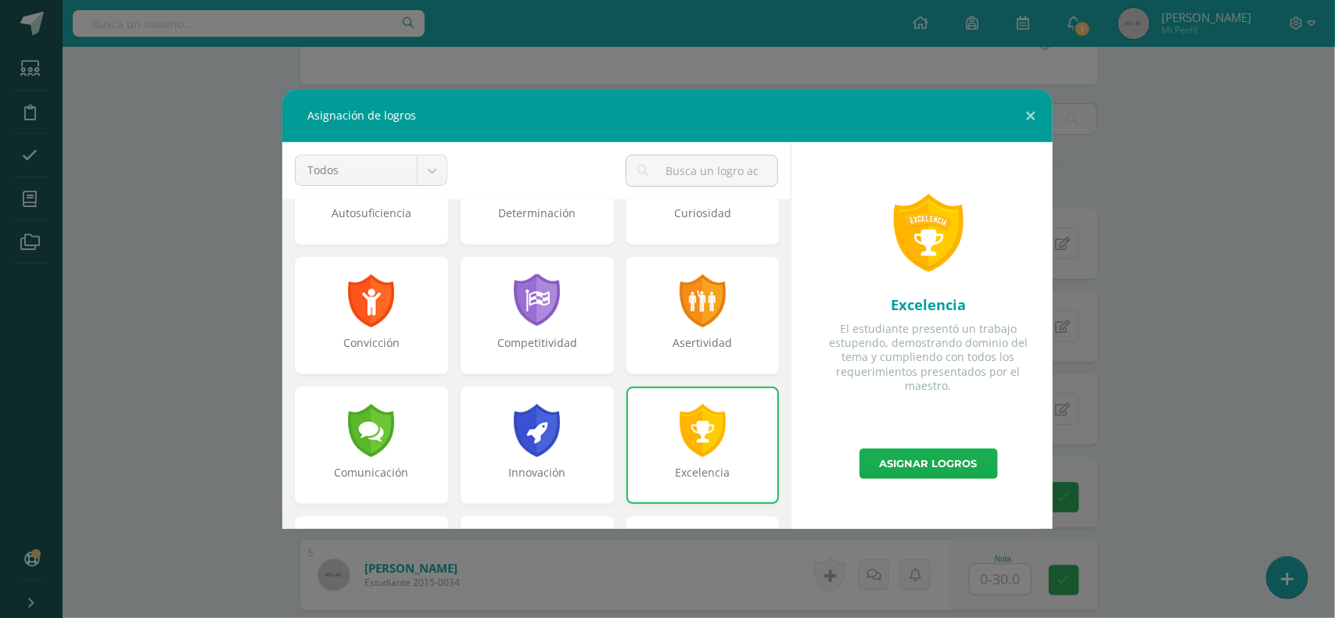
click at [873, 458] on link "Asignar logros" at bounding box center [928, 464] width 138 height 30
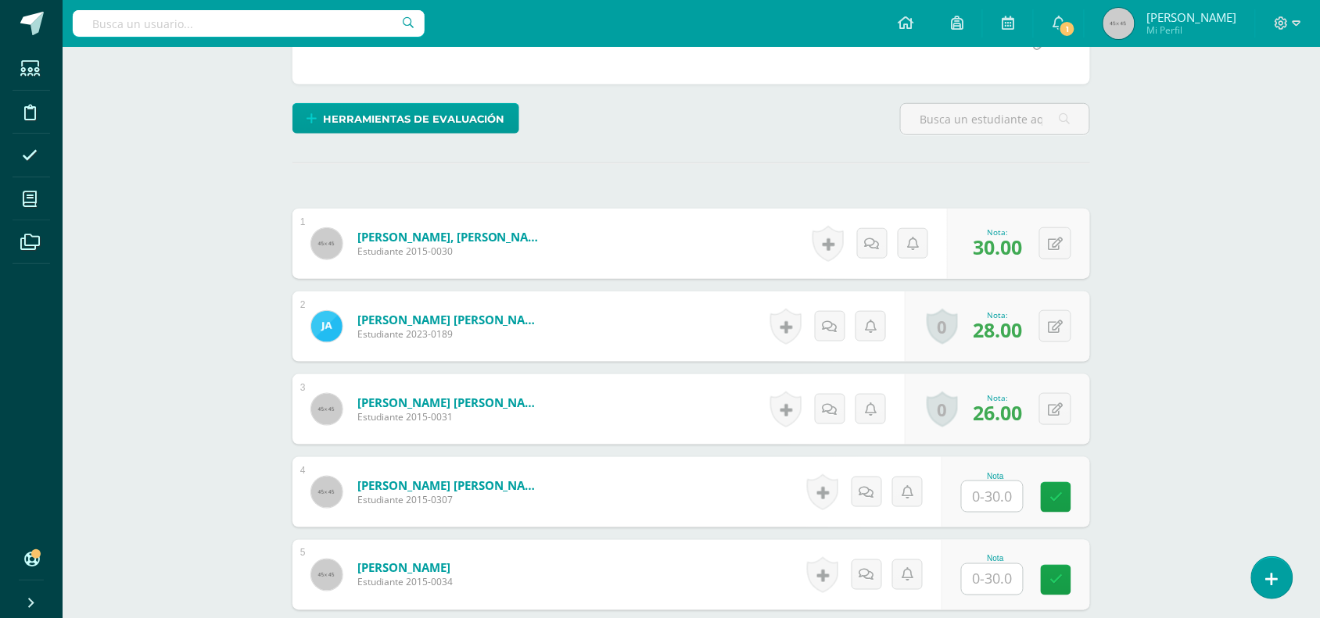
click at [984, 576] on input "text" at bounding box center [992, 580] width 61 height 30
type input "24"
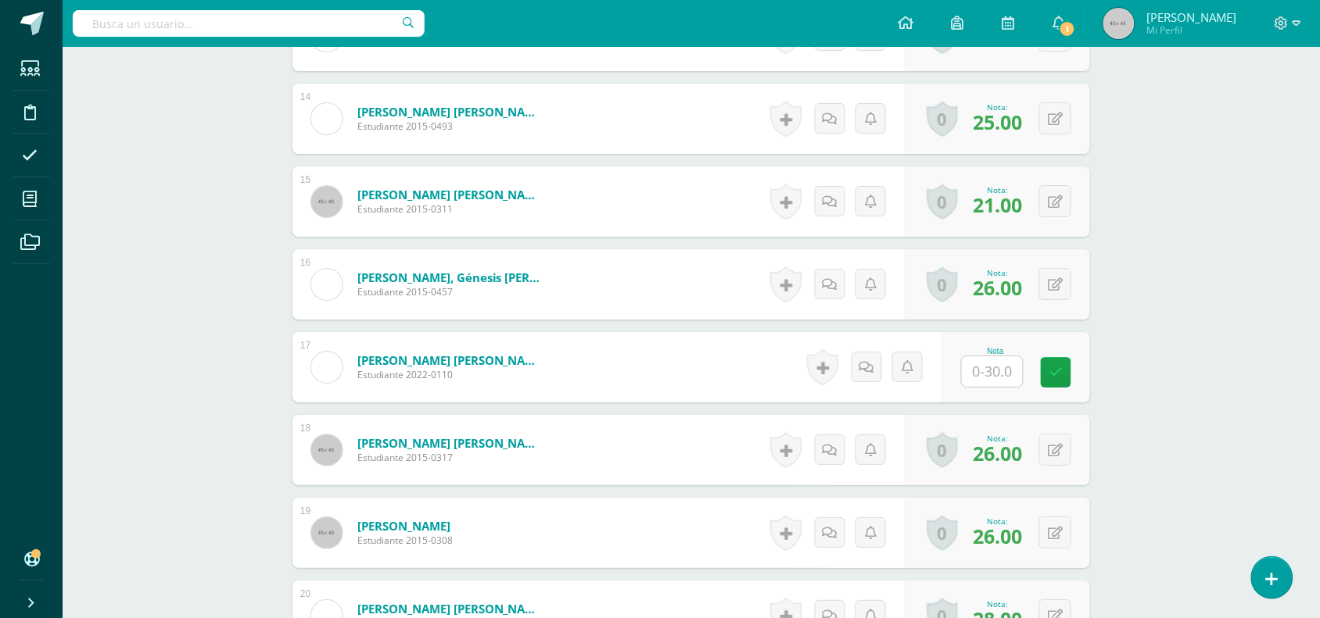
scroll to position [1542, 0]
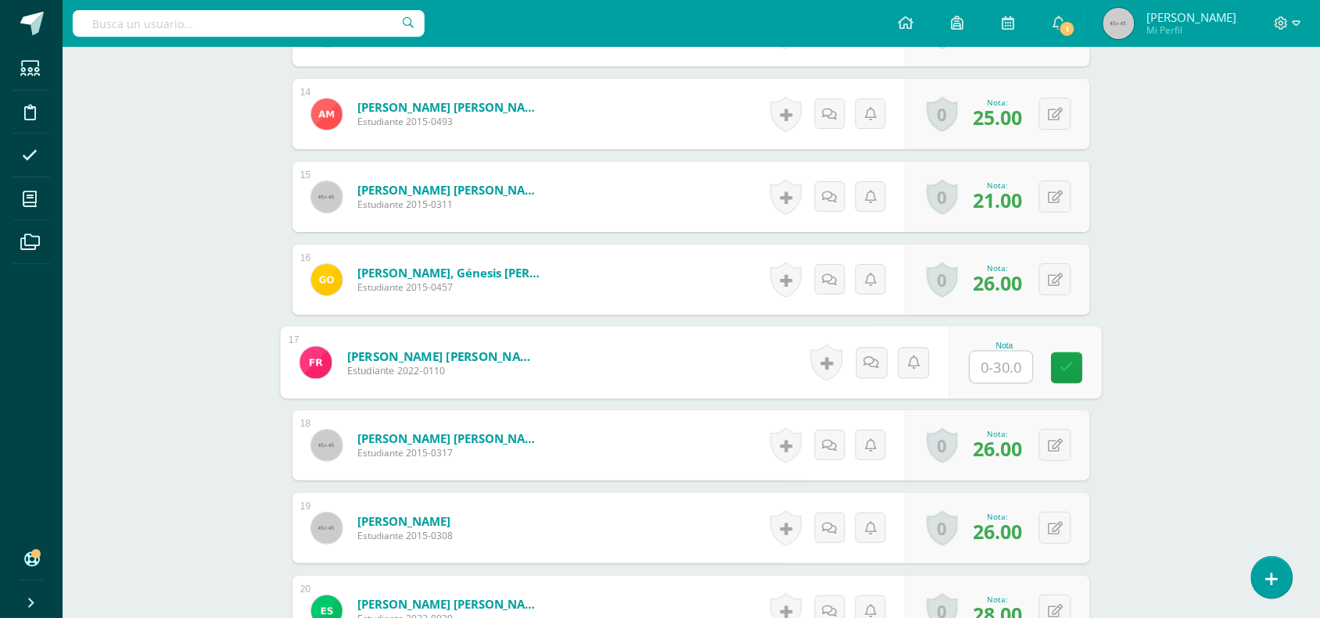
click at [975, 375] on input "text" at bounding box center [1001, 367] width 63 height 31
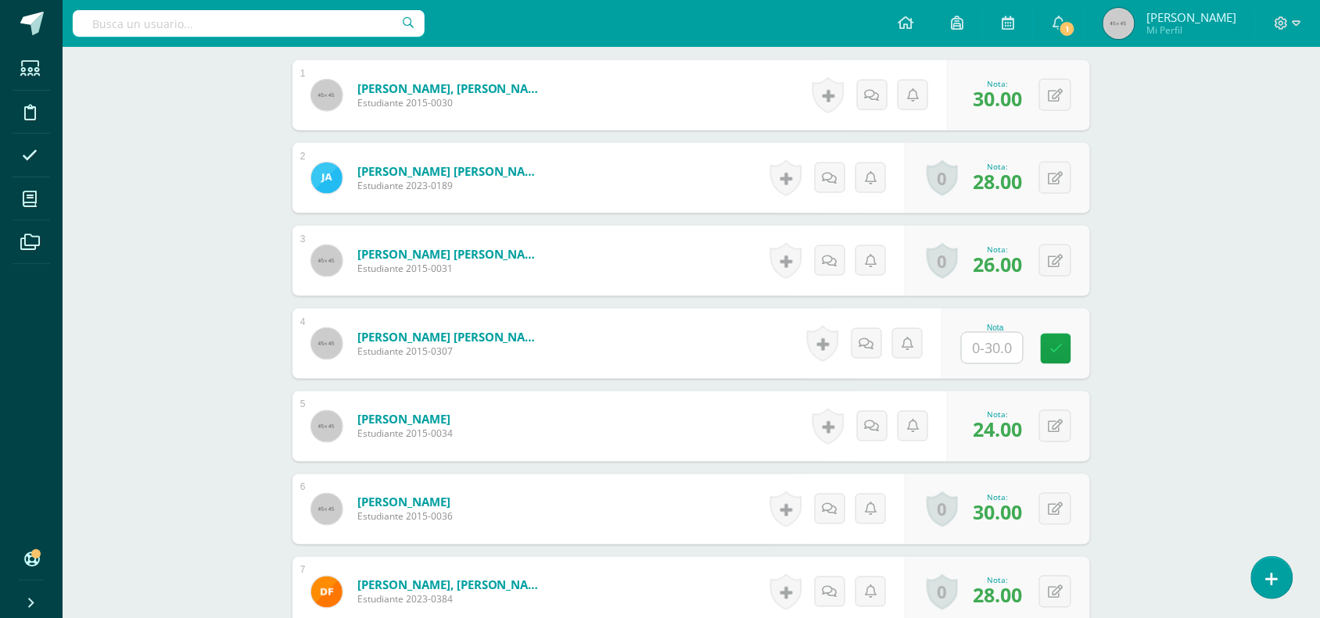
scroll to position [475, 0]
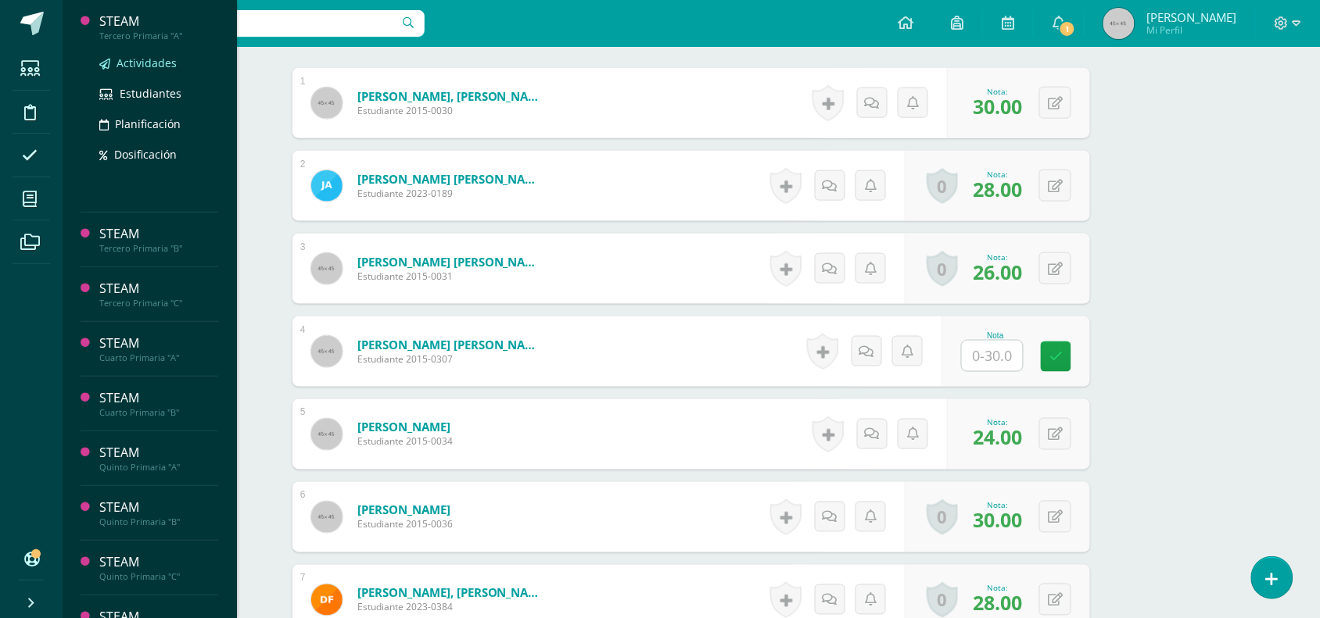
type input "26"
click at [134, 60] on span "Actividades" at bounding box center [146, 63] width 60 height 15
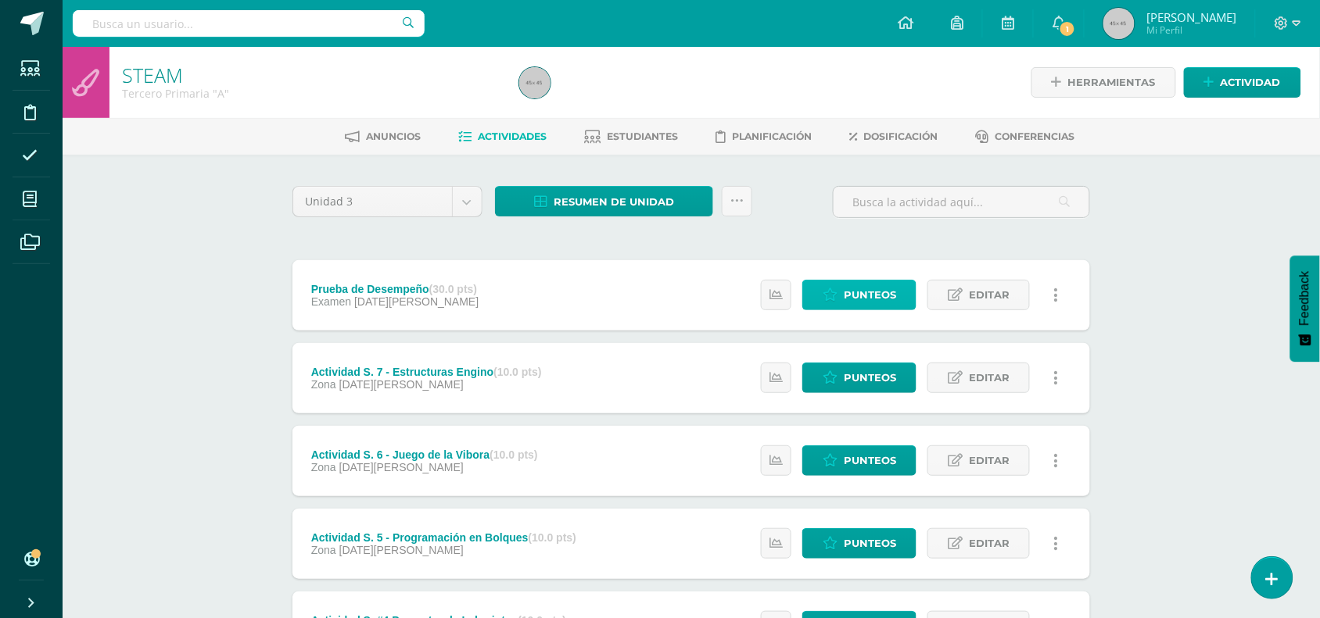
click at [846, 298] on span "Punteos" at bounding box center [870, 295] width 52 height 29
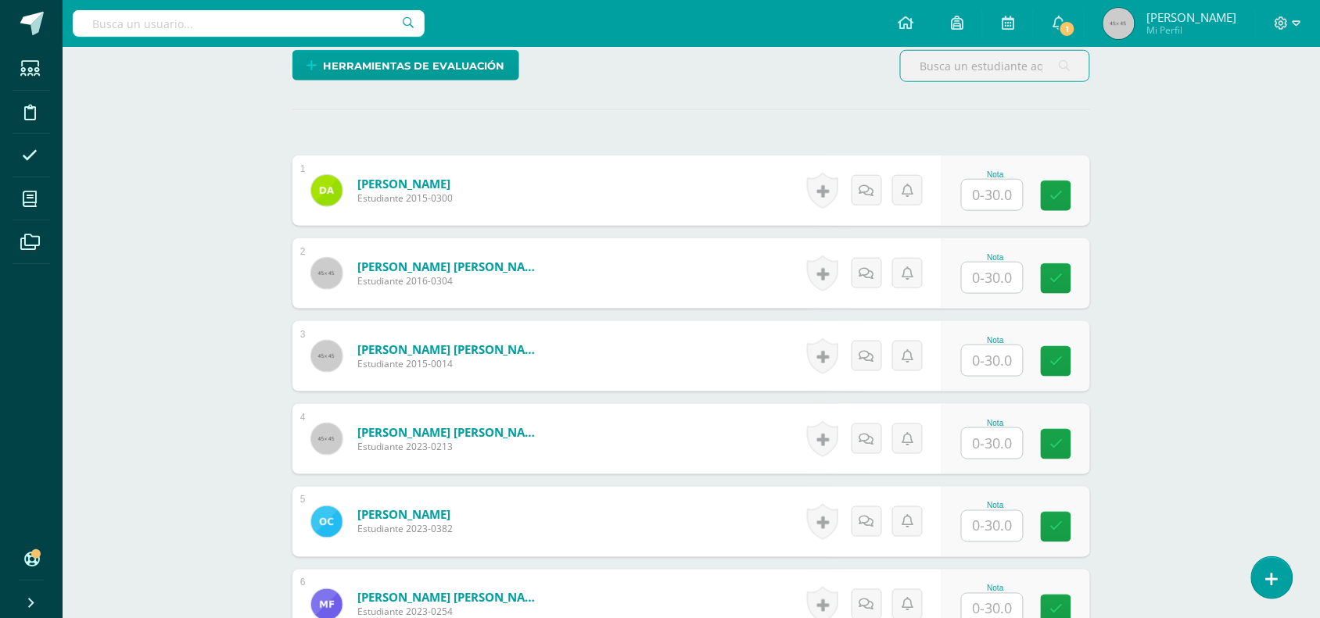
scroll to position [389, 0]
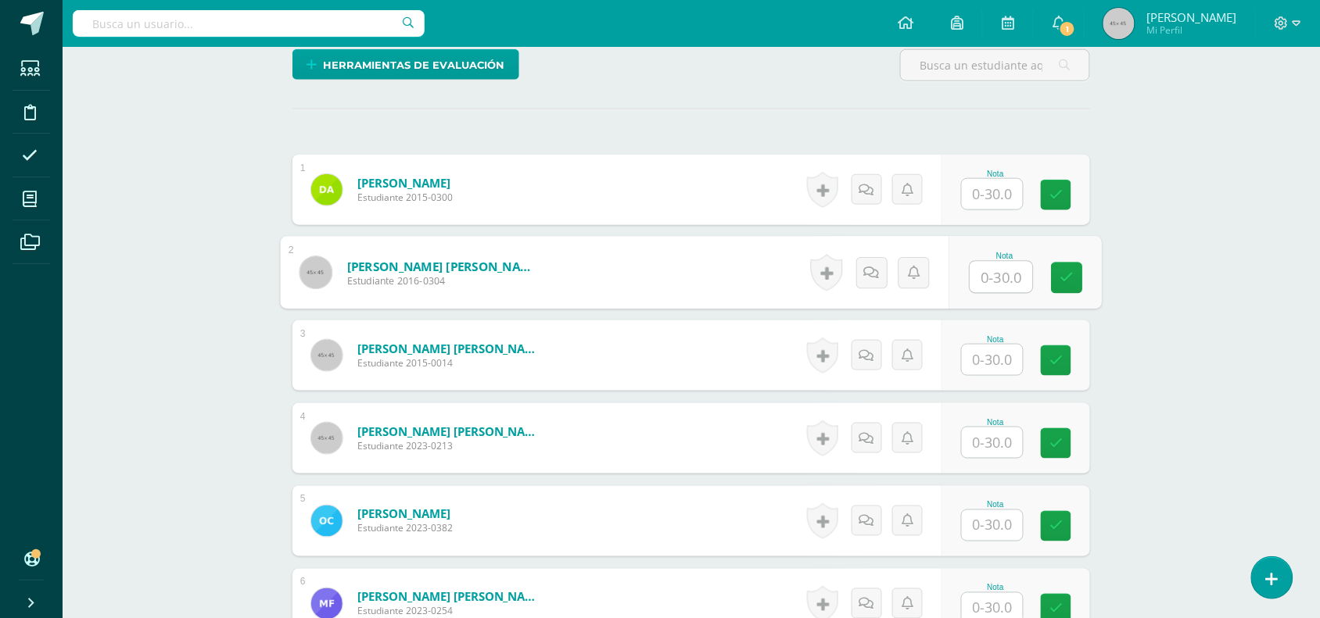
click at [1001, 279] on input "text" at bounding box center [1001, 277] width 63 height 31
type input "18"
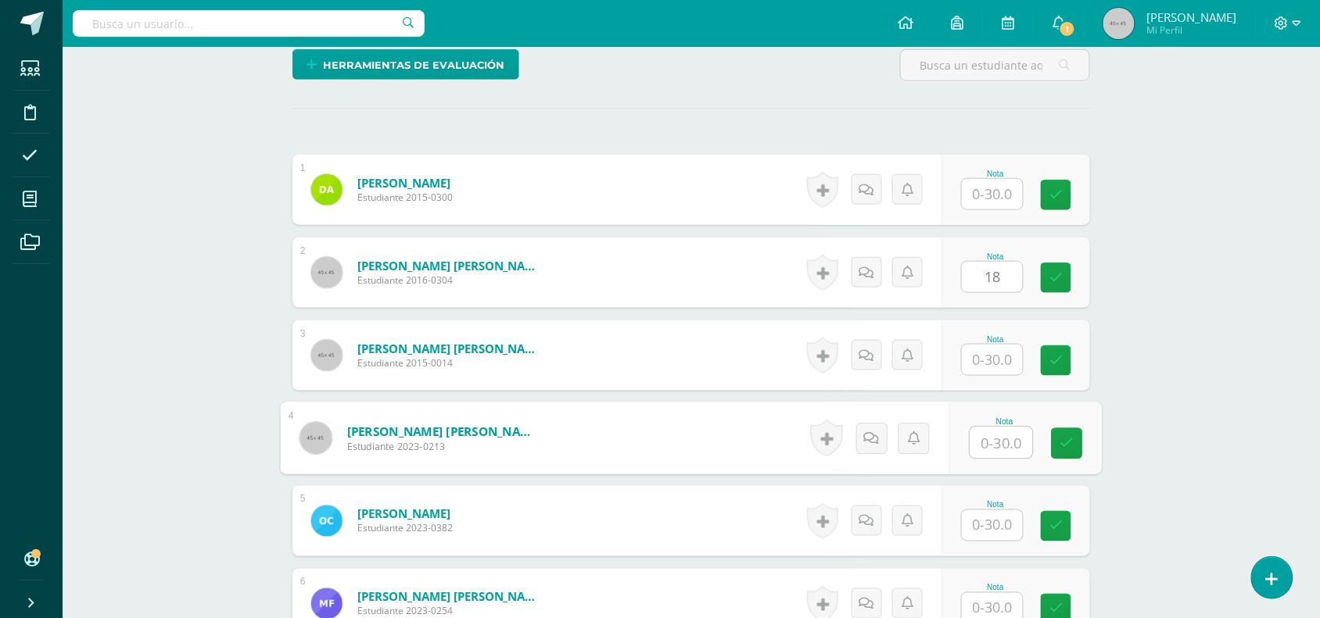
click at [997, 450] on input "text" at bounding box center [1001, 443] width 63 height 31
type input "22"
click at [995, 354] on input "text" at bounding box center [992, 360] width 61 height 30
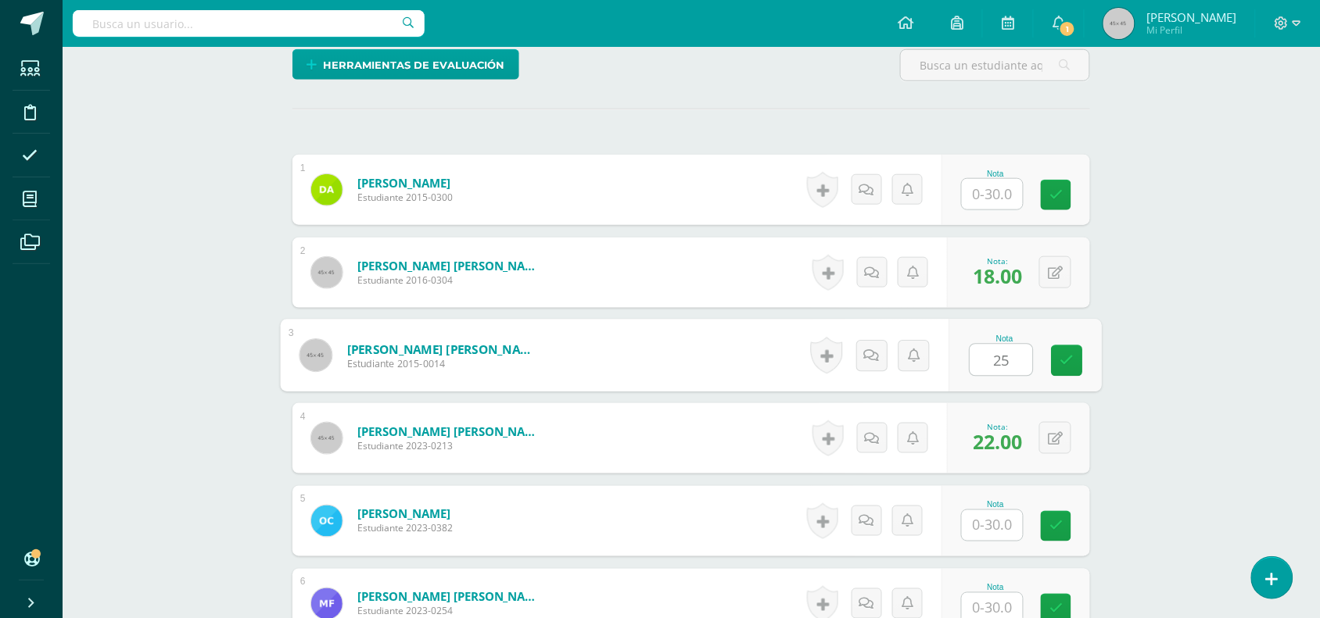
type input "25"
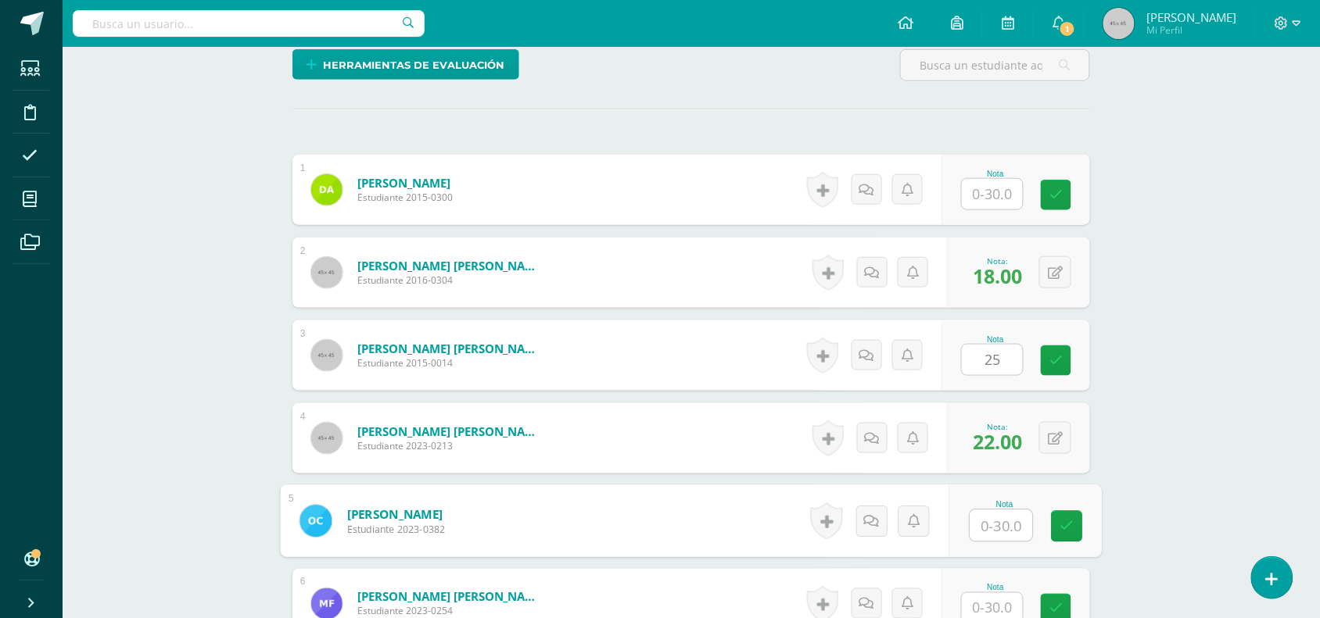
click at [984, 529] on input "text" at bounding box center [1001, 526] width 63 height 31
type input "26"
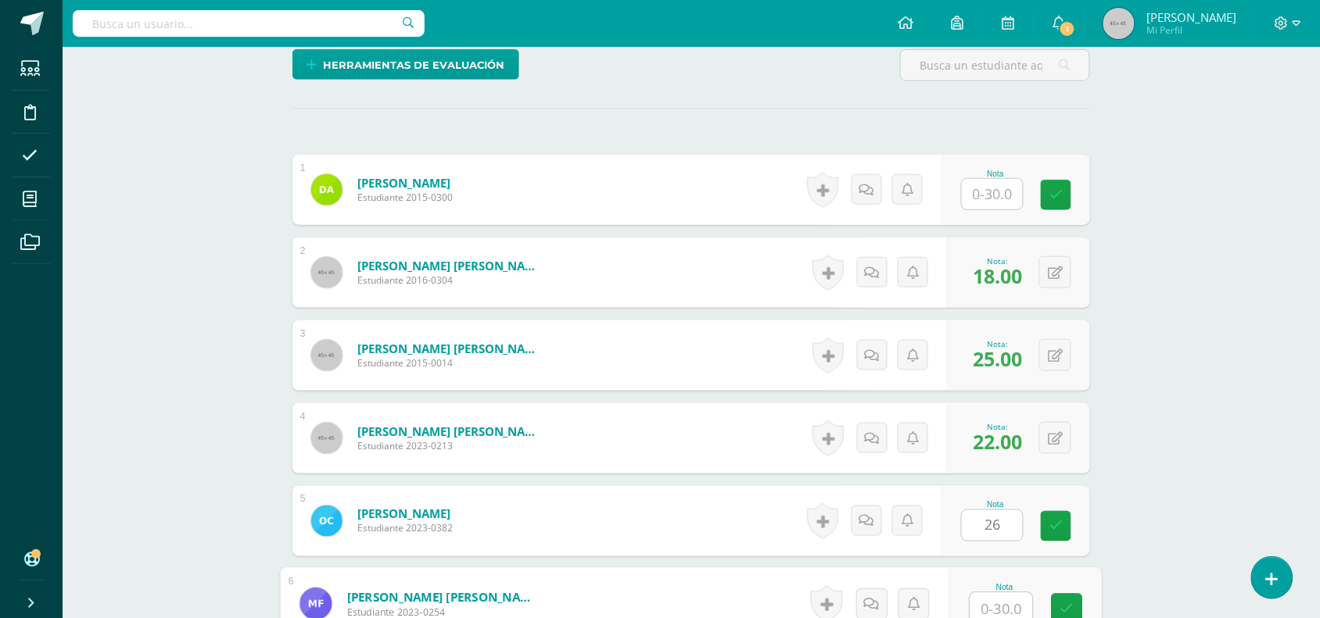
scroll to position [395, 0]
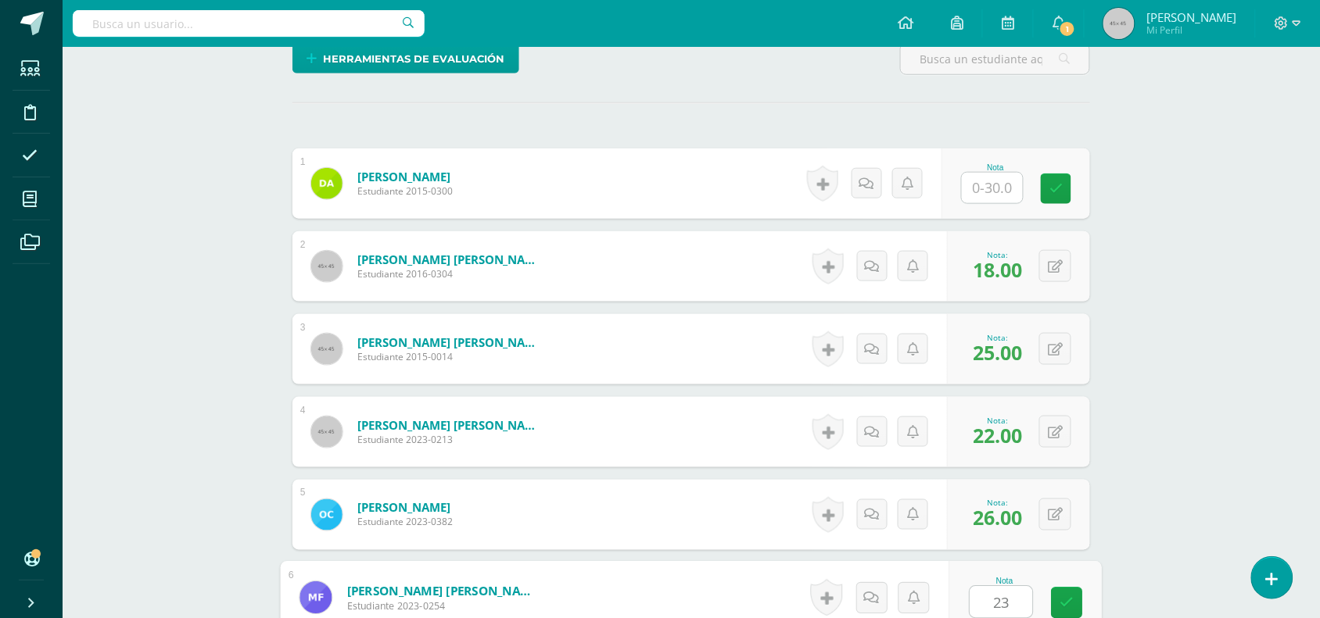
type input "23"
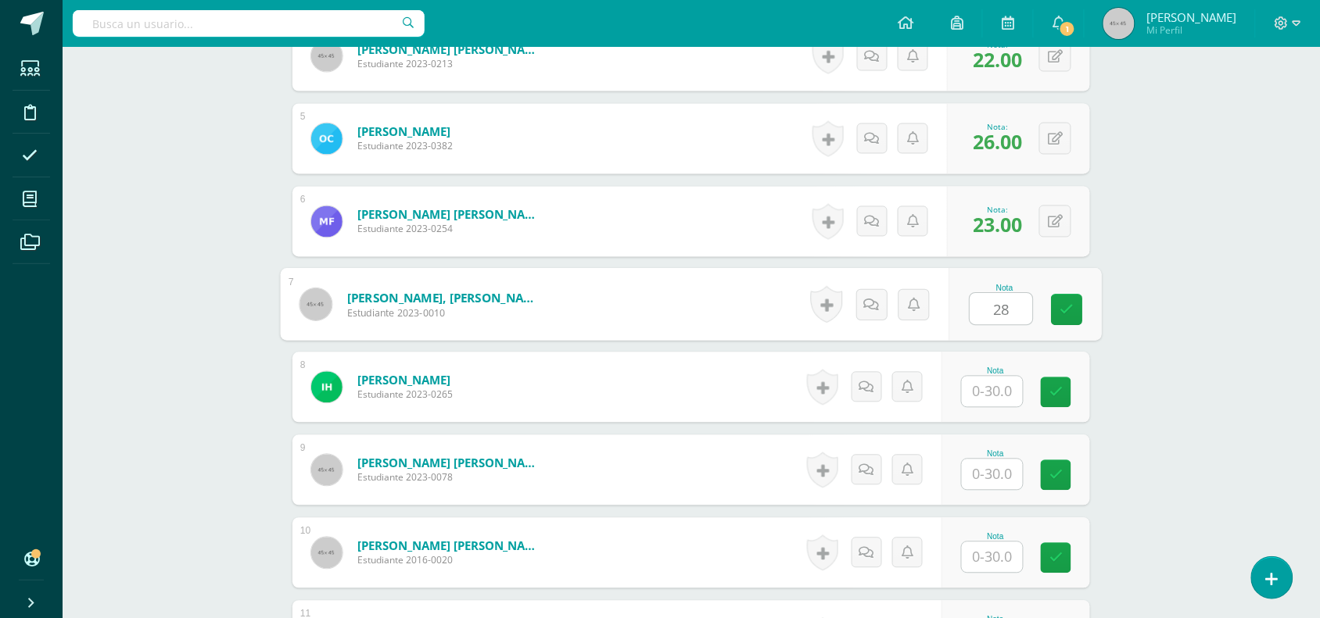
type input "28"
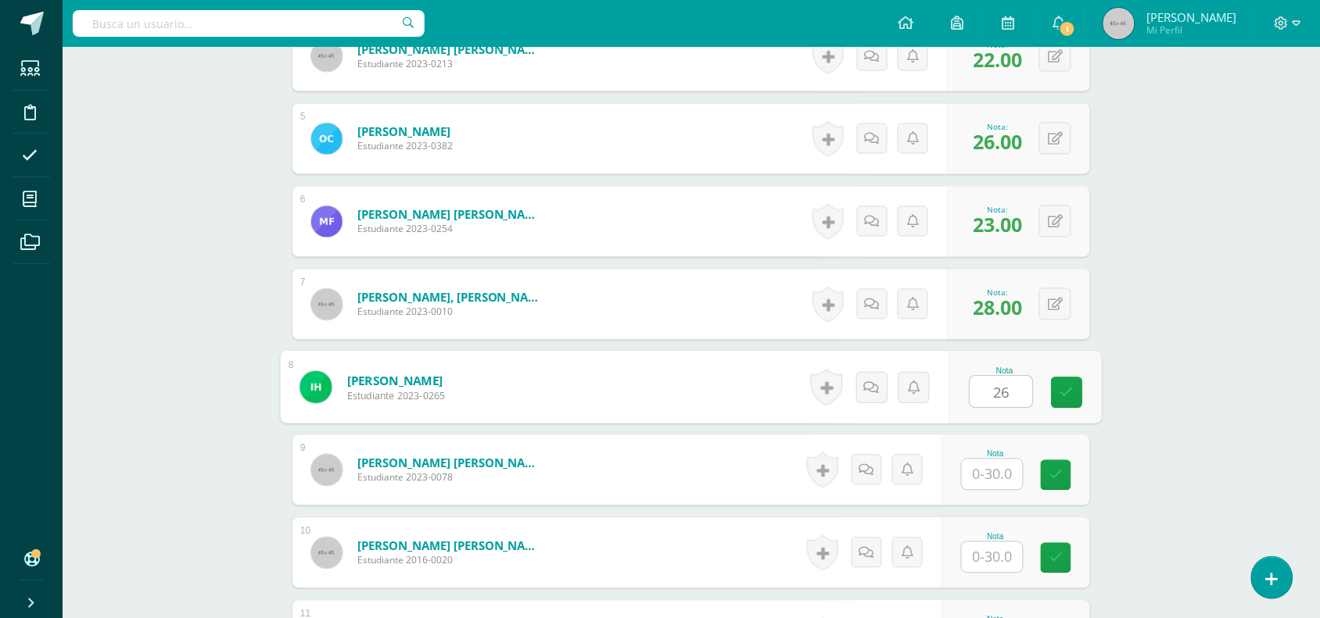
type input "26"
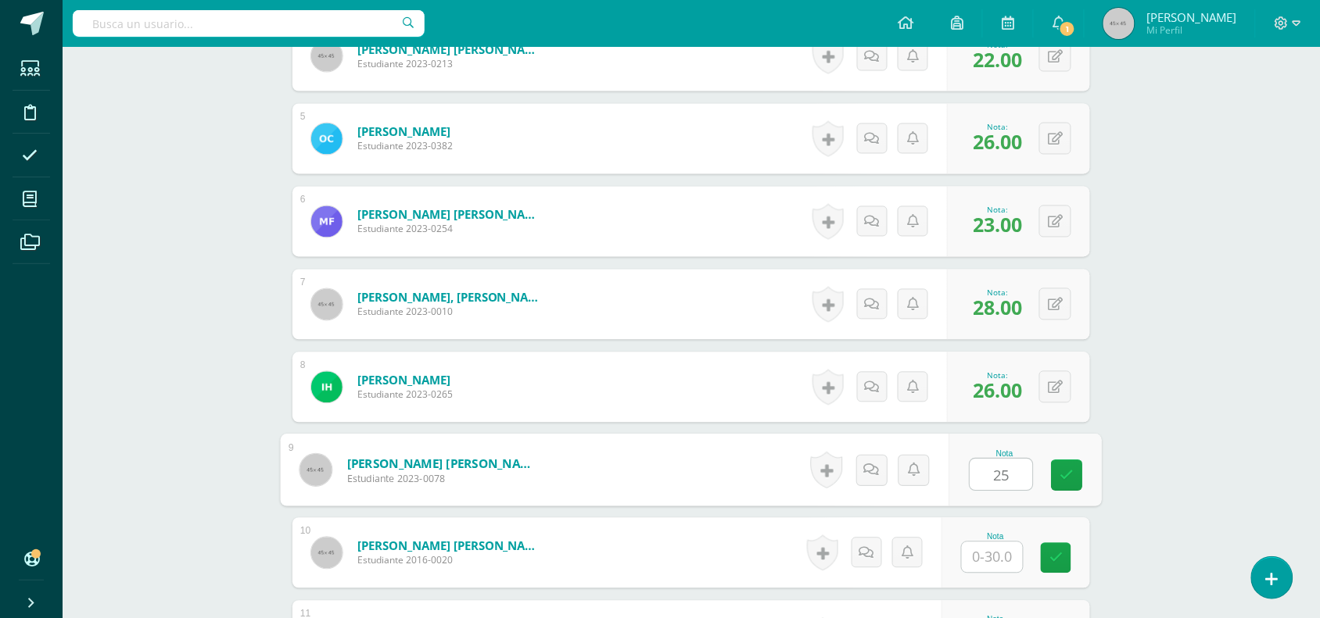
type input "25"
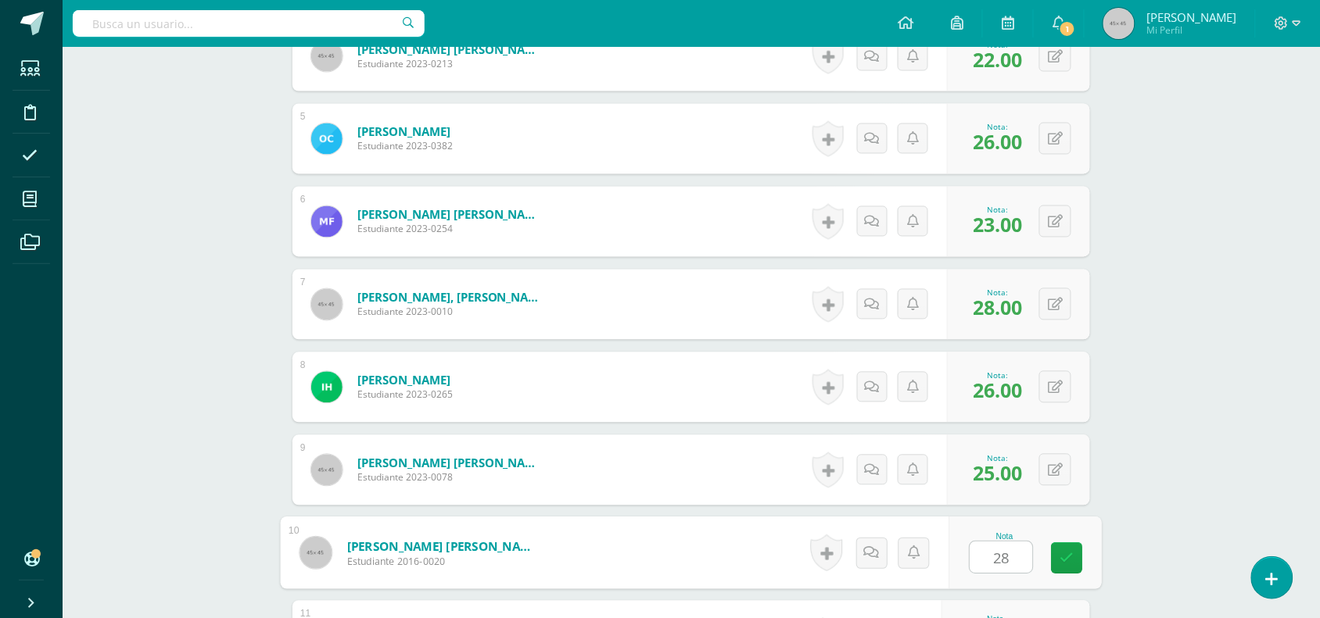
type input "28"
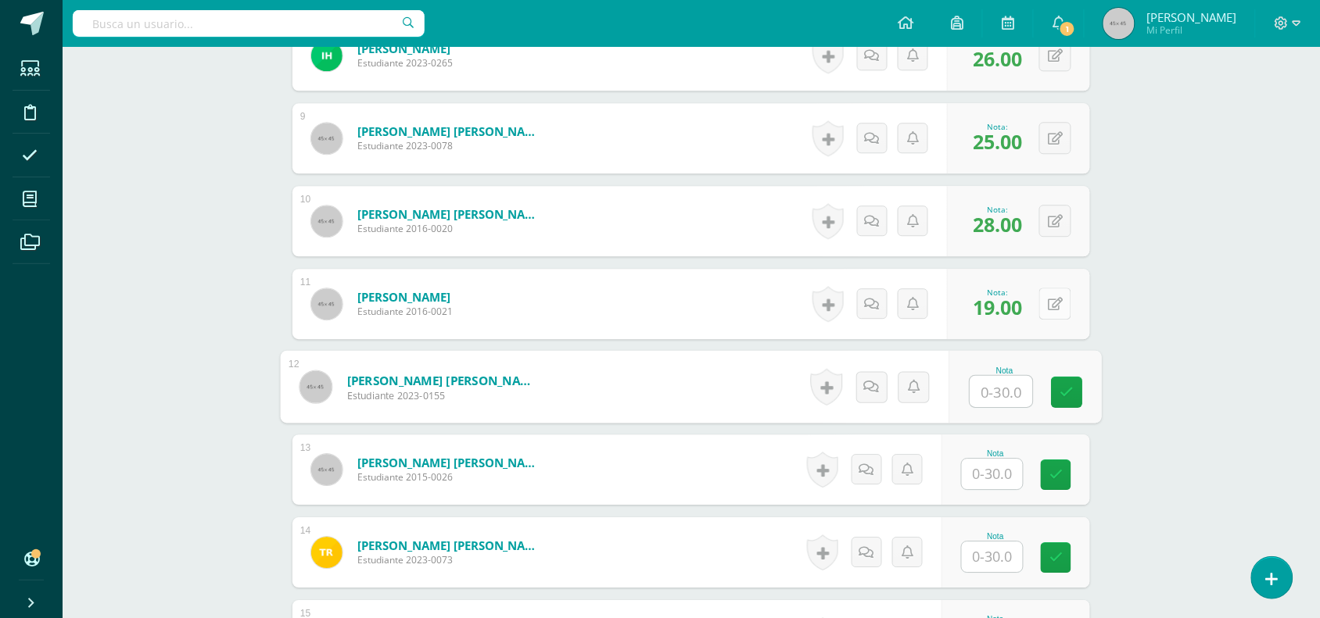
click at [1054, 315] on button at bounding box center [1055, 304] width 32 height 32
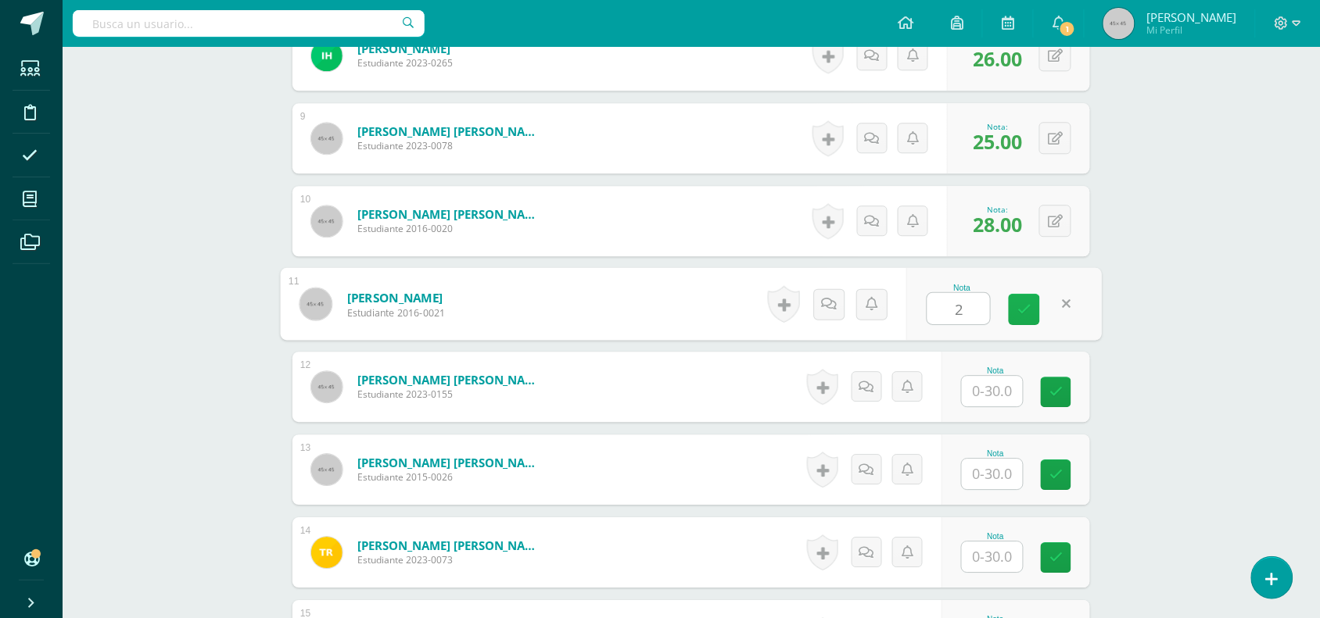
type input "21"
click at [1032, 318] on link at bounding box center [1024, 309] width 31 height 31
click at [991, 385] on input "text" at bounding box center [992, 391] width 61 height 30
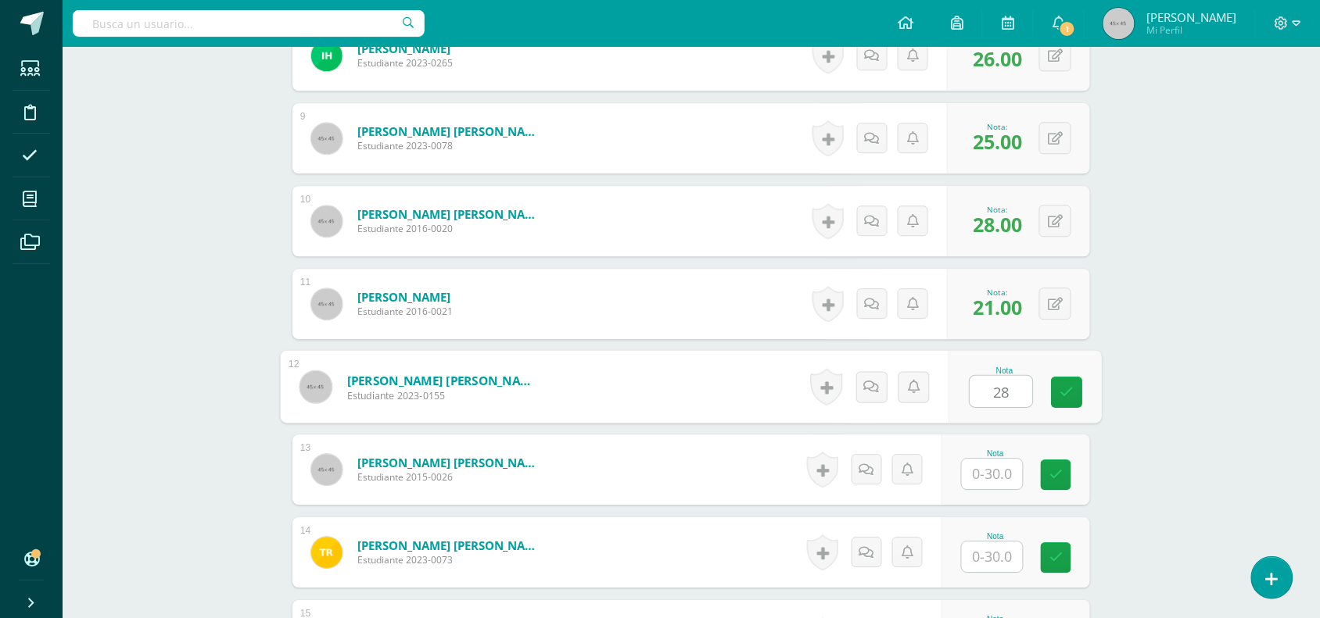
type input "28"
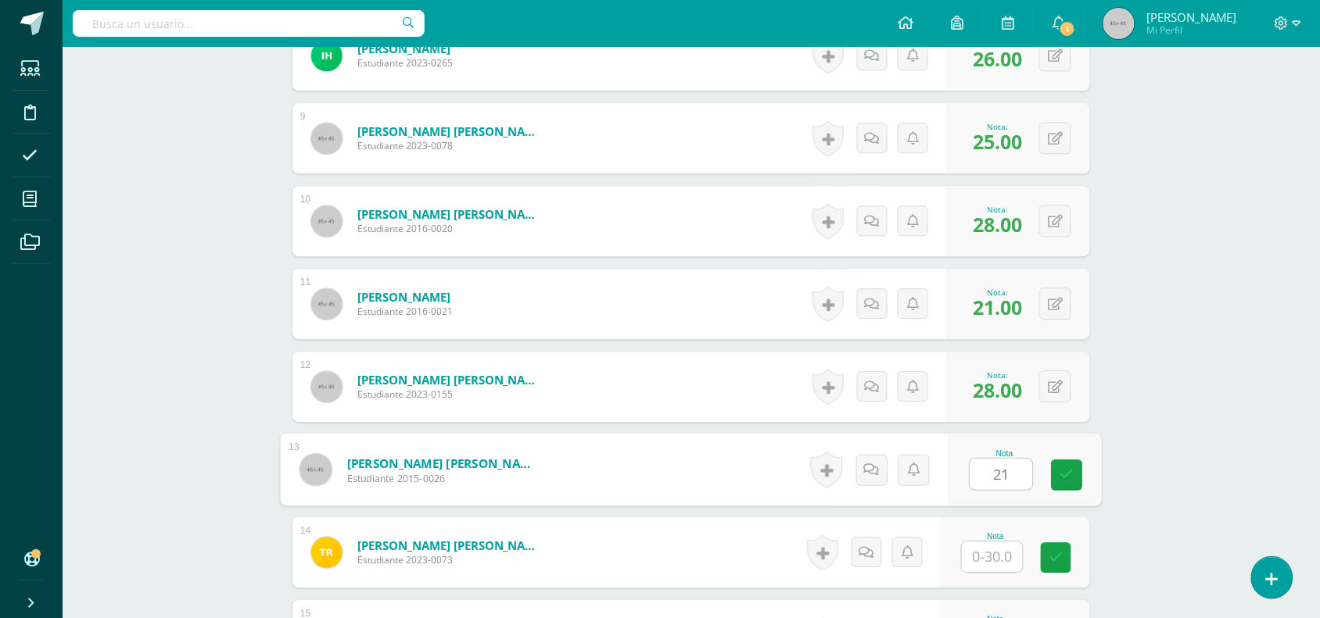
type input "21"
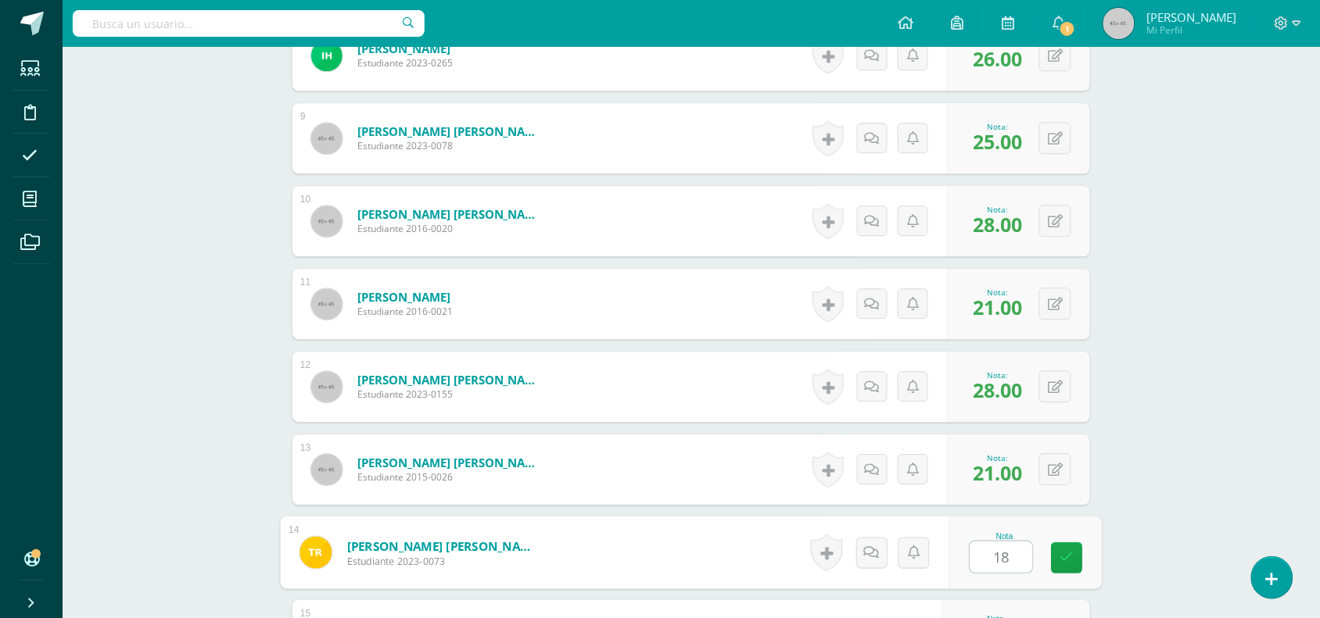
type input "18"
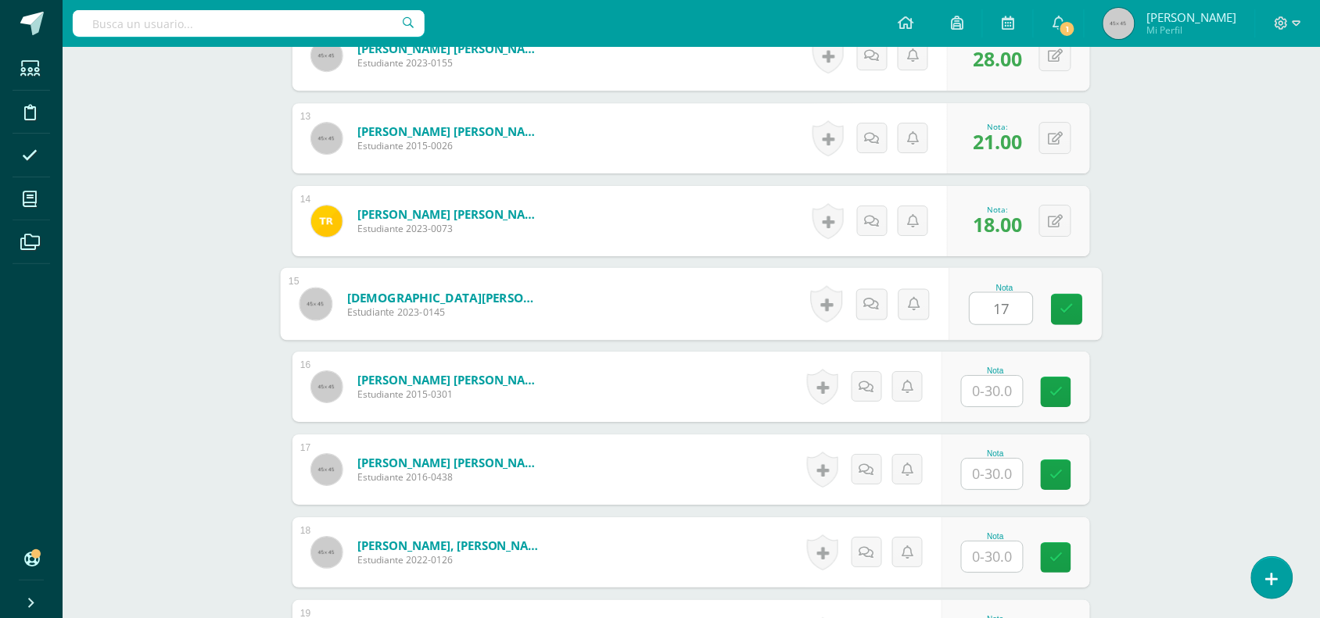
type input "17"
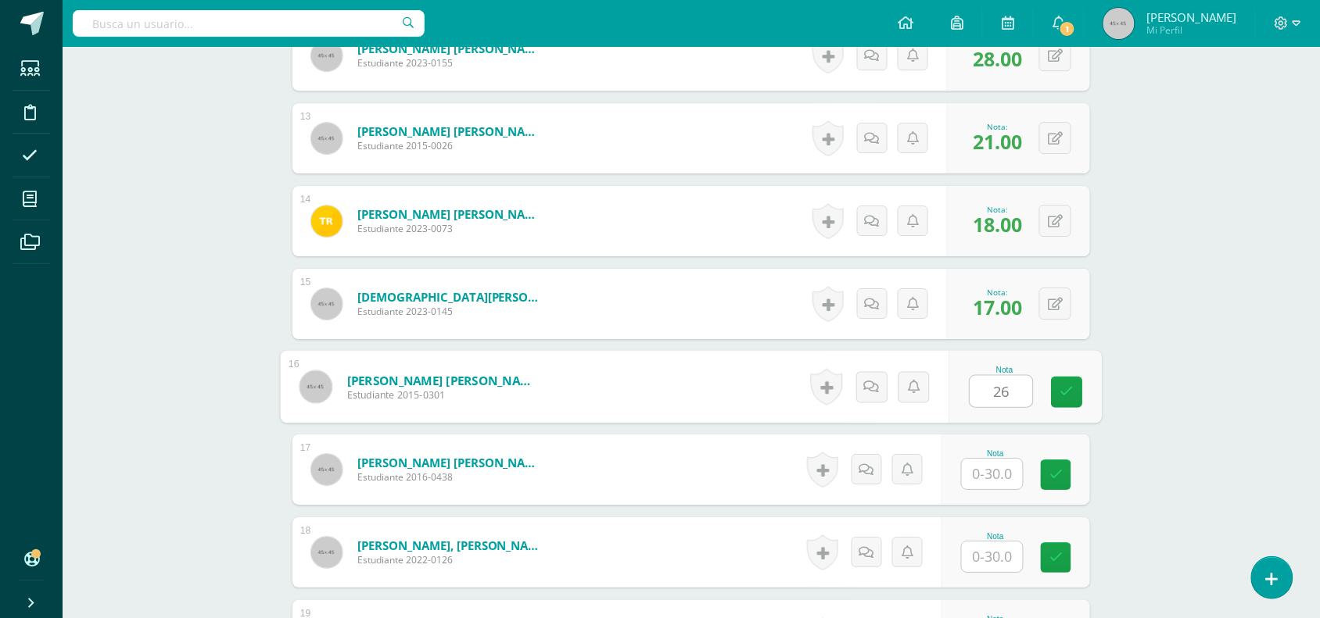
type input "26"
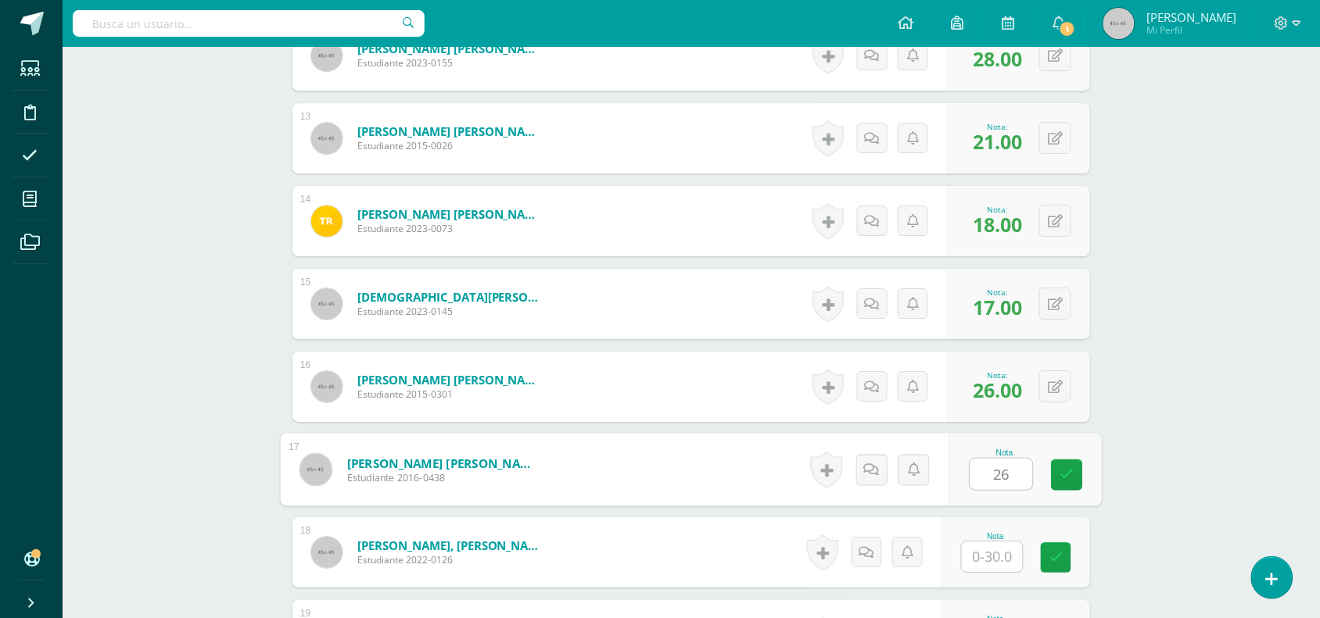
type input "26"
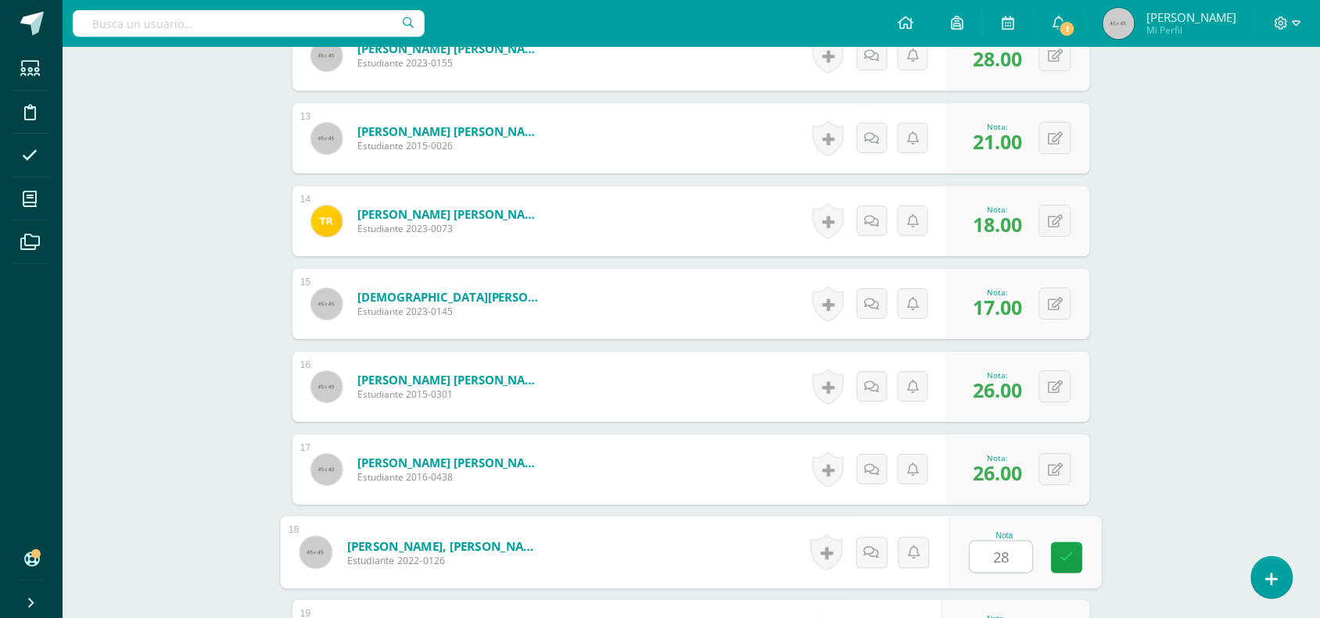
type input "28"
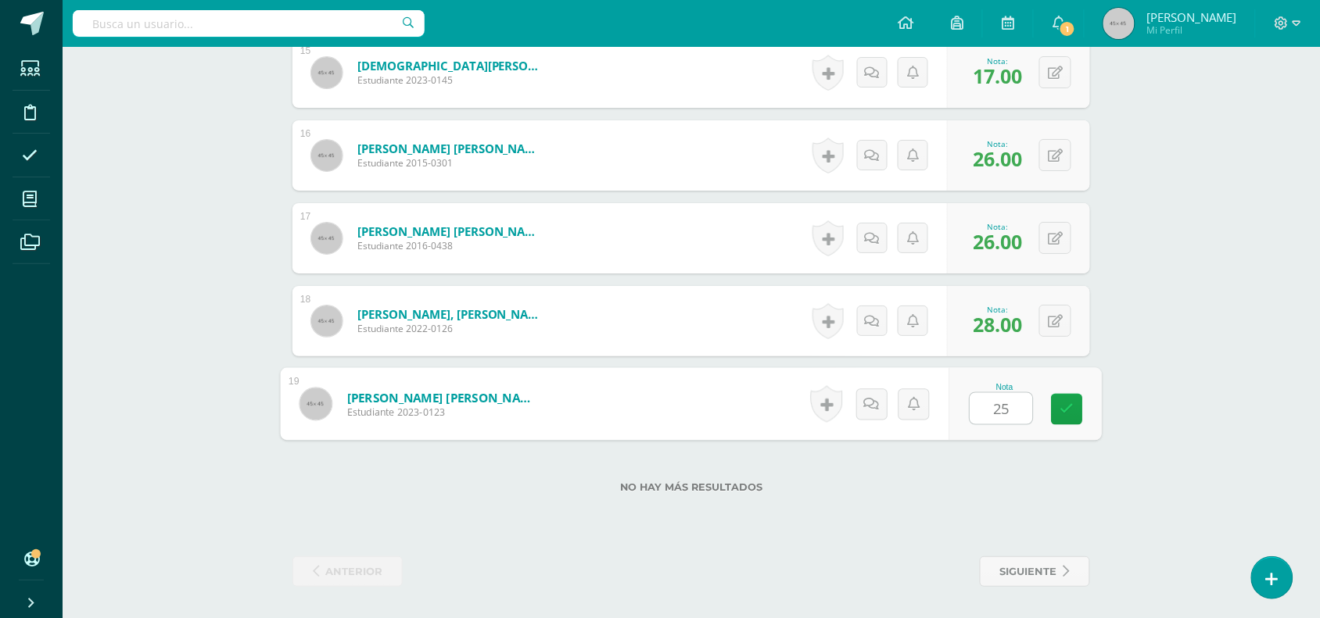
type input "25"
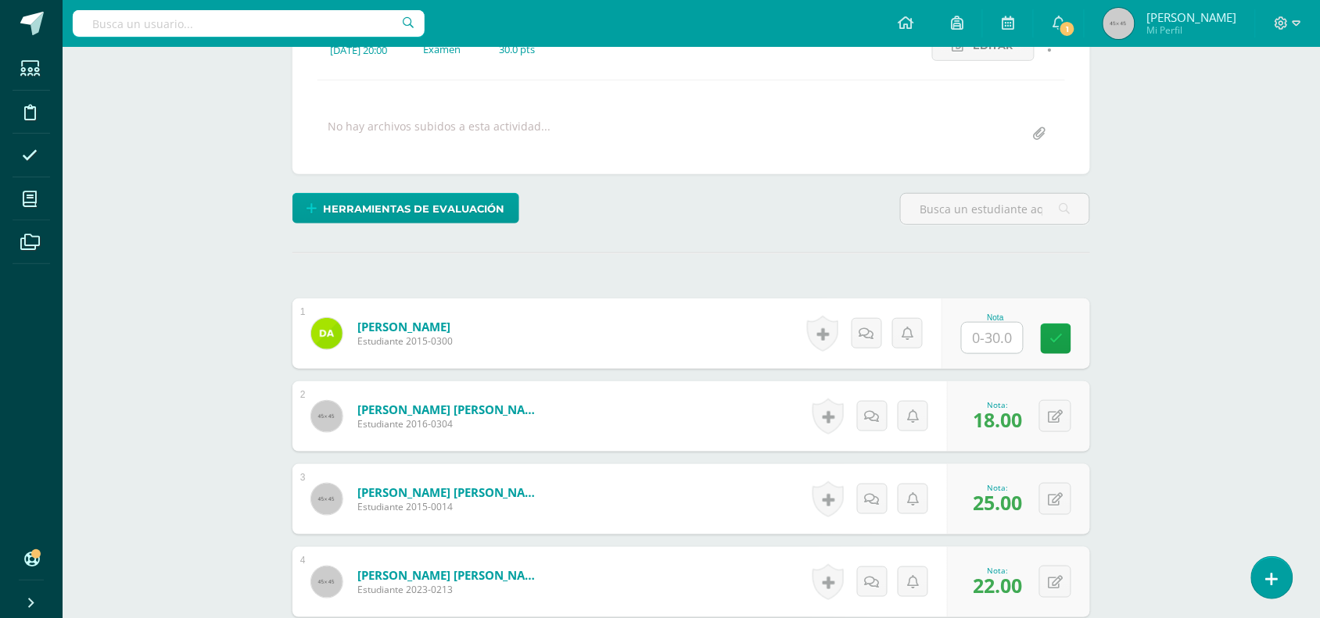
scroll to position [252, 0]
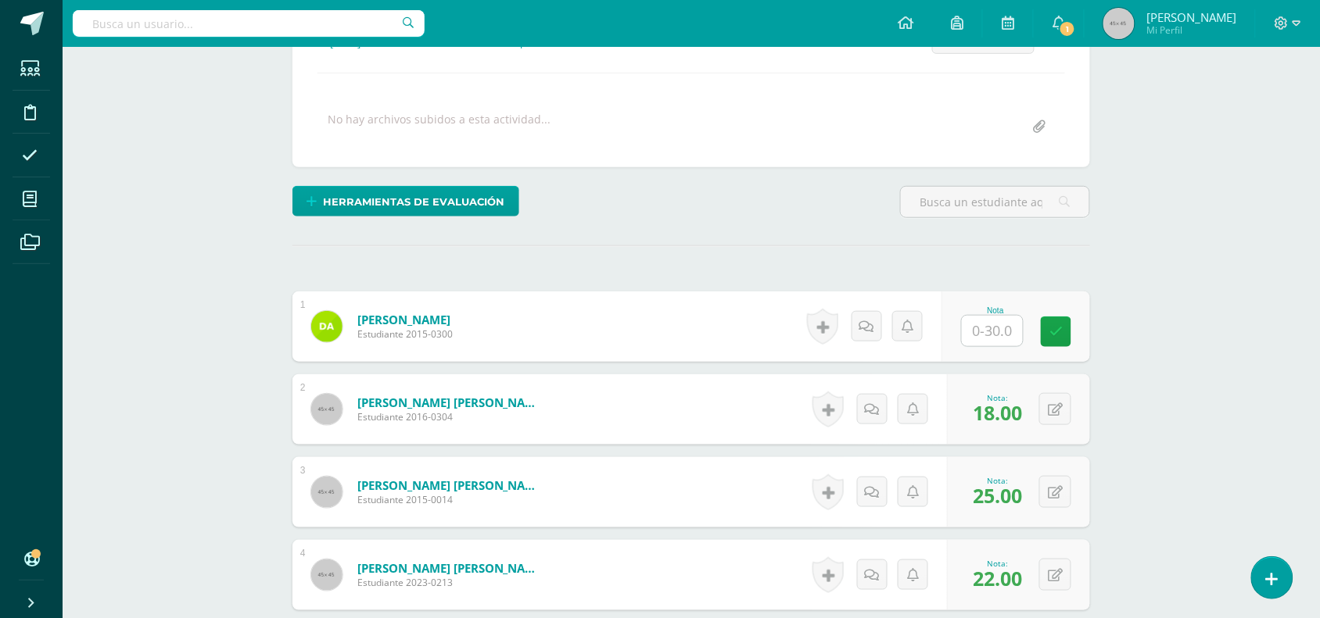
click at [995, 318] on input "text" at bounding box center [992, 331] width 61 height 30
type input "19"
click at [1074, 319] on link at bounding box center [1067, 332] width 31 height 31
